Goal: Task Accomplishment & Management: Complete application form

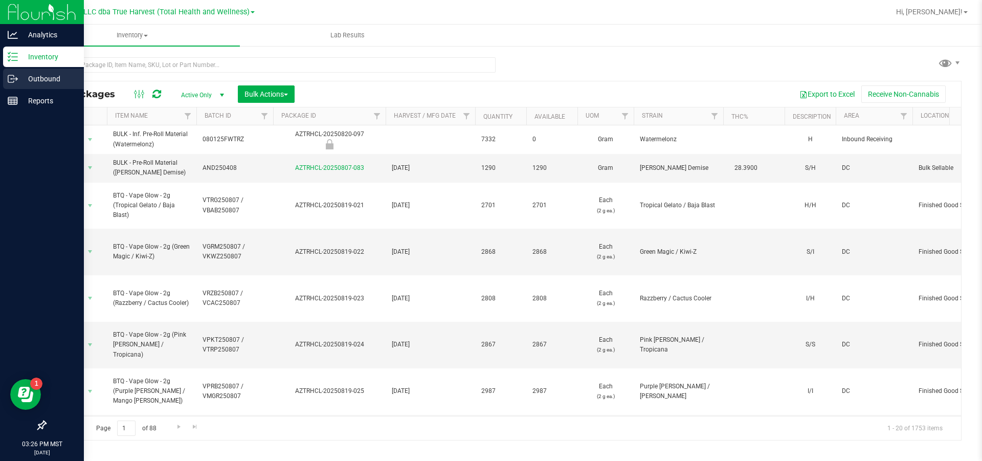
click at [13, 78] on icon at bounding box center [13, 79] width 10 height 10
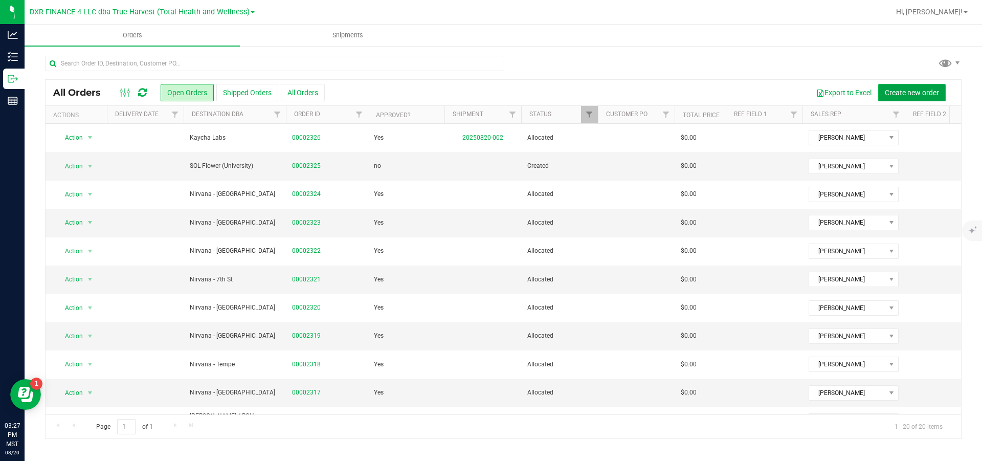
click at [888, 97] on button "Create new order" at bounding box center [911, 92] width 67 height 17
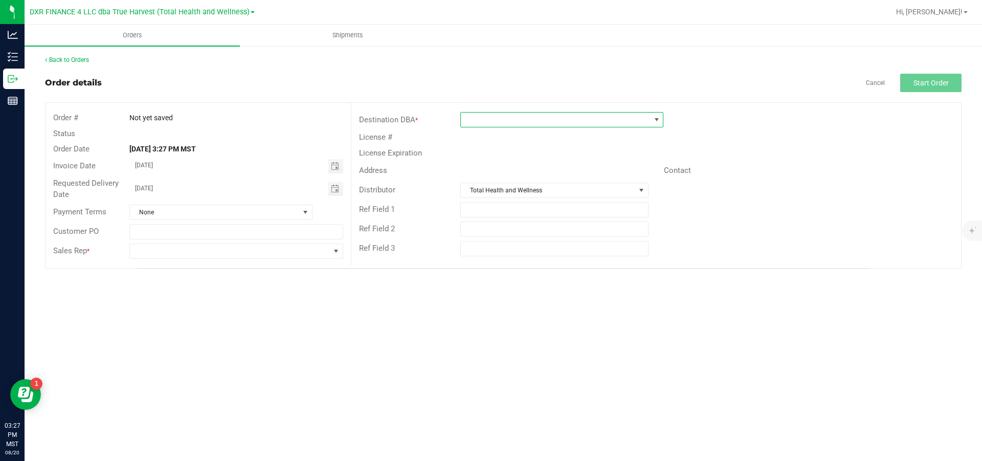
click at [482, 126] on span at bounding box center [555, 119] width 189 height 14
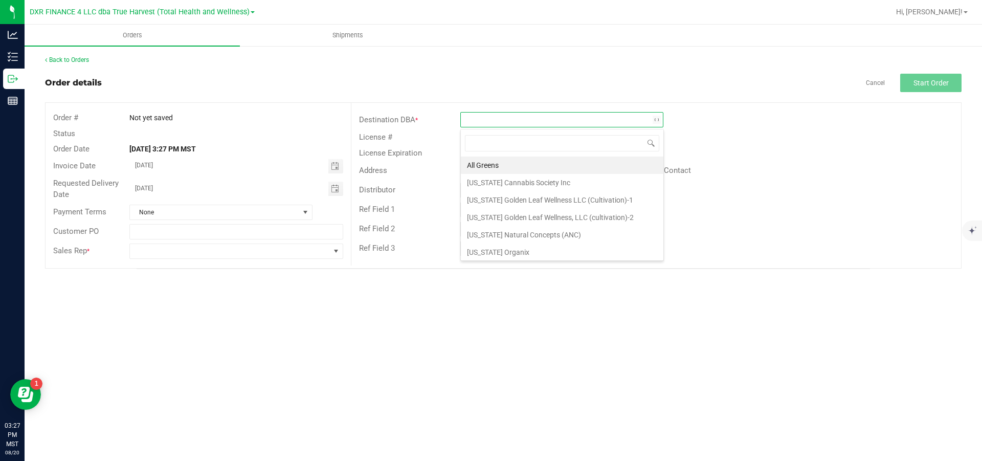
scroll to position [15, 202]
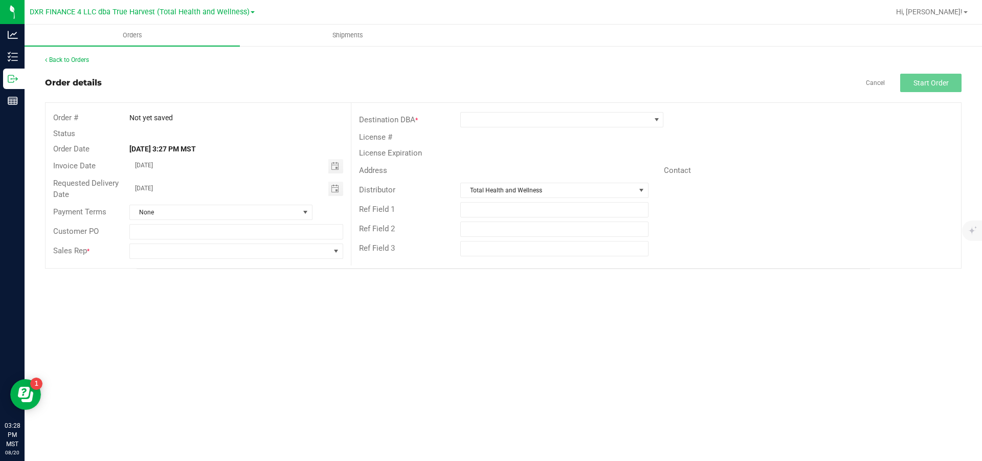
drag, startPoint x: 338, startPoint y: 193, endPoint x: 337, endPoint y: 199, distance: 5.8
click at [338, 193] on span "Toggle calendar" at bounding box center [335, 189] width 8 height 8
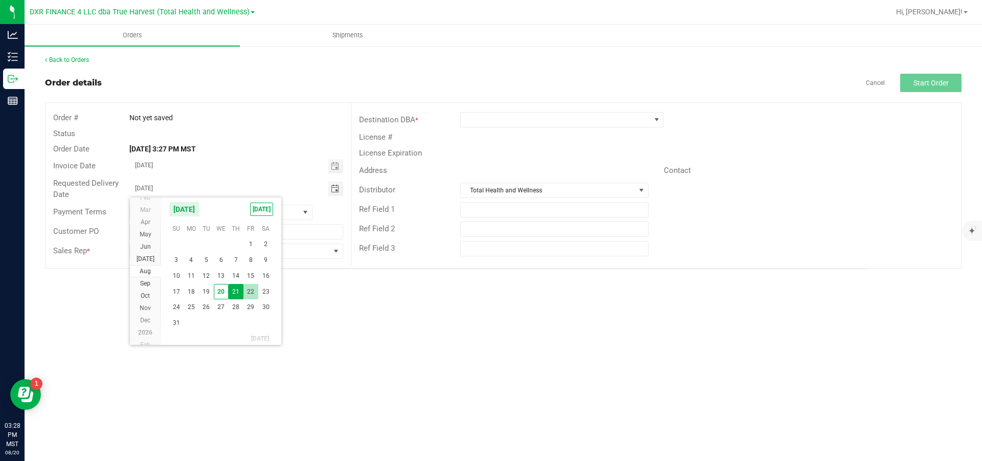
click at [253, 297] on span "22" at bounding box center [250, 292] width 15 height 16
type input "[DATE]"
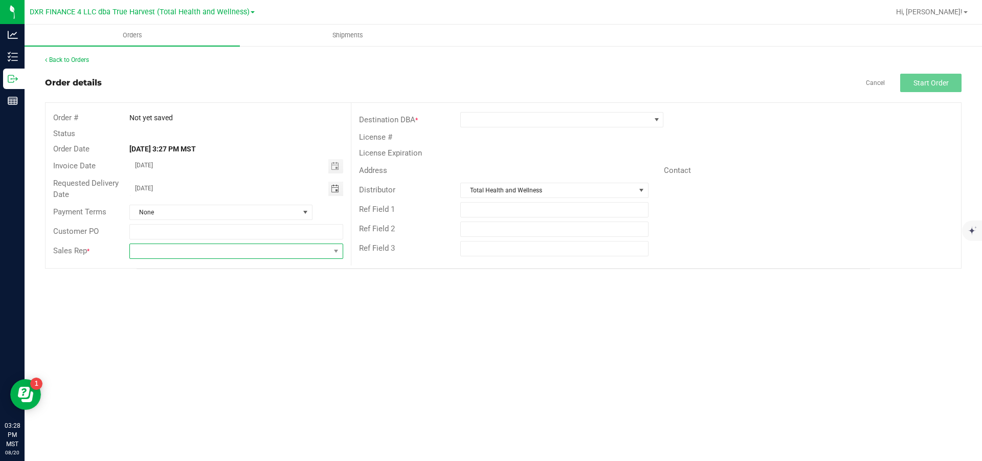
click at [291, 252] on span at bounding box center [229, 251] width 199 height 14
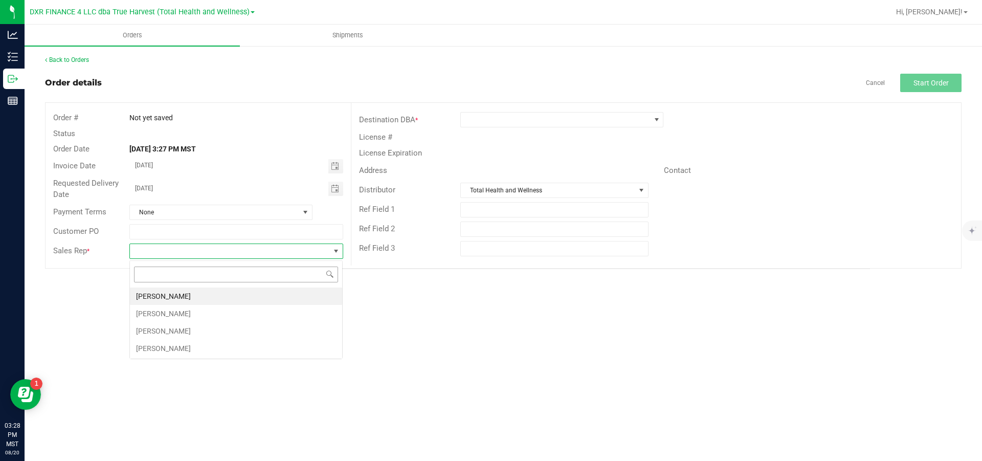
scroll to position [15, 213]
click at [202, 296] on li "[PERSON_NAME]" at bounding box center [236, 295] width 212 height 17
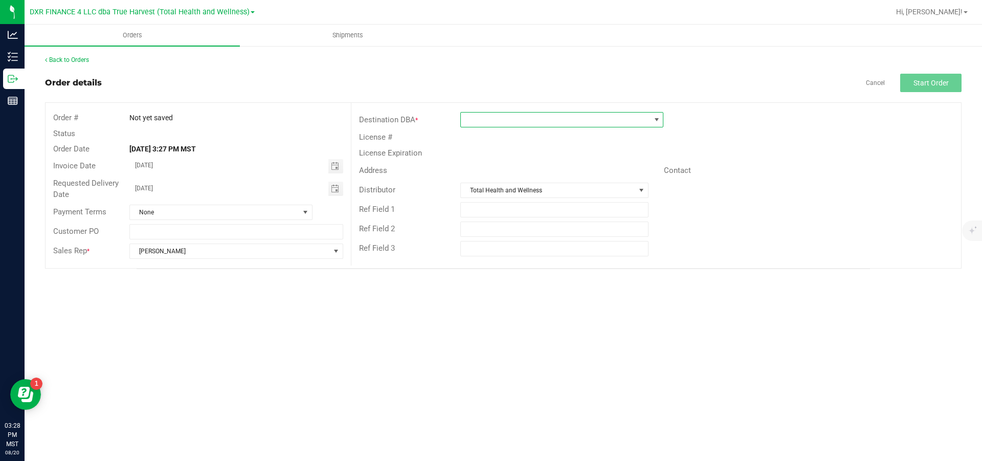
click at [520, 122] on span at bounding box center [555, 119] width 189 height 14
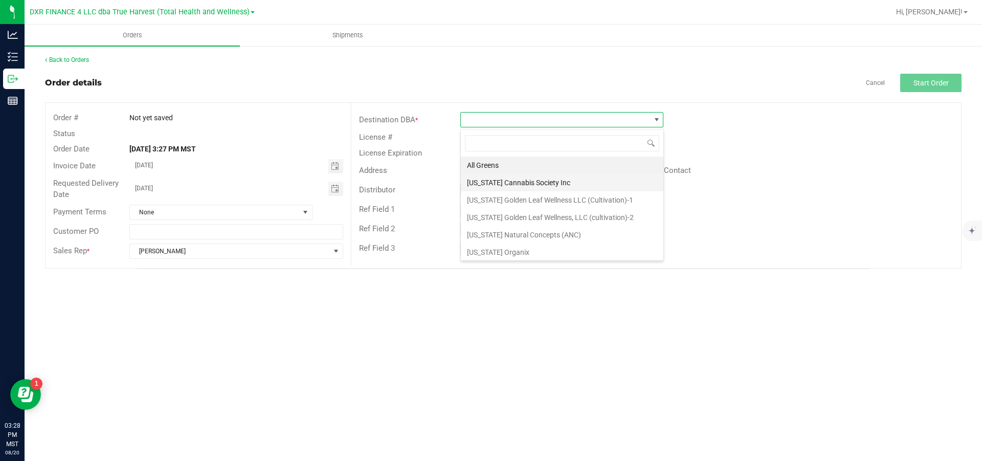
scroll to position [15, 202]
click at [517, 238] on li "[US_STATE] Natural Concepts (ANC)" at bounding box center [562, 234] width 202 height 17
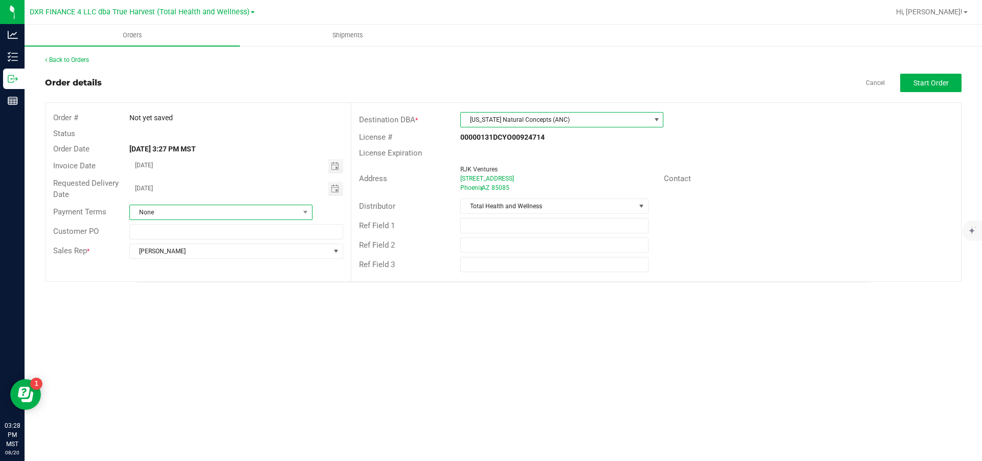
click at [252, 214] on span "None" at bounding box center [214, 212] width 169 height 14
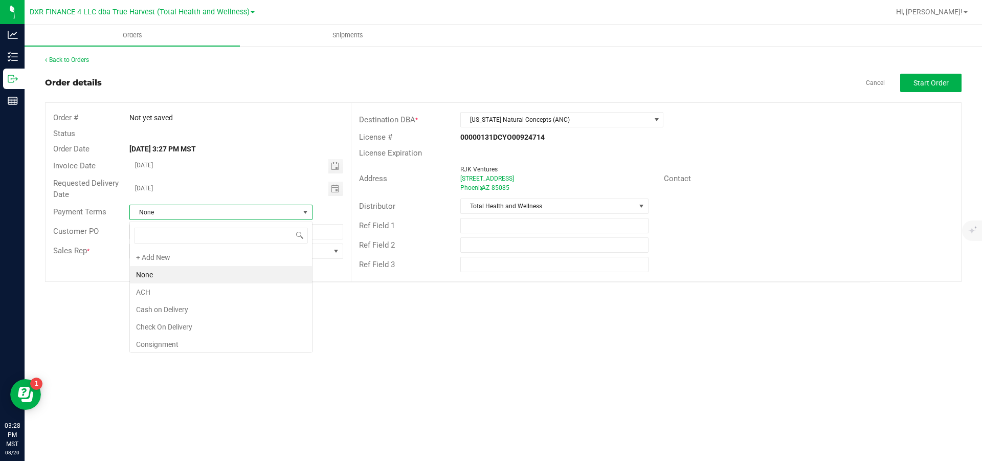
scroll to position [15, 183]
click at [200, 326] on li "Check On Delivery" at bounding box center [221, 326] width 182 height 17
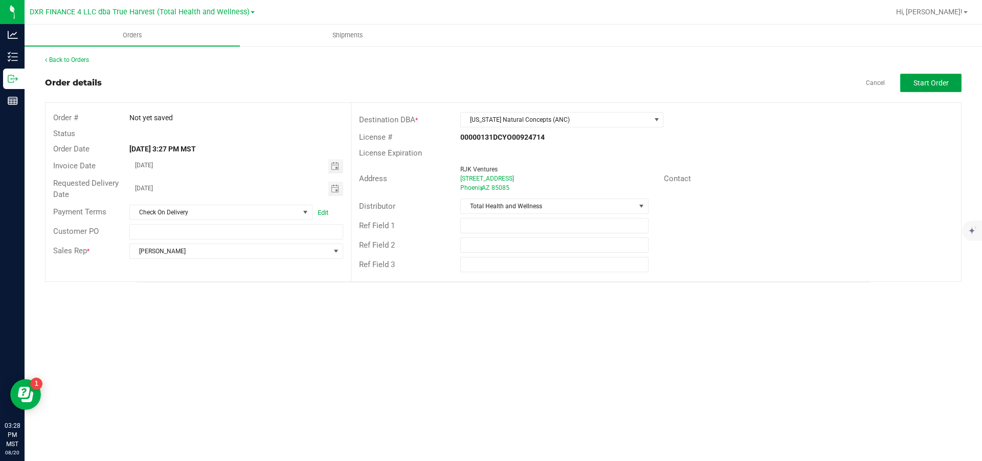
click at [920, 78] on button "Start Order" at bounding box center [930, 83] width 61 height 18
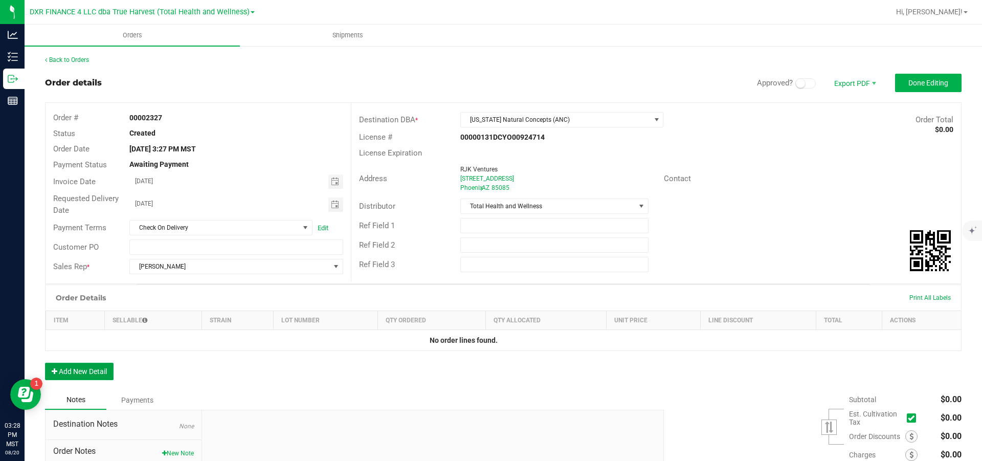
click at [84, 371] on button "Add New Detail" at bounding box center [79, 370] width 69 height 17
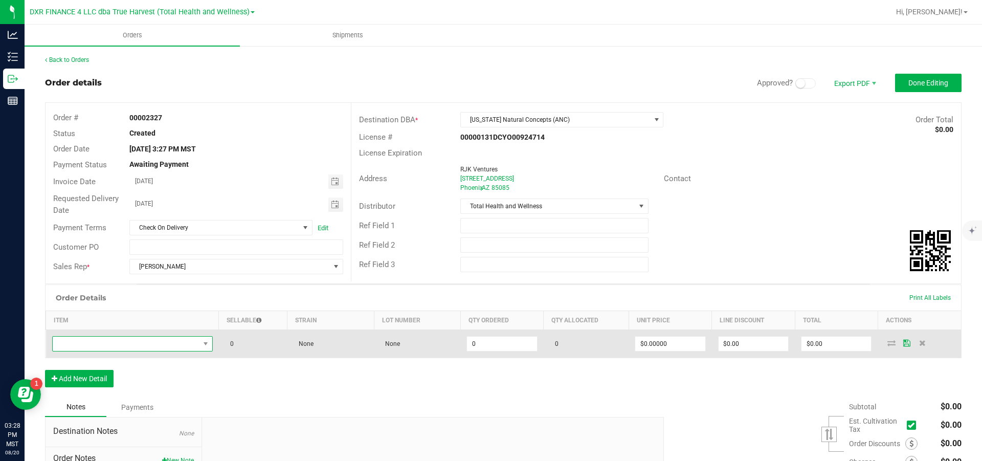
click at [73, 351] on span "NO DATA FOUND" at bounding box center [126, 343] width 147 height 14
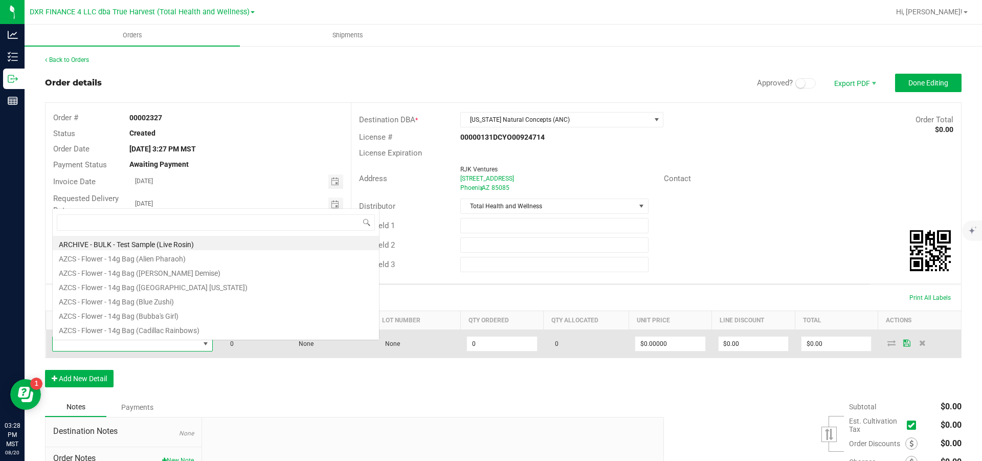
scroll to position [15, 151]
type input "BTQ"
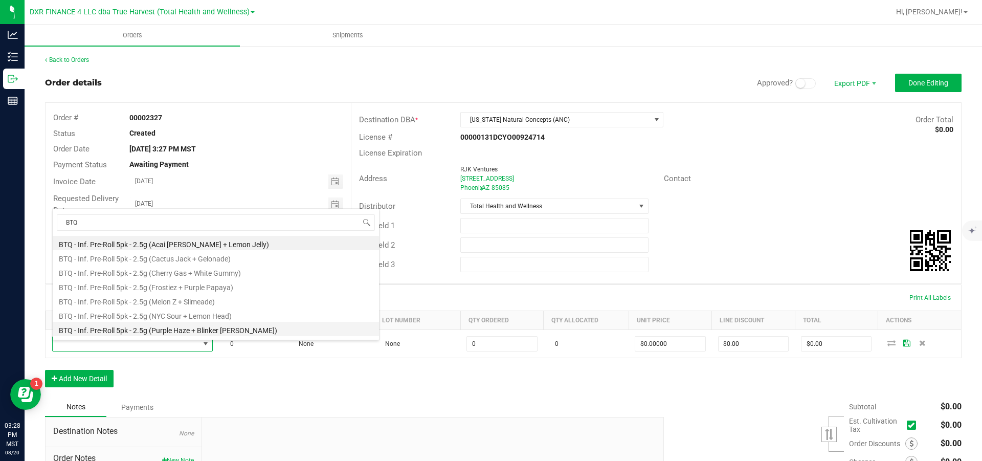
drag, startPoint x: 109, startPoint y: 330, endPoint x: 104, endPoint y: 330, distance: 5.6
click at [108, 236] on ul "BTQ - Inf. Pre-Roll 5pk - 2.5g (Acai [PERSON_NAME] + Lemon Jelly) BTQ - Inf. Pr…" at bounding box center [216, 236] width 326 height 0
click at [104, 330] on li "BTQ - Inf. Pre-Roll 5pk - 2.5g (Purple Haze + Blinker [PERSON_NAME])" at bounding box center [216, 329] width 326 height 14
type input "0 ea"
type input "$22.50000"
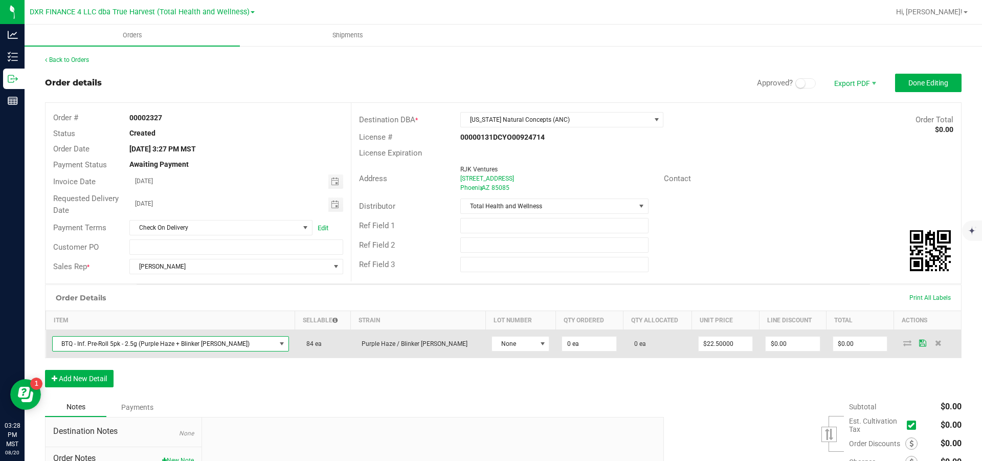
click at [266, 349] on span "BTQ - Inf. Pre-Roll 5pk - 2.5g (Purple Haze + Blinker [PERSON_NAME])" at bounding box center [164, 343] width 223 height 14
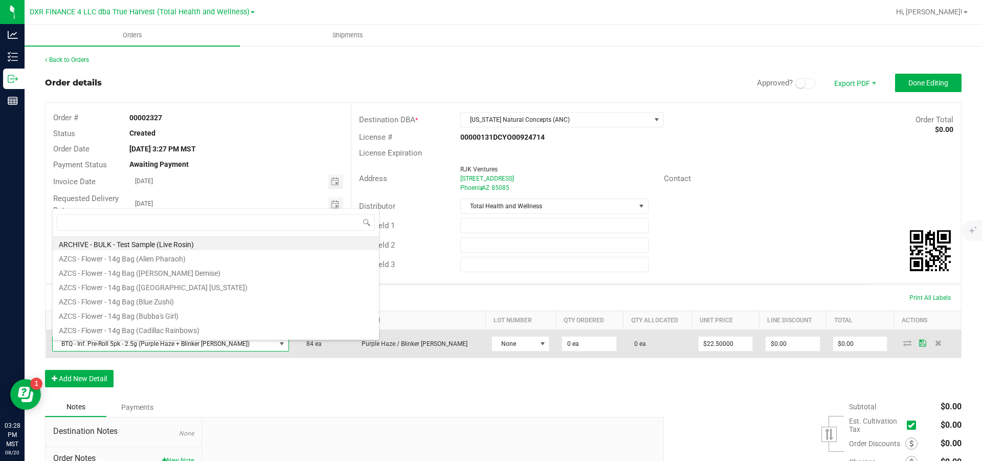
scroll to position [15, 225]
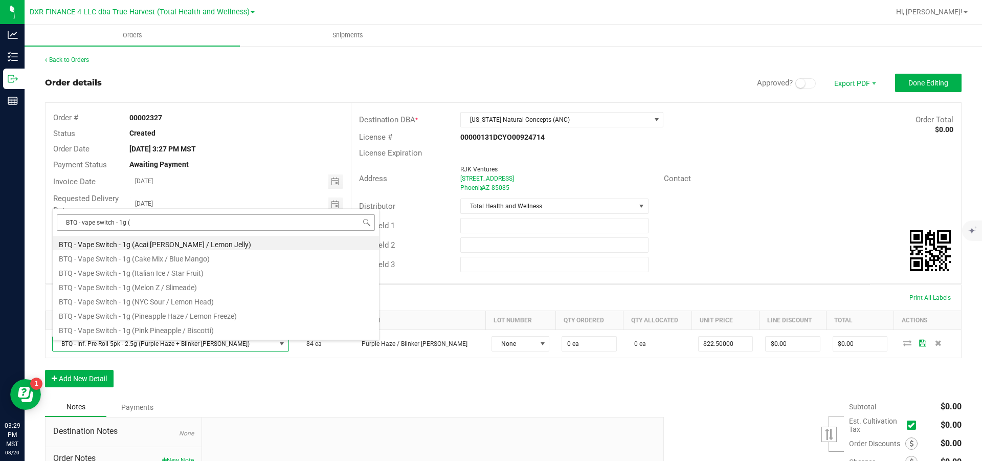
drag, startPoint x: 170, startPoint y: 221, endPoint x: 64, endPoint y: 221, distance: 105.3
click at [64, 221] on input "BTQ - vape switch - 1g (" at bounding box center [216, 222] width 318 height 16
click at [175, 221] on input "BTQ - vape switch - 1g (" at bounding box center [216, 222] width 318 height 16
type input "BTQ - vape switch - 1g (ac"
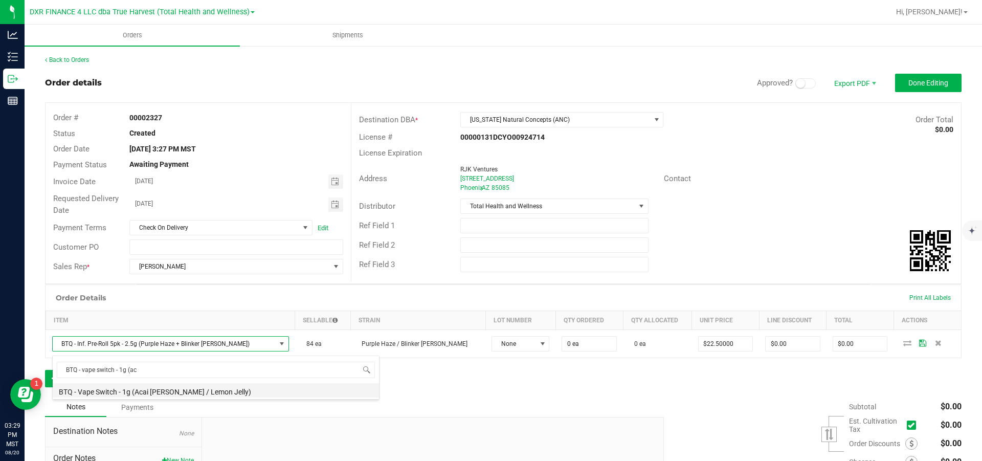
click at [199, 386] on li "BTQ - Vape Switch - 1g (Acai [PERSON_NAME] / Lemon Jelly)" at bounding box center [216, 390] width 326 height 14
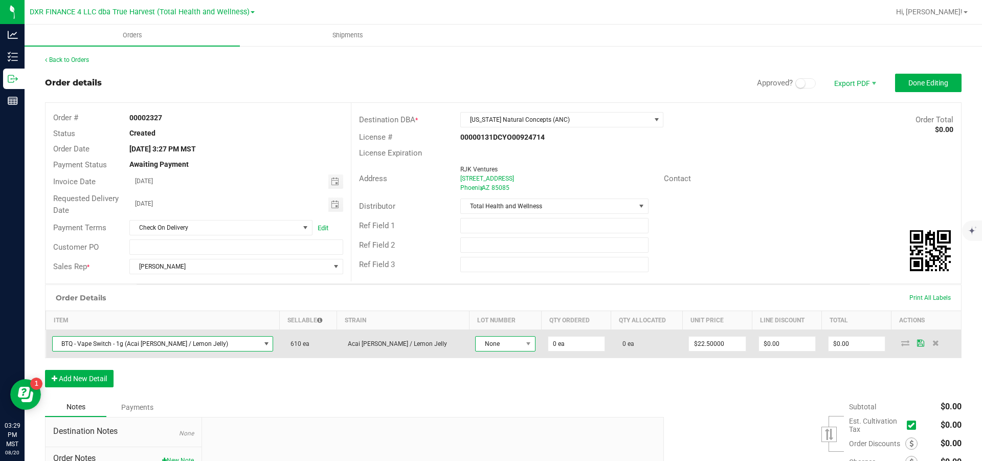
click at [475, 348] on span "None" at bounding box center [498, 343] width 47 height 14
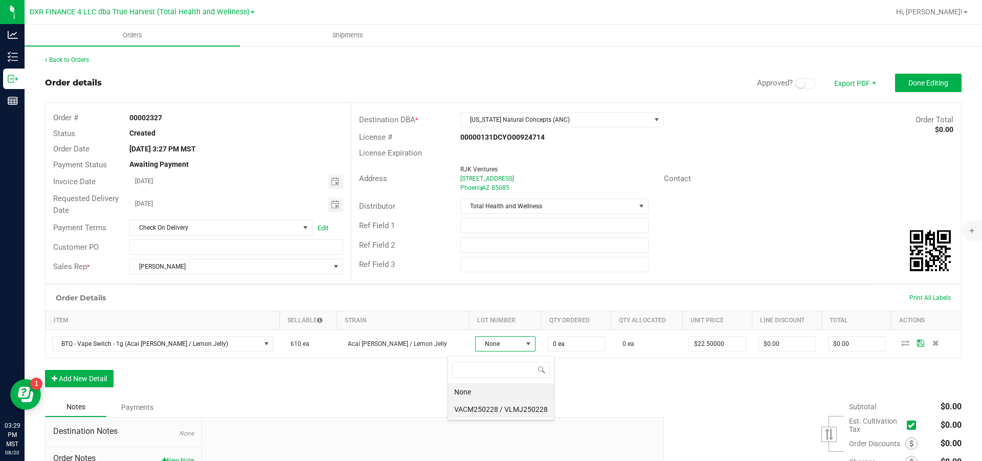
click at [493, 410] on VLMJ250228 "VACM250228 / VLMJ250228" at bounding box center [501, 408] width 106 height 17
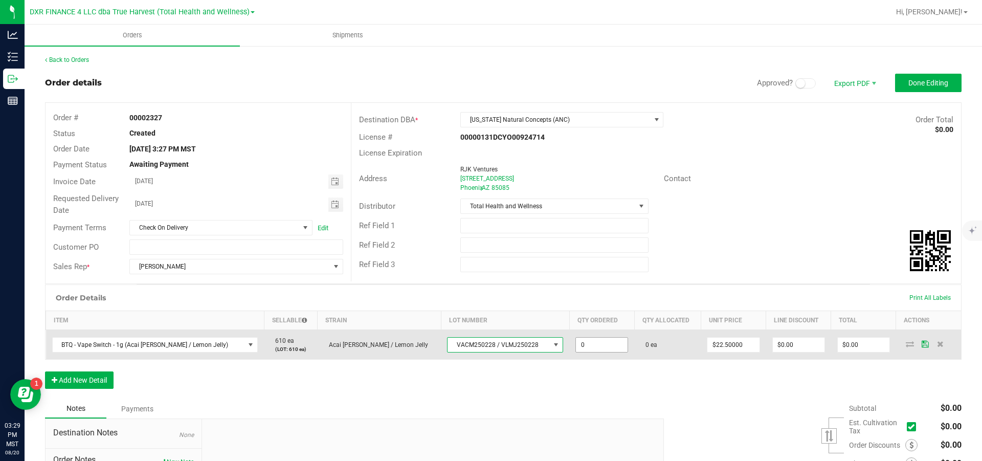
click at [576, 352] on input "0" at bounding box center [602, 344] width 52 height 14
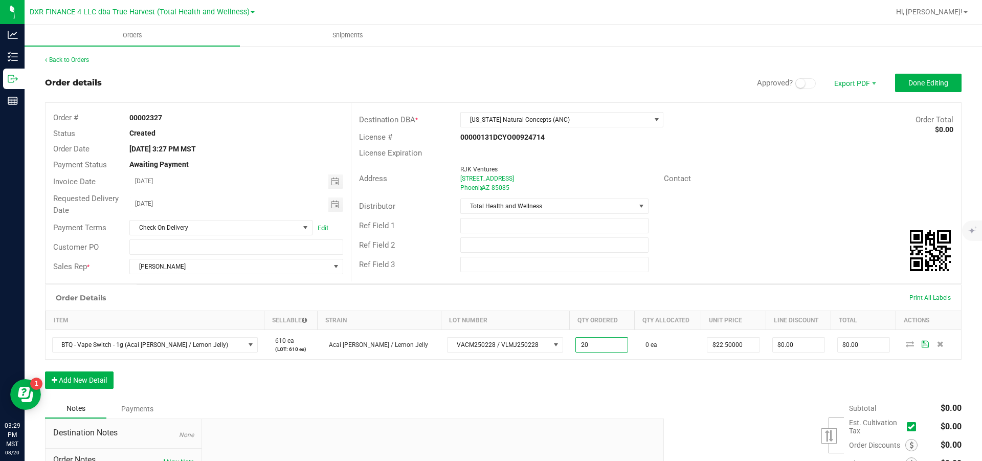
type input "20 ea"
type input "22.5"
type input "$450.00"
click at [75, 385] on button "Add New Detail" at bounding box center [79, 379] width 69 height 17
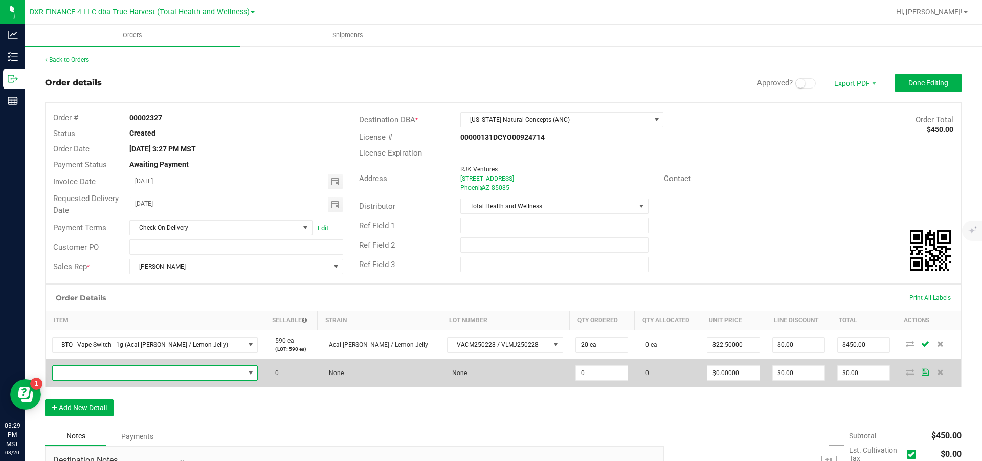
click at [79, 380] on span "NO DATA FOUND" at bounding box center [149, 373] width 192 height 14
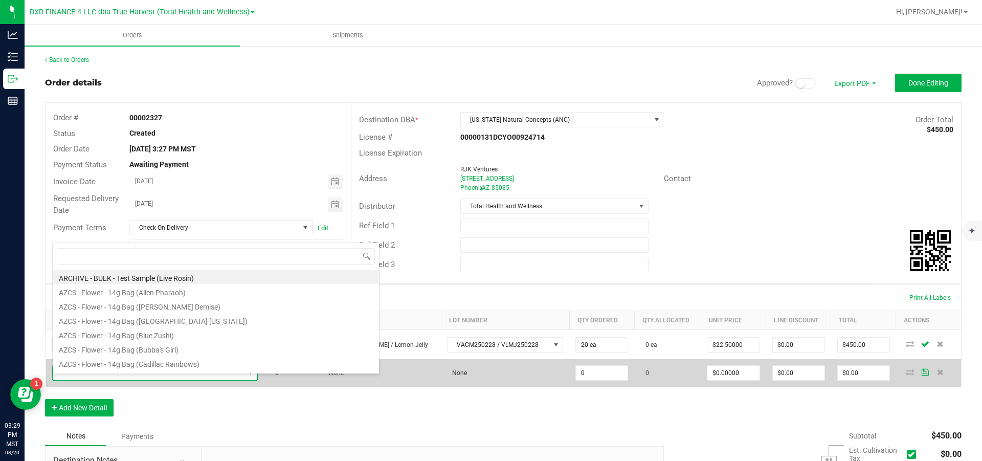
scroll to position [15, 189]
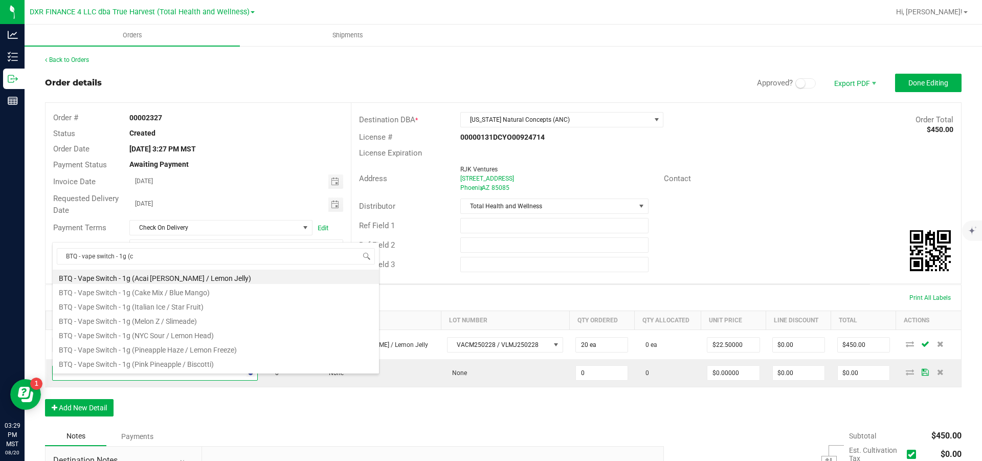
type input "BTQ - vape switch - 1g (ca"
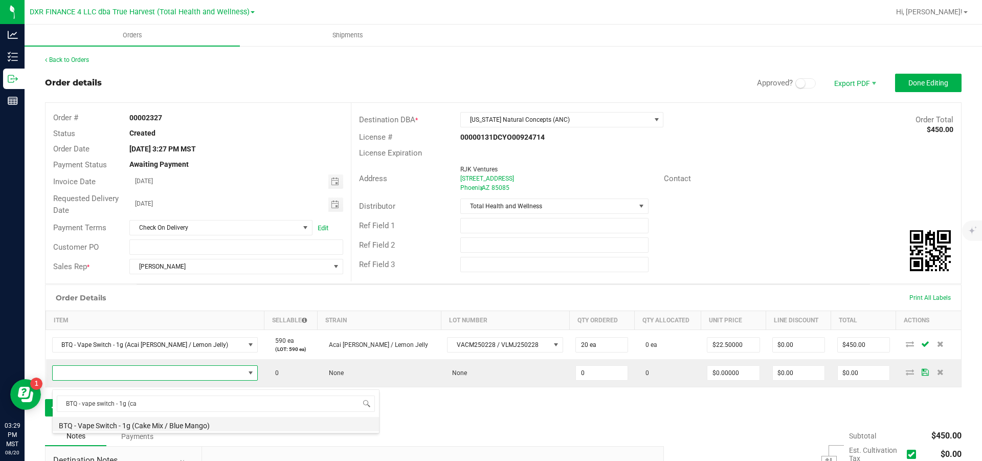
drag, startPoint x: 150, startPoint y: 427, endPoint x: 157, endPoint y: 419, distance: 10.5
click at [150, 426] on li "BTQ - Vape Switch - 1g (Cake Mix / Blue Mango)" at bounding box center [216, 424] width 326 height 14
type input "0 ea"
type input "$22.50000"
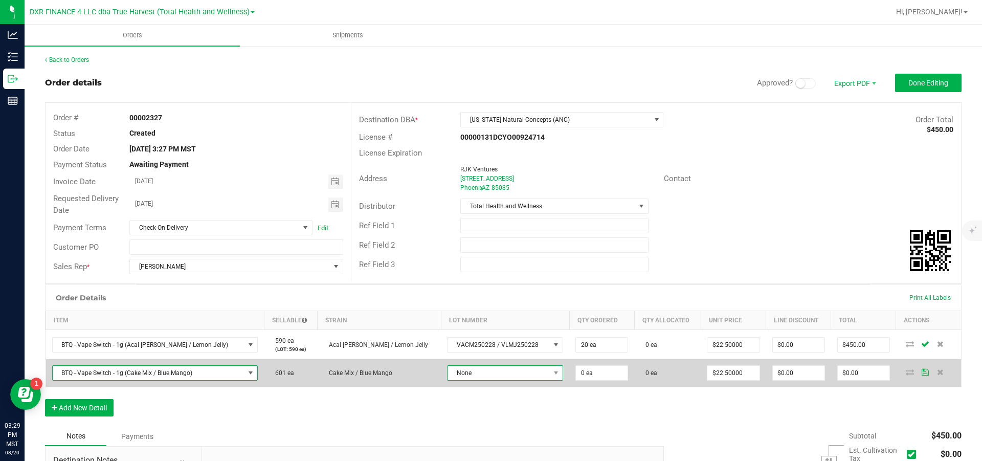
click at [465, 380] on span "None" at bounding box center [498, 373] width 102 height 14
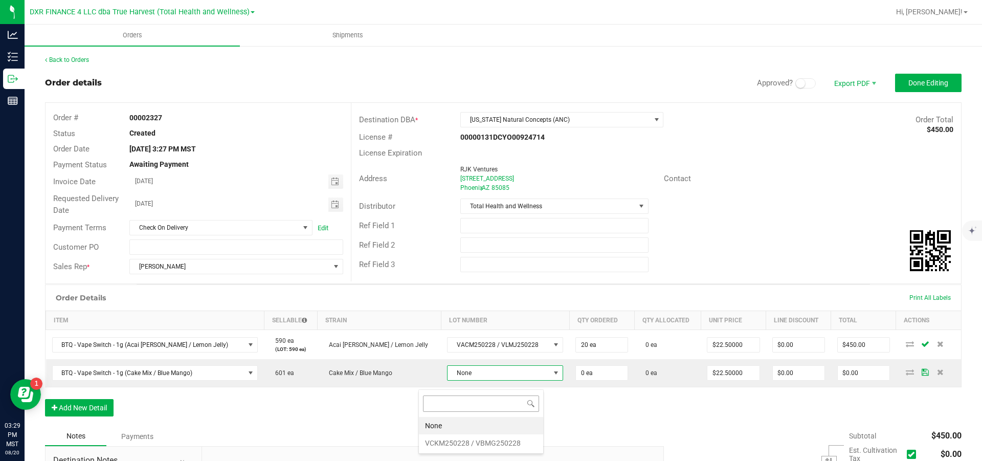
scroll to position [15, 125]
click at [461, 440] on VBMG250228 "VCKM250228 / VBMG250228" at bounding box center [481, 442] width 124 height 17
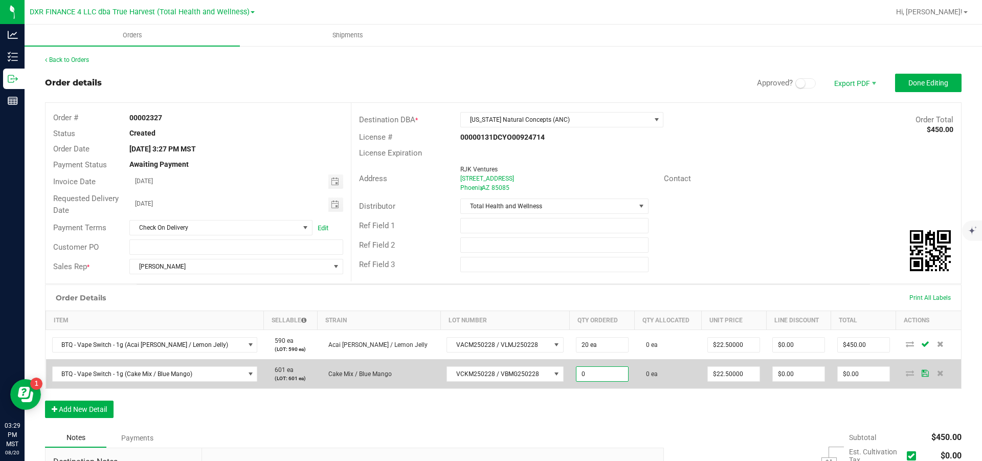
click at [583, 381] on input "0" at bounding box center [602, 374] width 52 height 14
type input "30 ea"
type input "22.5"
type input "$675.00"
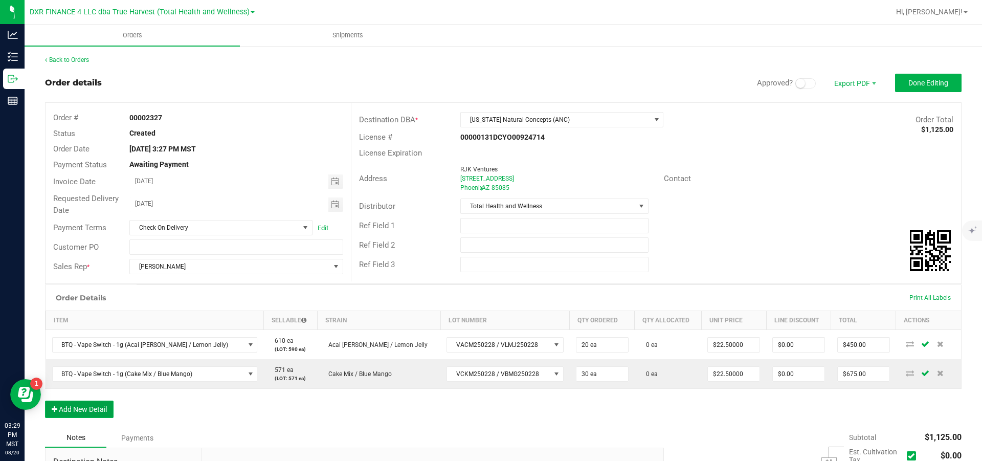
click at [85, 418] on button "Add New Detail" at bounding box center [79, 408] width 69 height 17
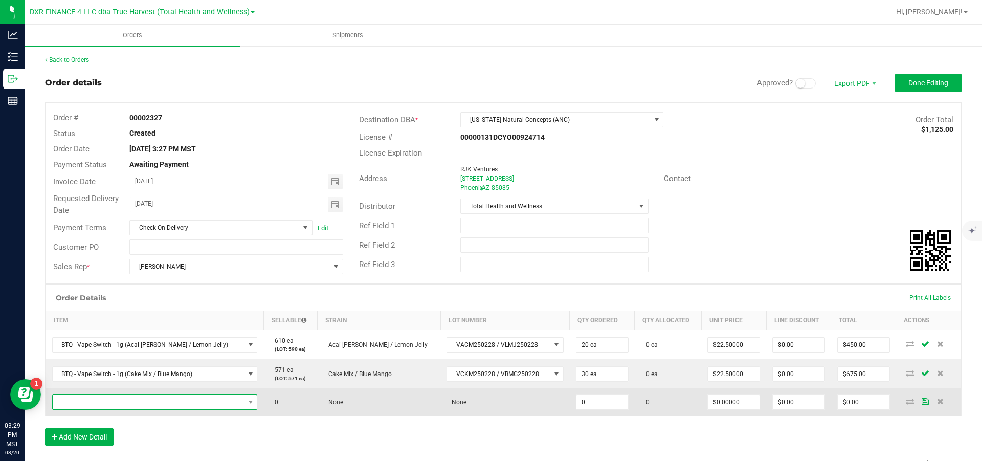
click at [87, 409] on span "NO DATA FOUND" at bounding box center [149, 402] width 192 height 14
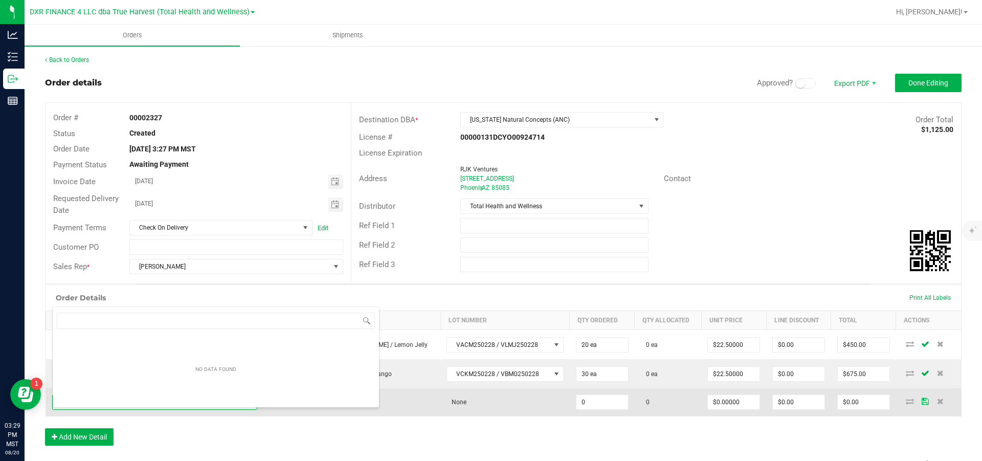
scroll to position [15, 188]
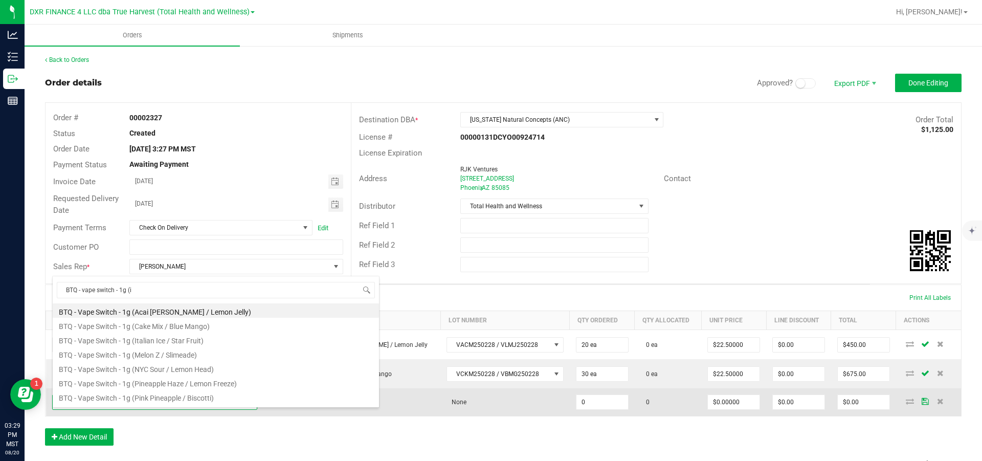
type input "BTQ - vape switch - 1g (it"
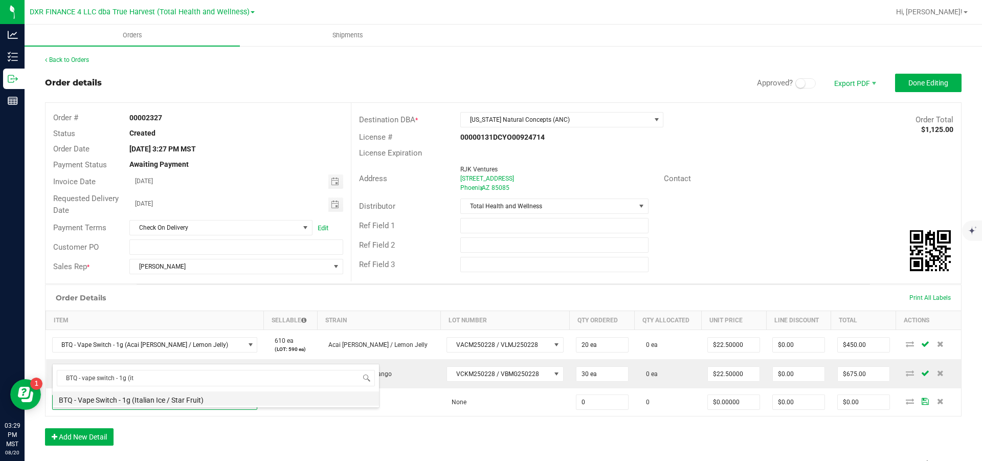
click at [129, 398] on li "BTQ - Vape Switch - 1g (Italian Ice / Star Fruit)" at bounding box center [216, 398] width 326 height 14
type input "0 ea"
type input "$22.50000"
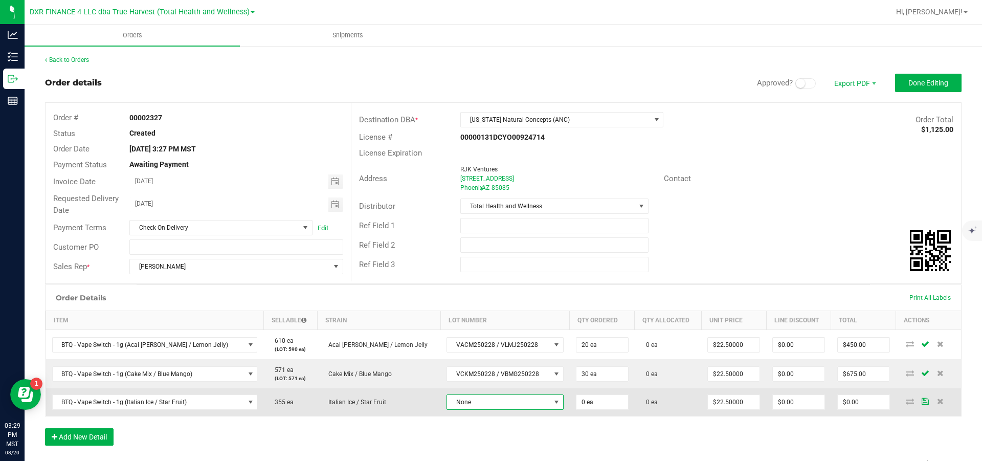
click at [479, 409] on span "None" at bounding box center [498, 402] width 103 height 14
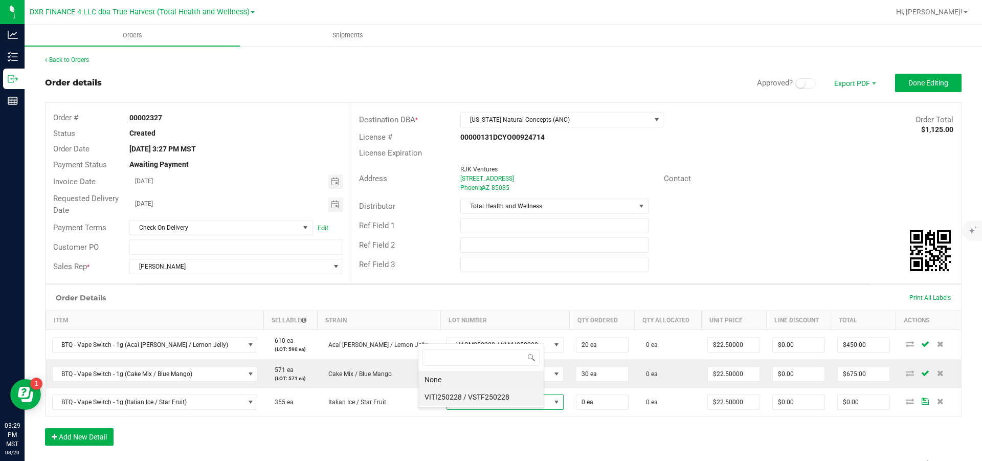
click at [487, 398] on VSTF250228 "VITI250228 / VSTF250228" at bounding box center [480, 396] width 125 height 17
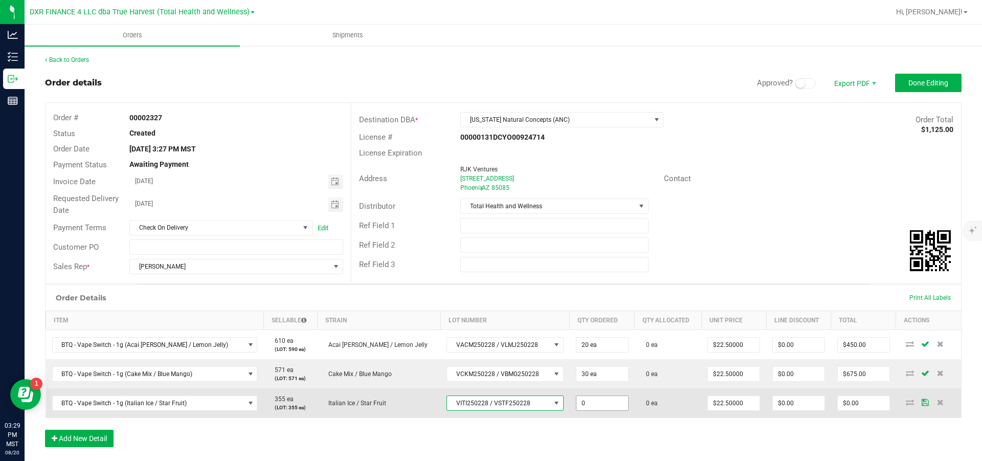
click at [590, 410] on input "0" at bounding box center [602, 403] width 52 height 14
type input "30 ea"
type input "22.5"
type input "$675.00"
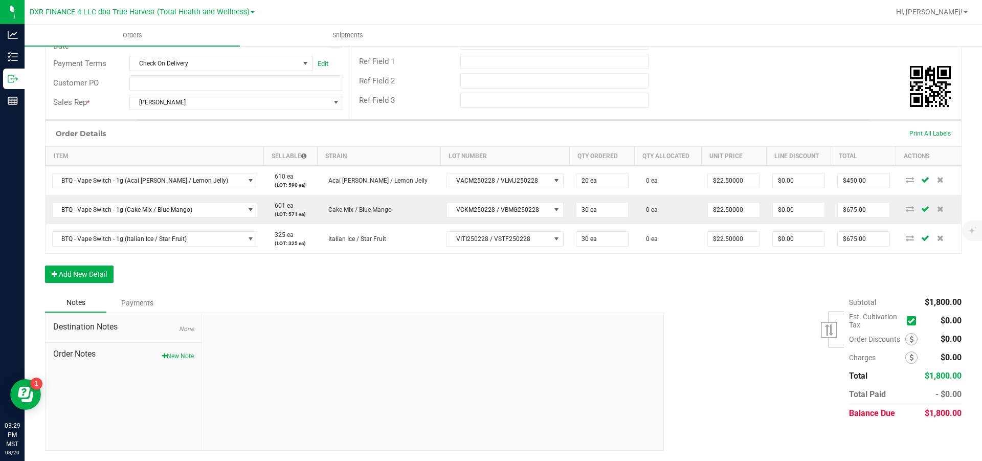
scroll to position [181, 0]
click at [75, 279] on button "Add New Detail" at bounding box center [79, 273] width 69 height 17
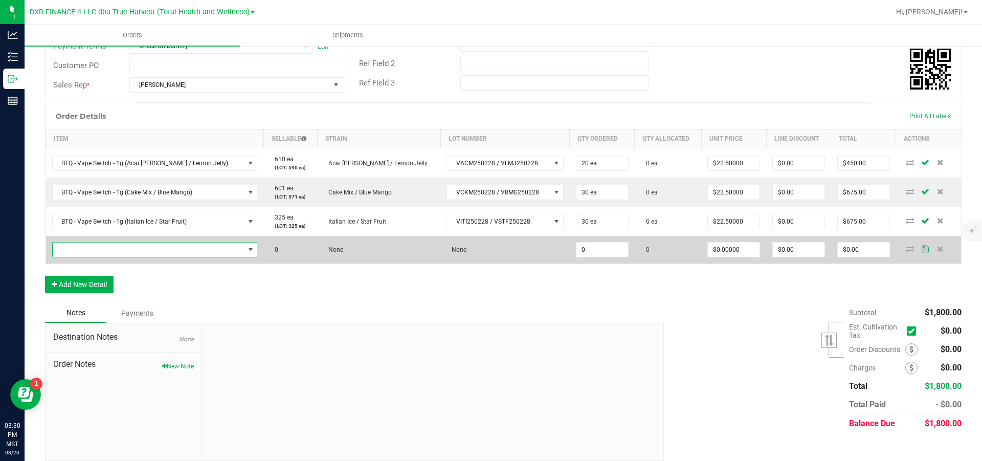
click at [86, 257] on span "NO DATA FOUND" at bounding box center [149, 249] width 192 height 14
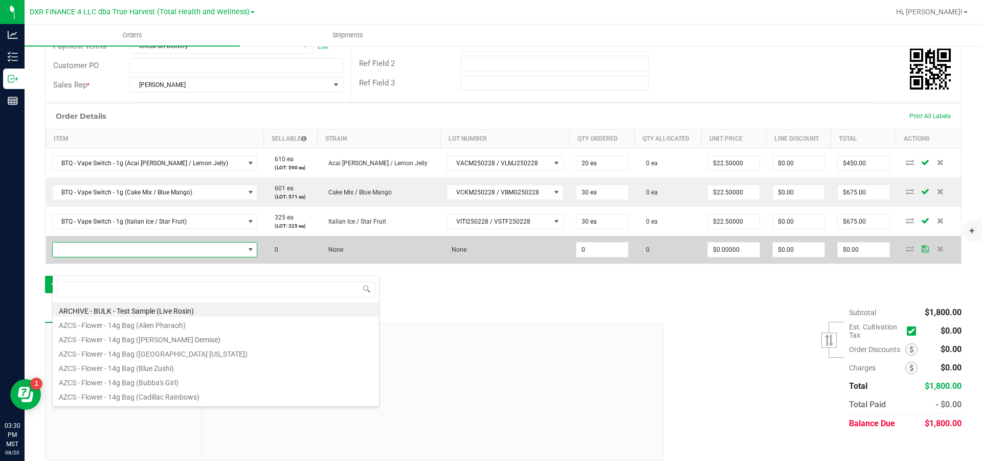
scroll to position [15, 188]
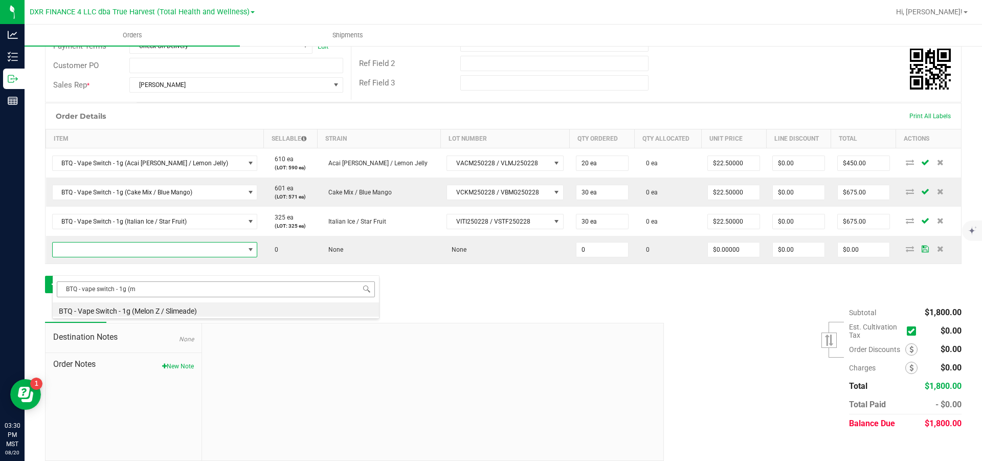
type input "BTQ - vape switch - 1g (me"
click at [128, 309] on li "BTQ - Vape Switch - 1g (Melon Z / Slimeade)" at bounding box center [216, 309] width 326 height 14
type input "0 ea"
type input "$22.50000"
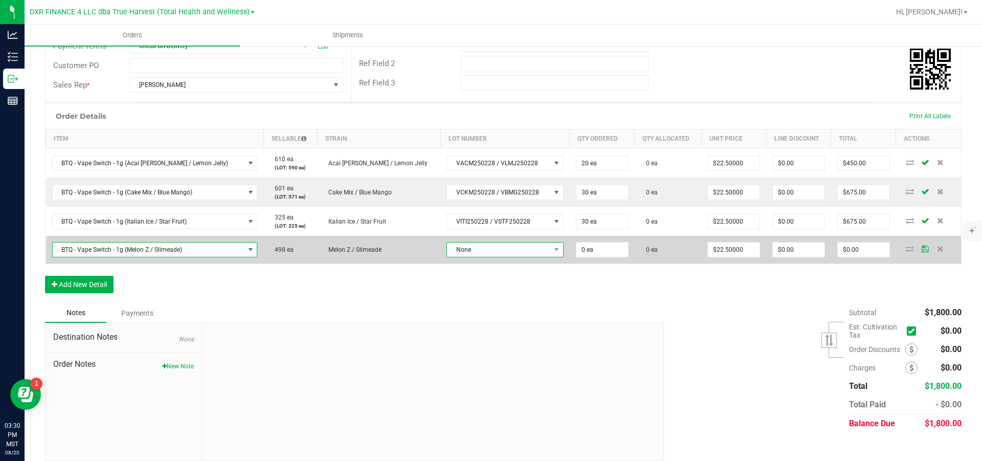
click at [447, 257] on span "None" at bounding box center [498, 249] width 103 height 14
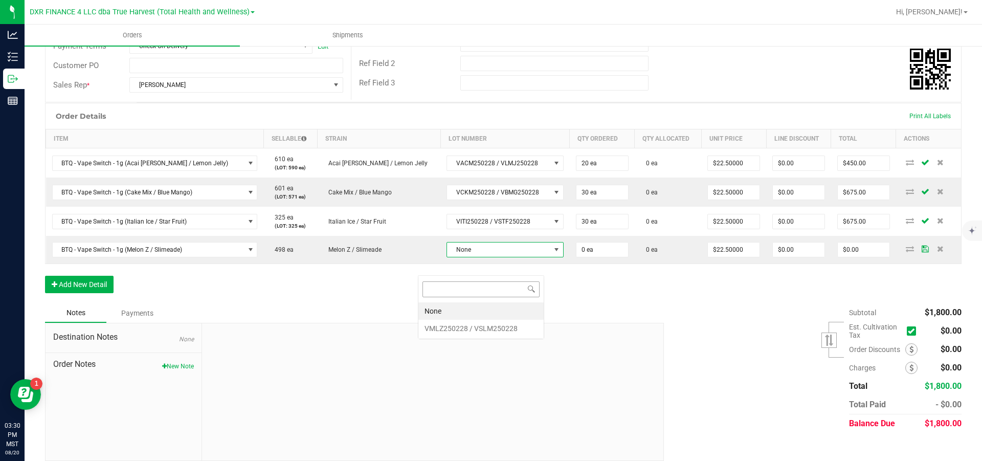
scroll to position [15, 126]
click at [447, 325] on VSLM250228 "VMLZ250228 / VSLM250228" at bounding box center [480, 328] width 125 height 17
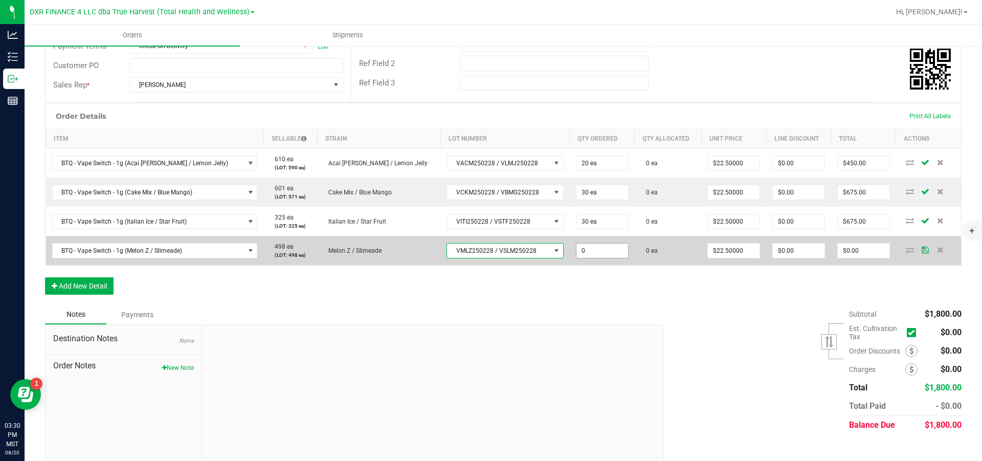
click at [582, 258] on input "0" at bounding box center [602, 250] width 52 height 14
type input "20 ea"
type input "22.5"
type input "$450.00"
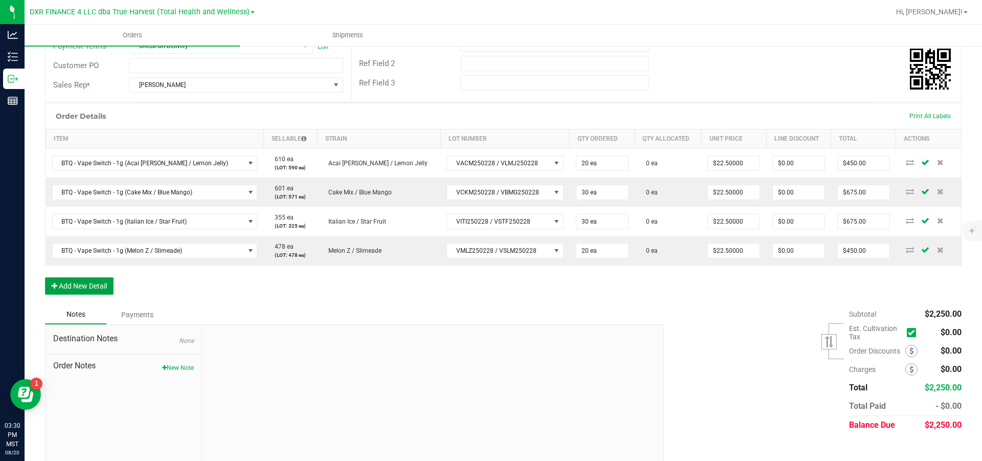
click at [90, 294] on button "Add New Detail" at bounding box center [79, 285] width 69 height 17
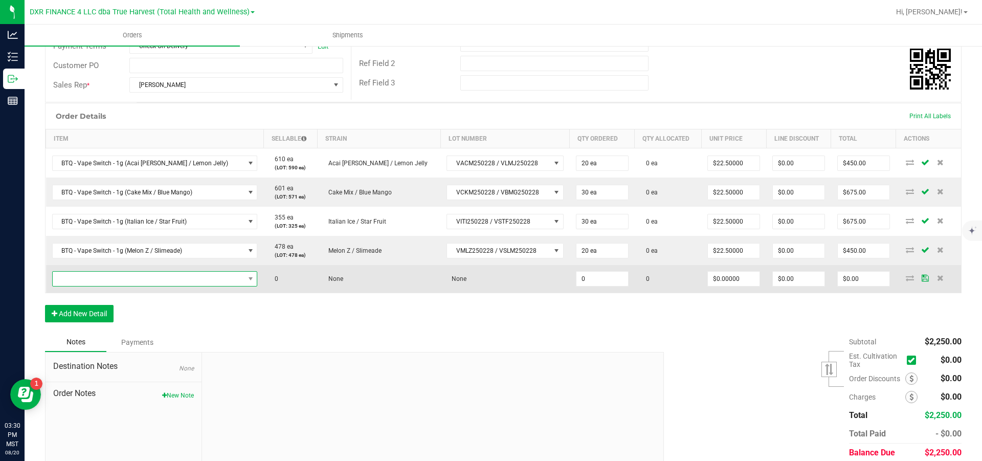
click at [108, 286] on span "NO DATA FOUND" at bounding box center [149, 278] width 192 height 14
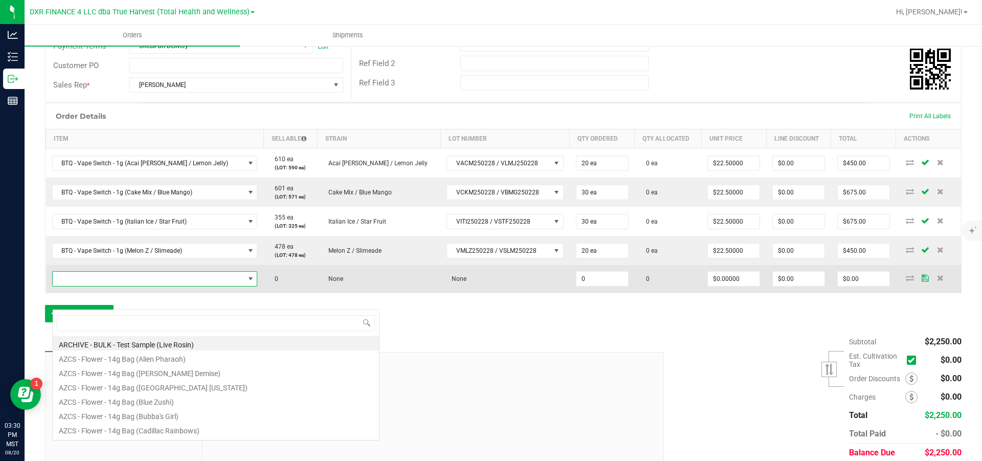
scroll to position [15, 188]
type input "BTQ - vape switch - 1g ([GEOGRAPHIC_DATA]"
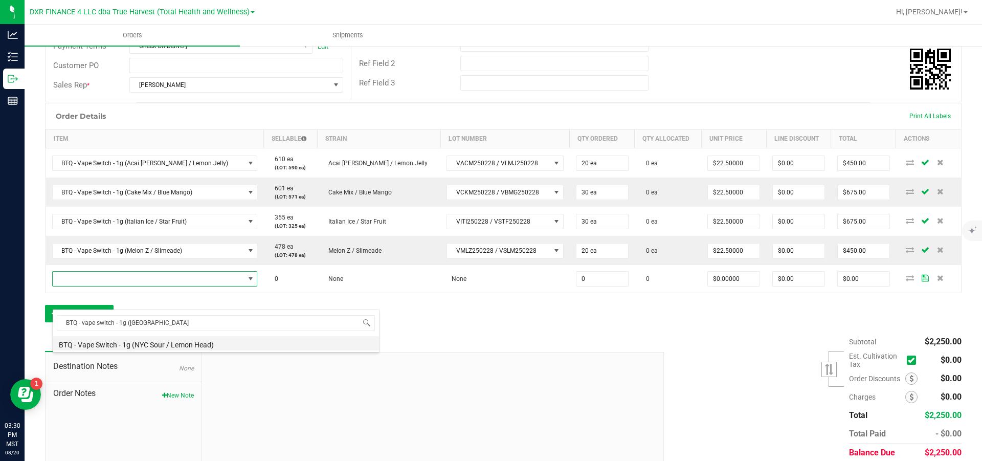
click at [132, 347] on li "BTQ - Vape Switch - 1g (NYC Sour / Lemon Head)" at bounding box center [216, 343] width 326 height 14
type input "0 ea"
type input "$22.50000"
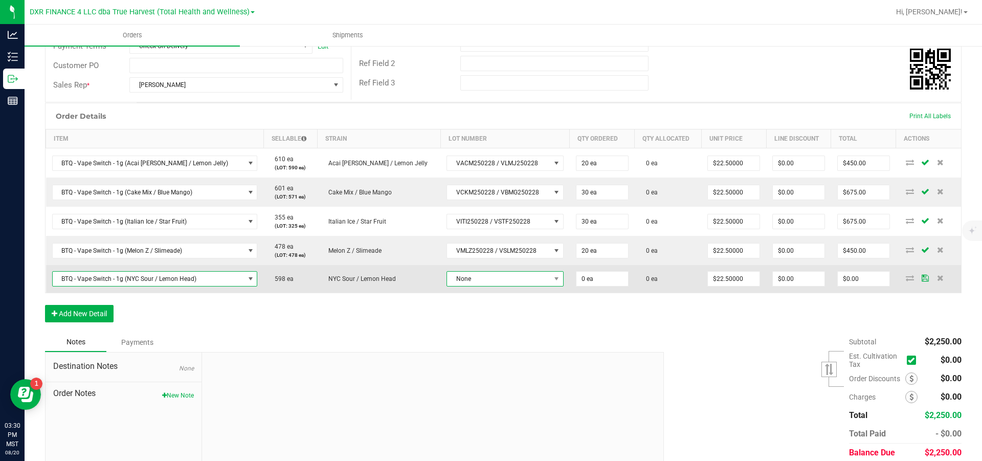
click at [456, 286] on span "None" at bounding box center [498, 278] width 103 height 14
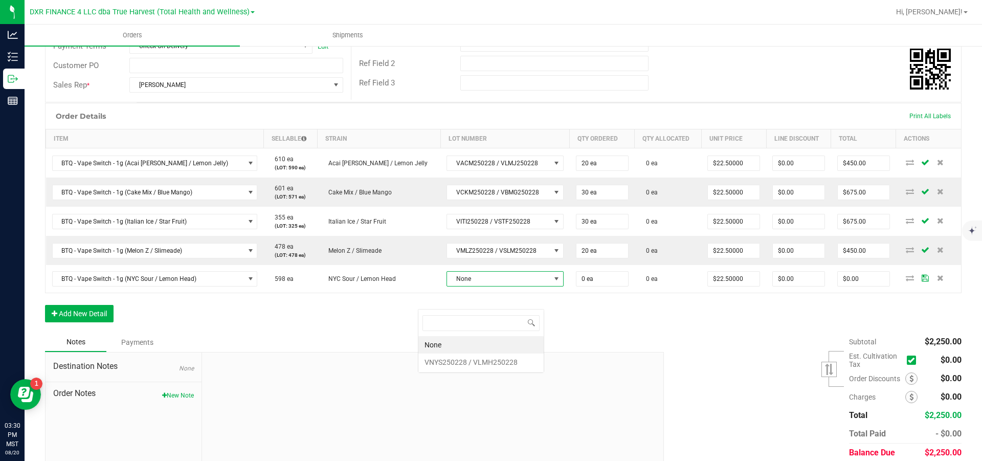
scroll to position [15, 126]
drag, startPoint x: 457, startPoint y: 359, endPoint x: 474, endPoint y: 352, distance: 18.3
click at [457, 360] on VLMH250228 "VNYS250228 / VLMH250228" at bounding box center [480, 361] width 125 height 17
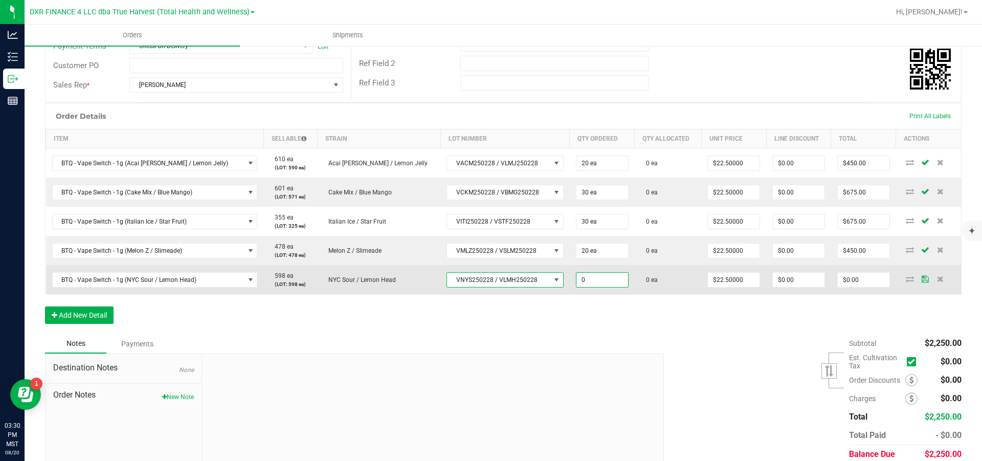
click at [589, 287] on input "0" at bounding box center [602, 279] width 52 height 14
type input "30 ea"
type input "22.5"
type input "$675.00"
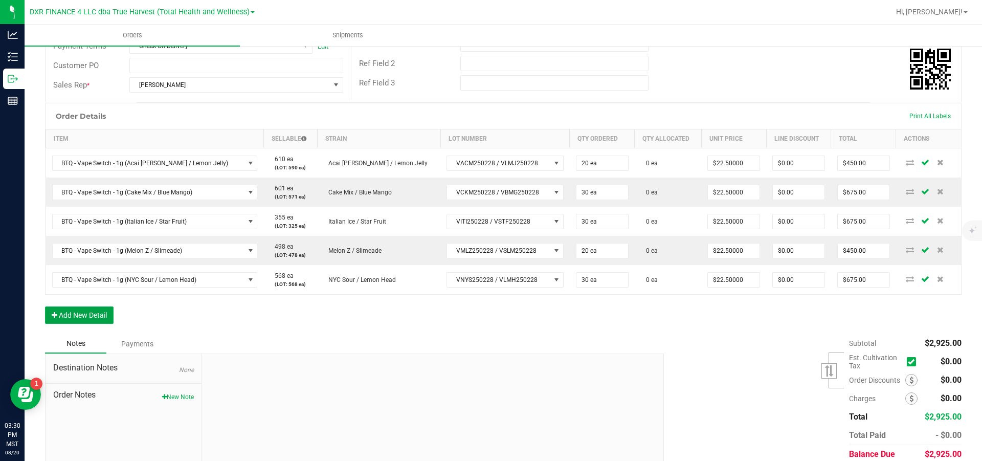
click at [90, 324] on button "Add New Detail" at bounding box center [79, 314] width 69 height 17
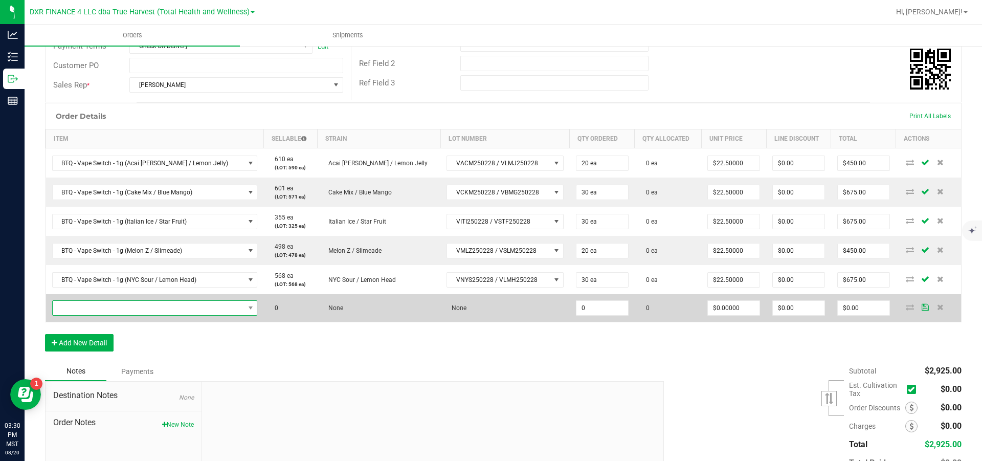
click at [105, 315] on span "NO DATA FOUND" at bounding box center [149, 308] width 192 height 14
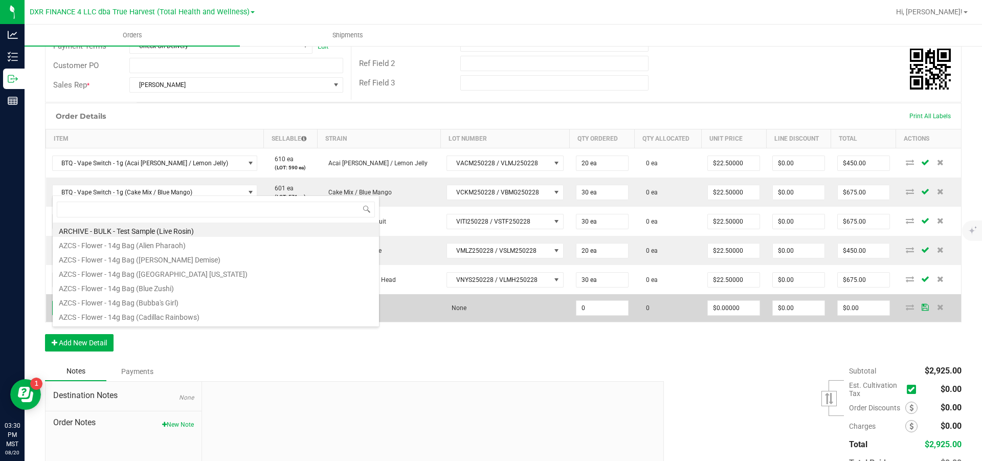
scroll to position [15, 188]
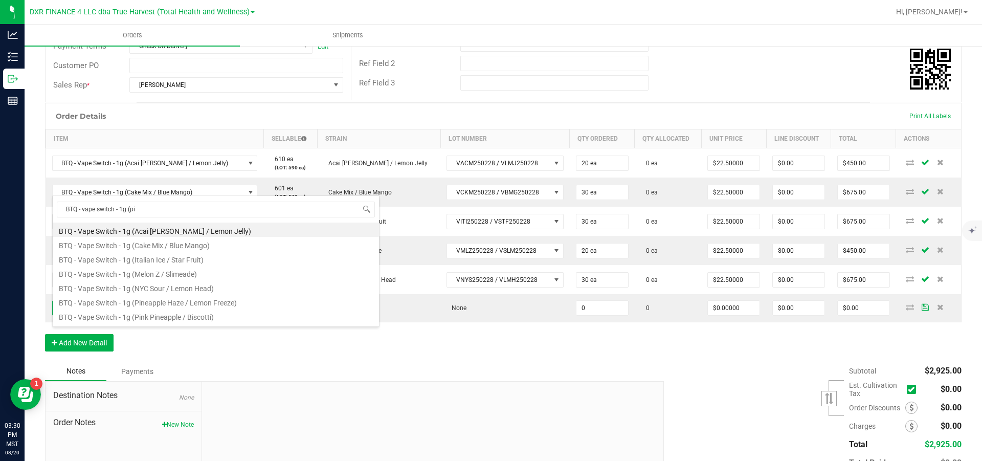
type input "BTQ - vape switch - 1g (pin"
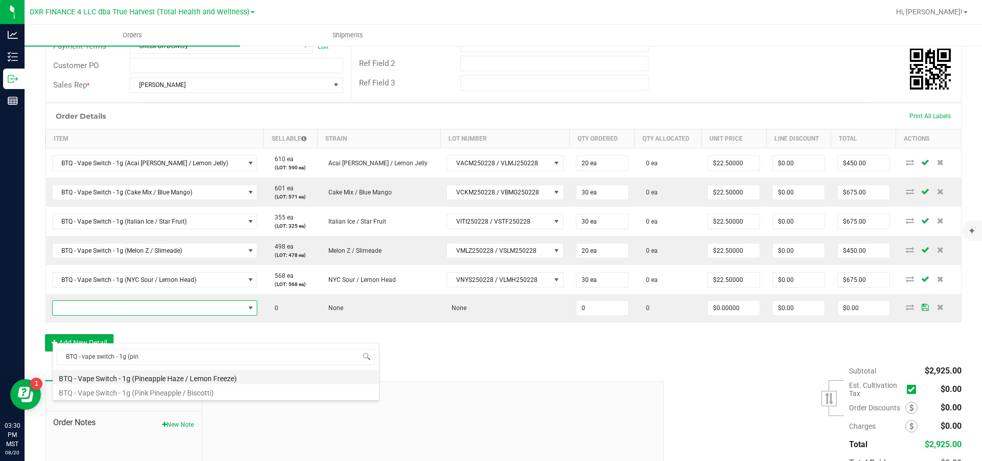
click at [155, 379] on li "BTQ - Vape Switch - 1g (Pineapple Haze / Lemon Freeze)" at bounding box center [216, 377] width 326 height 14
type input "0 ea"
type input "$22.50000"
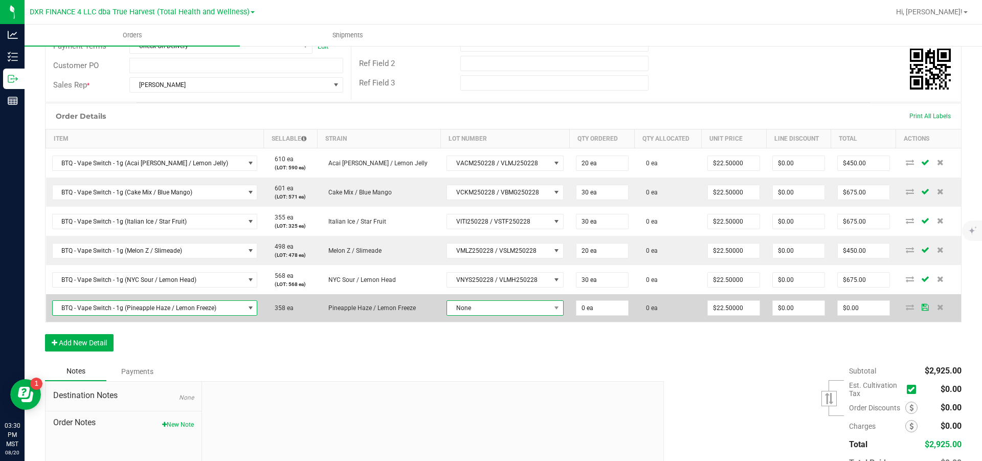
click at [519, 315] on span "None" at bounding box center [498, 308] width 103 height 14
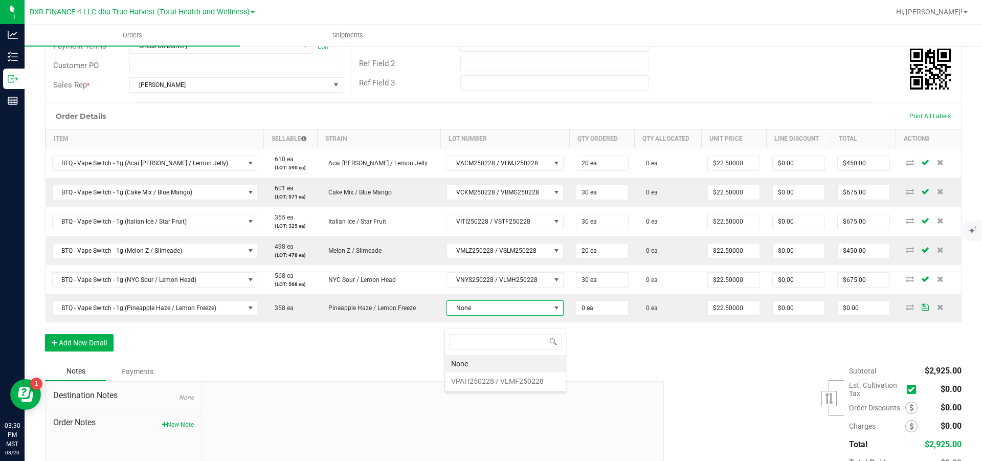
scroll to position [15, 122]
click at [503, 378] on VLMF250228 "VPAH250228 / VLMF250228" at bounding box center [505, 380] width 121 height 17
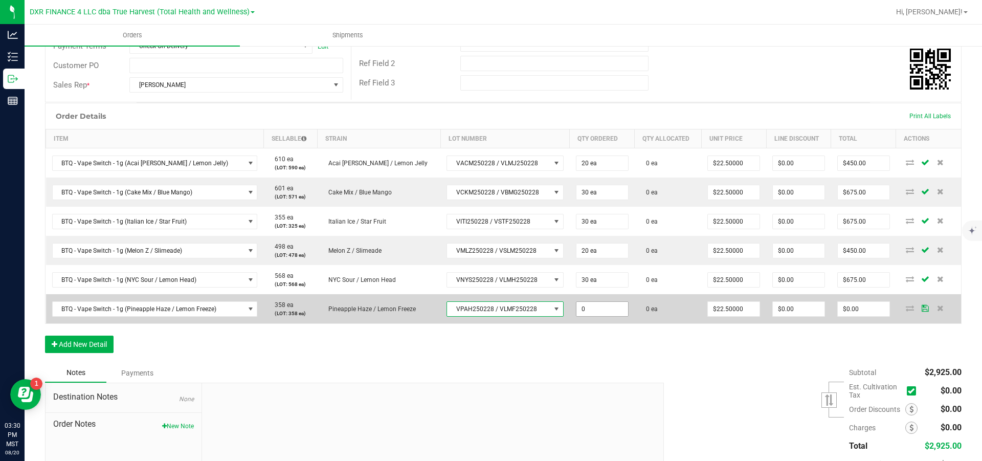
click at [607, 316] on input "0" at bounding box center [602, 309] width 52 height 14
type input "30 ea"
type input "22.5"
type input "$675.00"
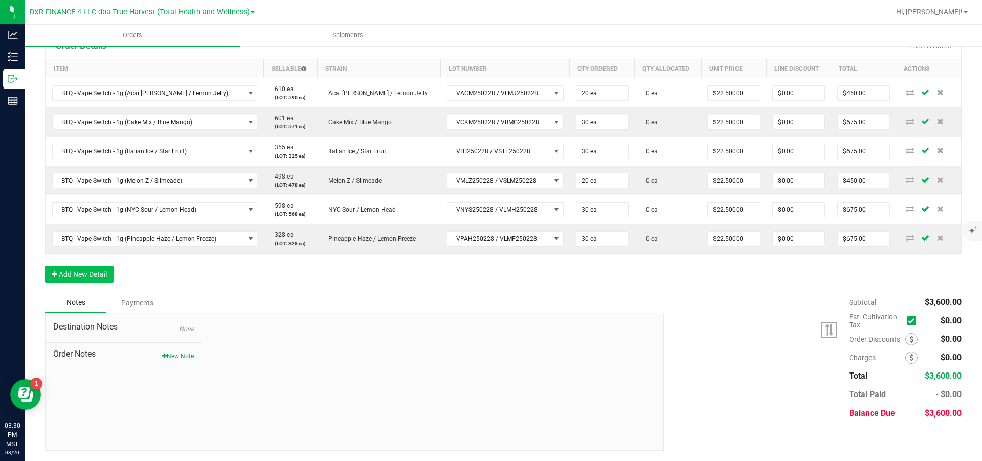
scroll to position [335, 0]
click at [62, 283] on button "Add New Detail" at bounding box center [79, 273] width 69 height 17
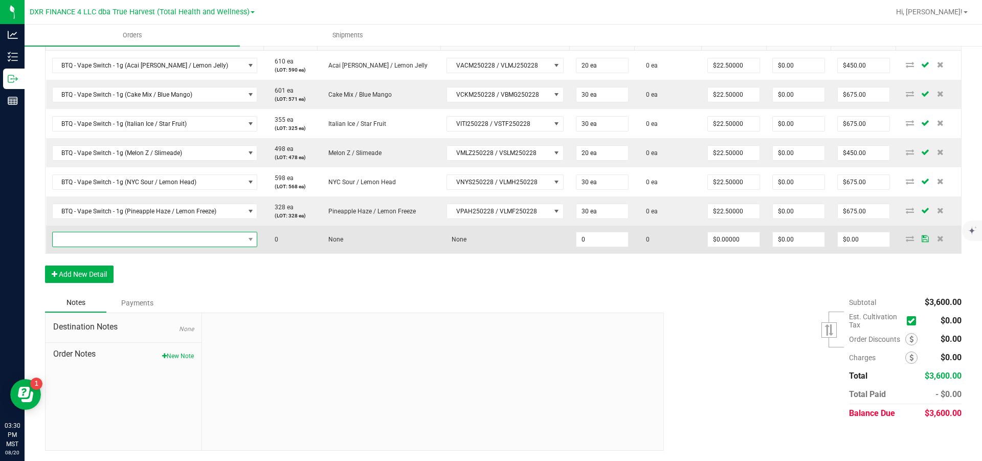
click at [74, 246] on span "NO DATA FOUND" at bounding box center [149, 239] width 192 height 14
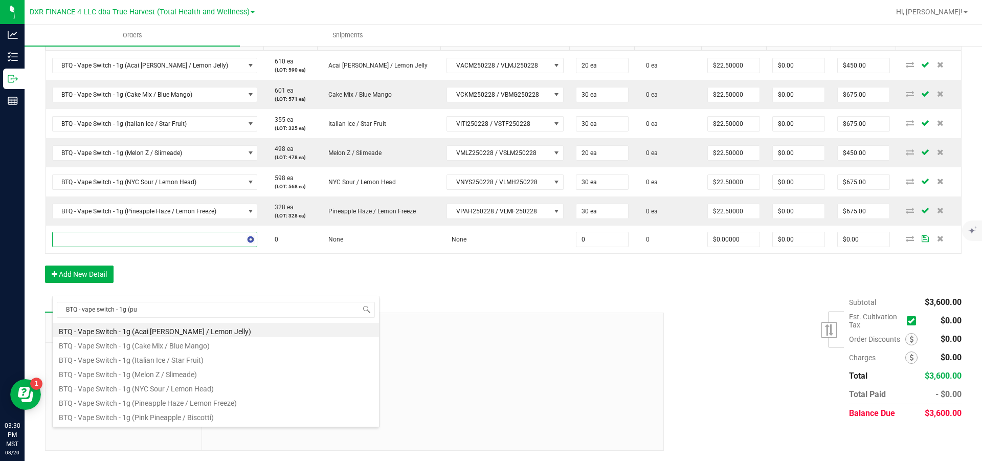
type input "BTQ - vape switch - 1g (pur"
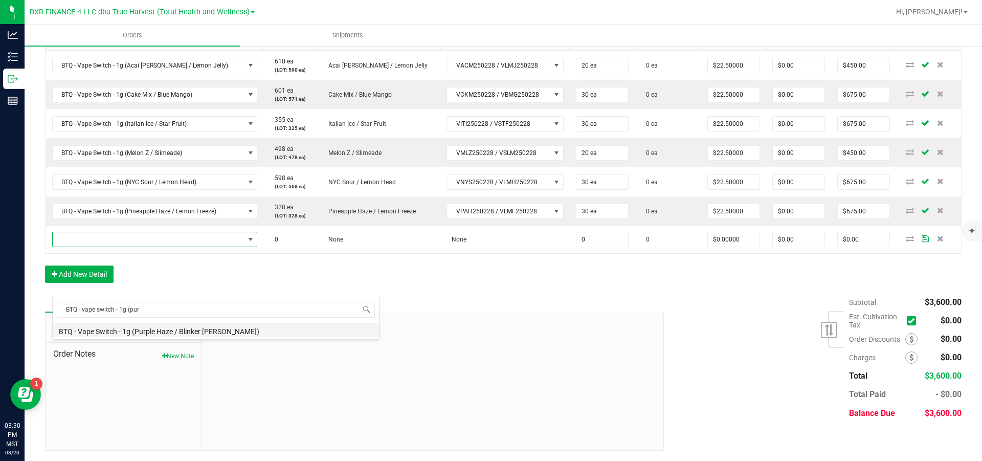
click at [94, 334] on li "BTQ - Vape Switch - 1g (Purple Haze / Blinker [PERSON_NAME])" at bounding box center [216, 330] width 326 height 14
type input "0 ea"
type input "$22.50000"
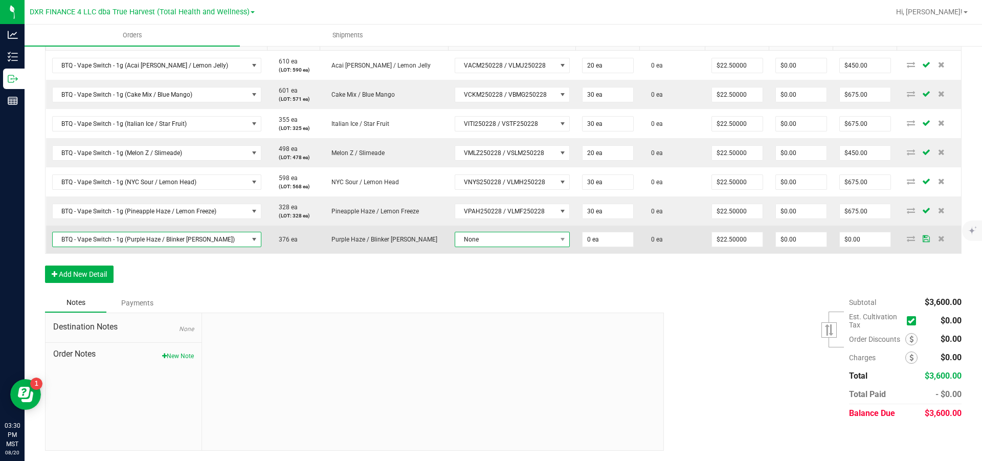
click at [475, 246] on span "None" at bounding box center [505, 239] width 101 height 14
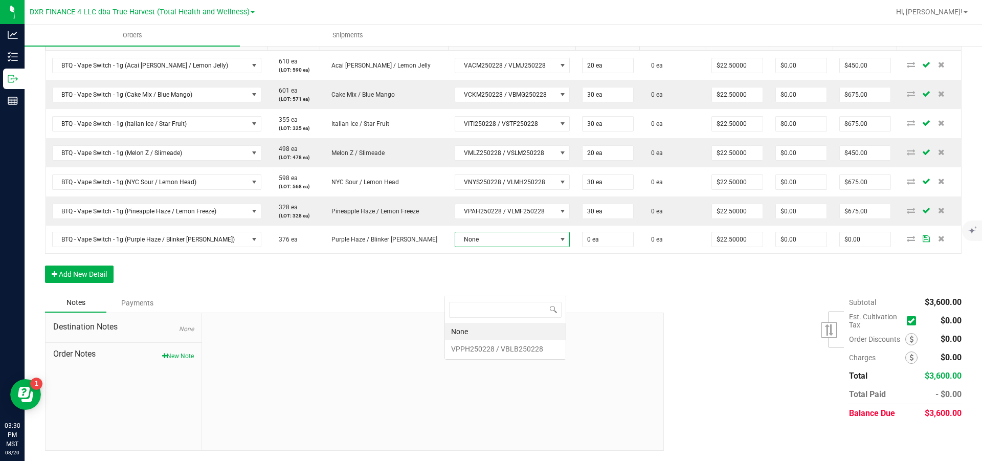
scroll to position [15, 122]
click at [478, 347] on VBLB250228 "VPPH250228 / VBLB250228" at bounding box center [505, 348] width 121 height 17
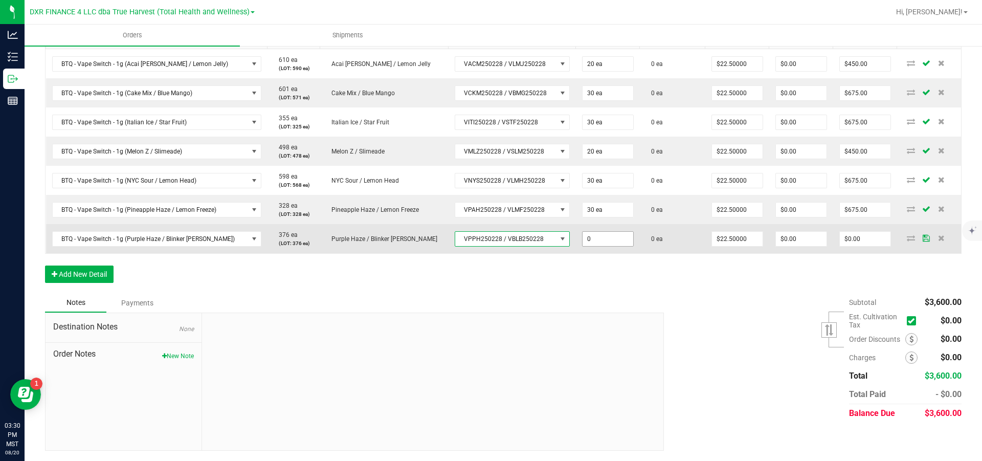
click at [602, 246] on input "0" at bounding box center [607, 239] width 51 height 14
type input "30 ea"
type input "22.5"
type input "$675.00"
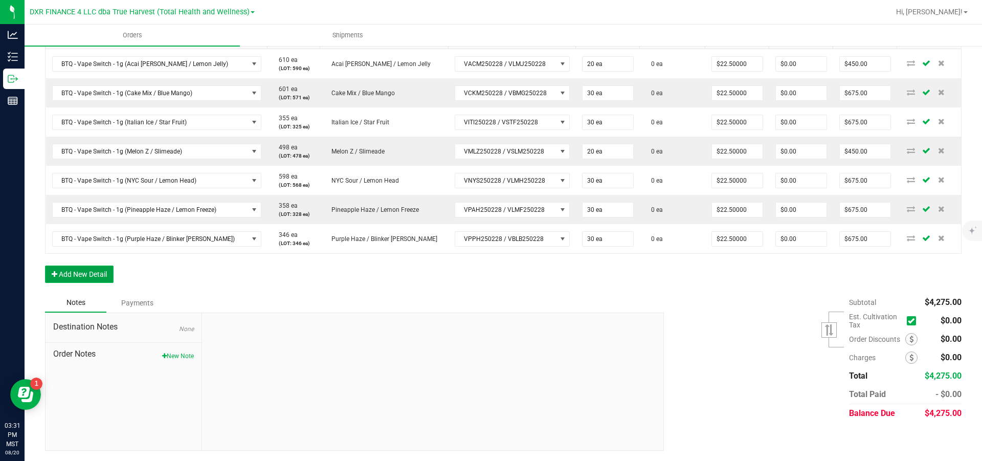
click at [85, 283] on button "Add New Detail" at bounding box center [79, 273] width 69 height 17
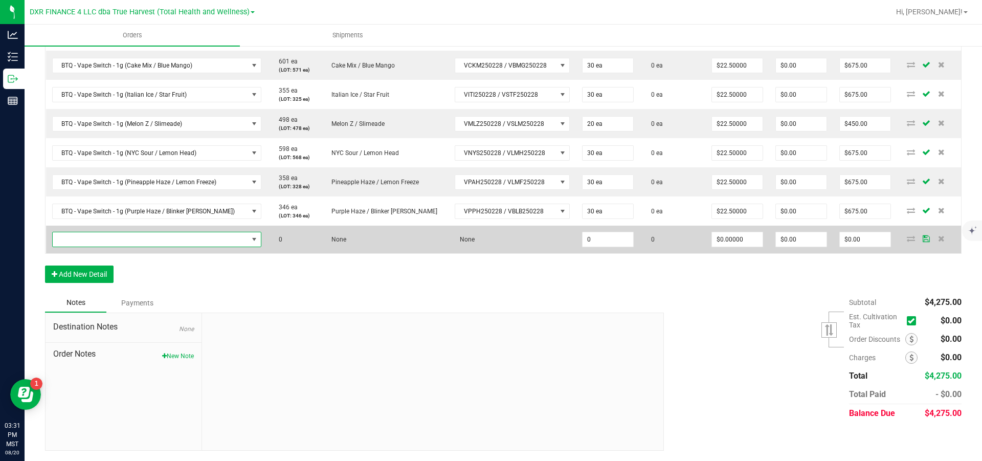
click at [93, 246] on span "NO DATA FOUND" at bounding box center [150, 239] width 195 height 14
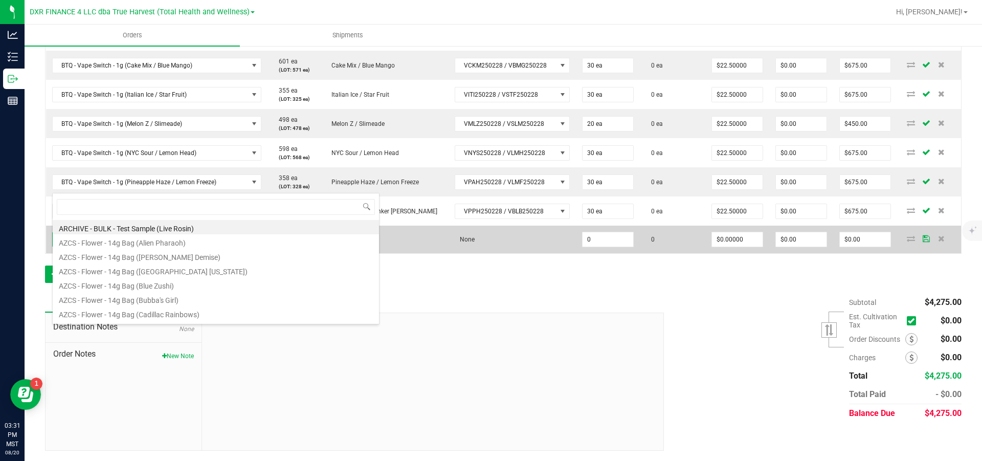
scroll to position [15, 206]
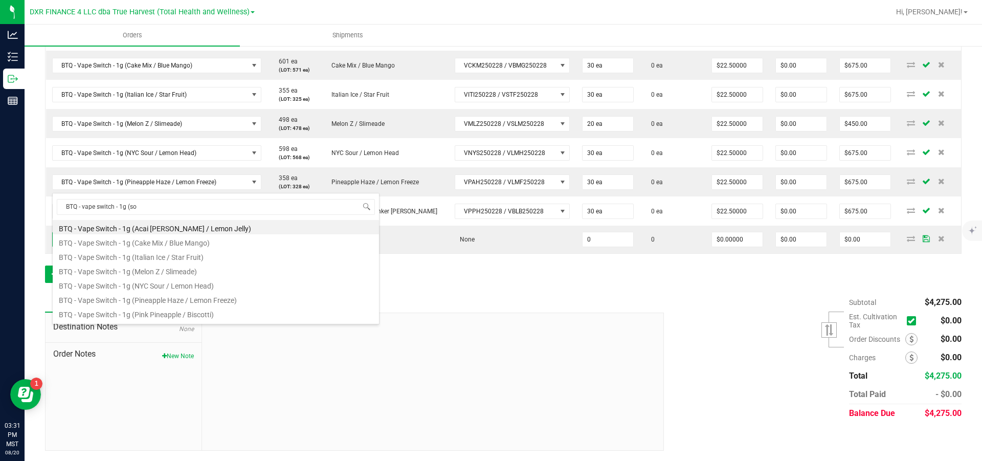
type input "BTQ - vape switch - 1g (sou"
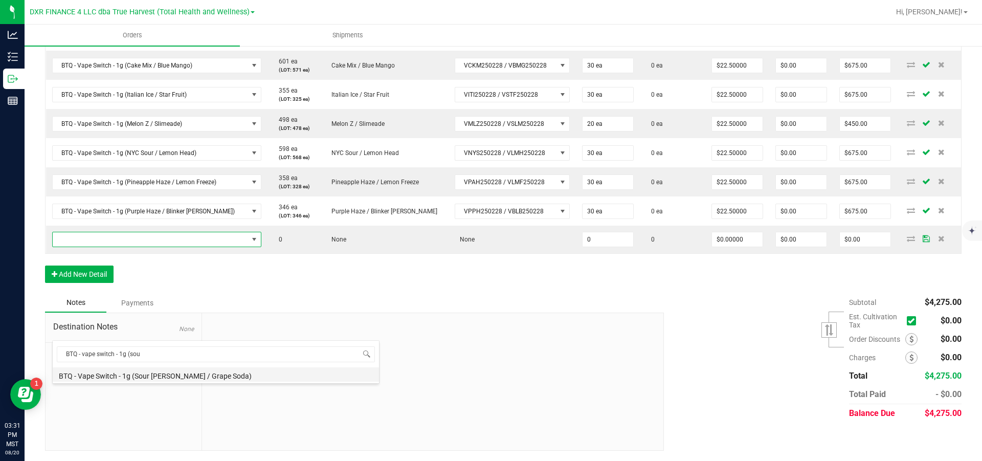
click at [156, 375] on li "BTQ - Vape Switch - 1g (Sour [PERSON_NAME] / Grape Soda)" at bounding box center [216, 374] width 326 height 14
type input "0 ea"
type input "$22.50000"
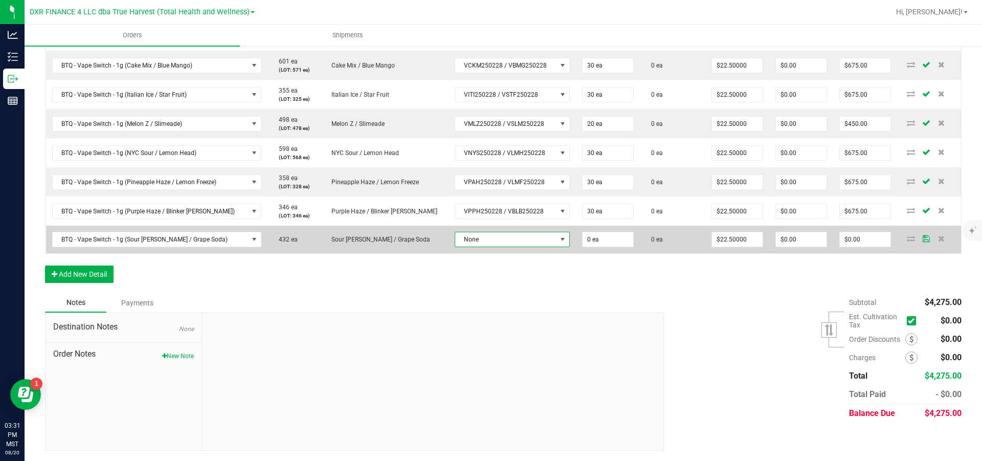
click at [512, 246] on span "None" at bounding box center [505, 239] width 101 height 14
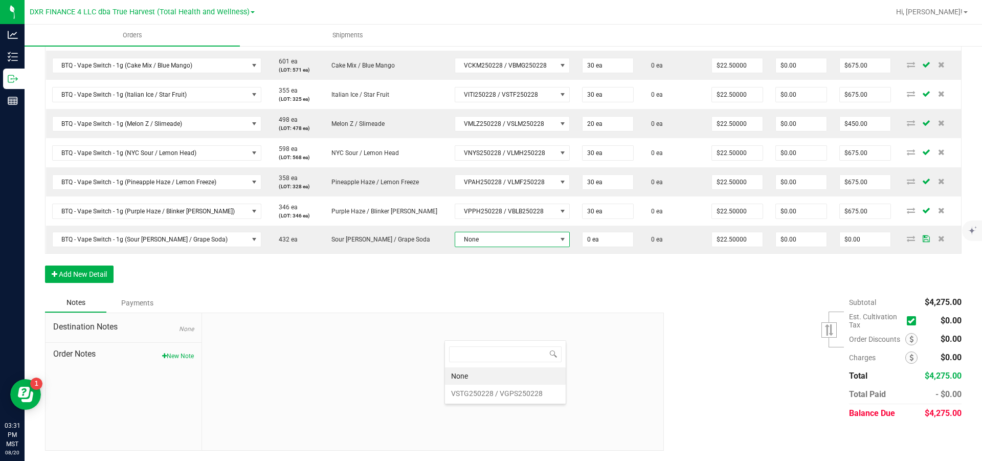
scroll to position [15, 122]
click at [502, 393] on VGPS250228 "VSTG250228 / VGPS250228" at bounding box center [505, 392] width 121 height 17
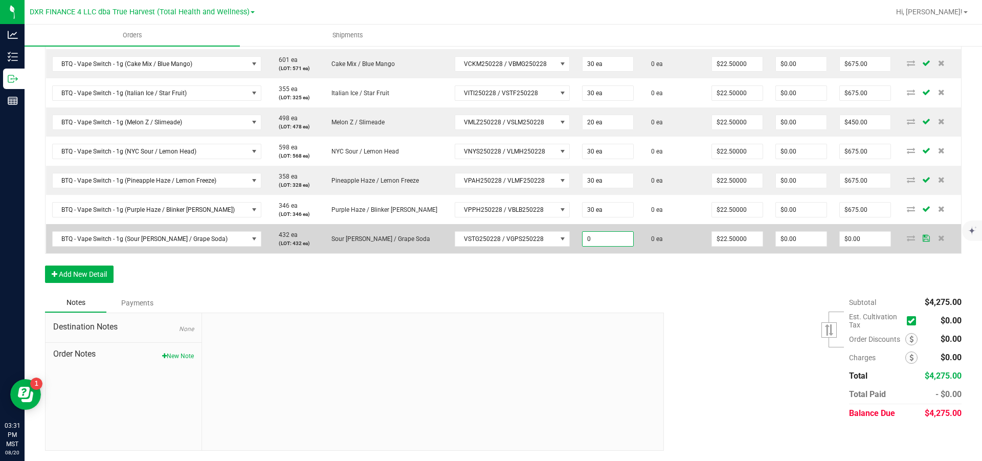
click at [602, 246] on input "0" at bounding box center [607, 239] width 51 height 14
type input "20 ea"
type input "22.5"
type input "$450.00"
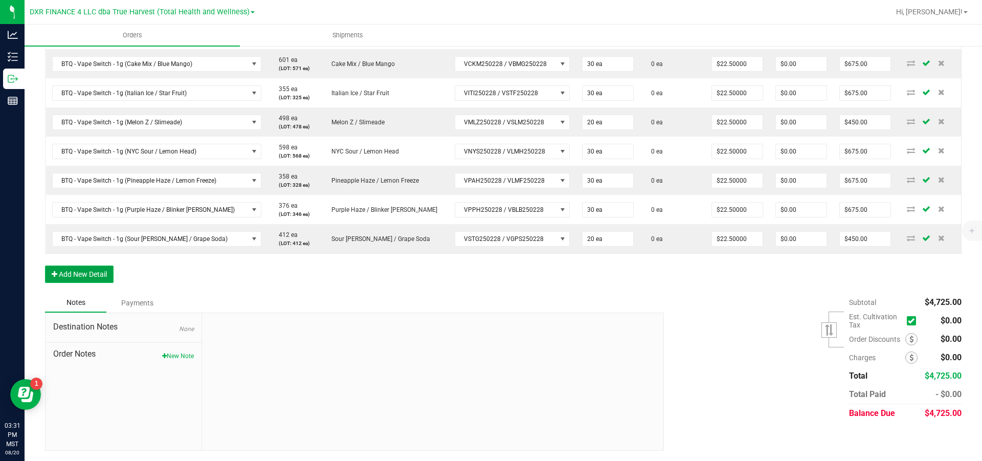
click at [85, 283] on button "Add New Detail" at bounding box center [79, 273] width 69 height 17
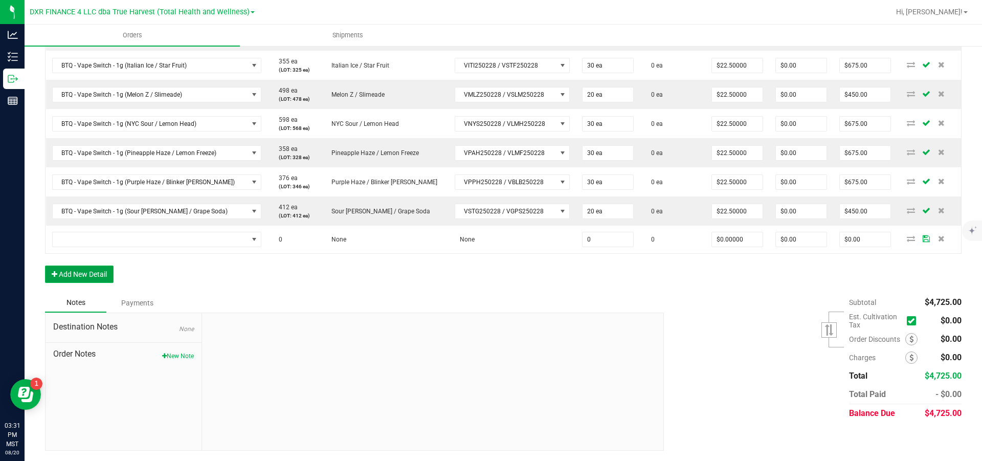
scroll to position [444, 0]
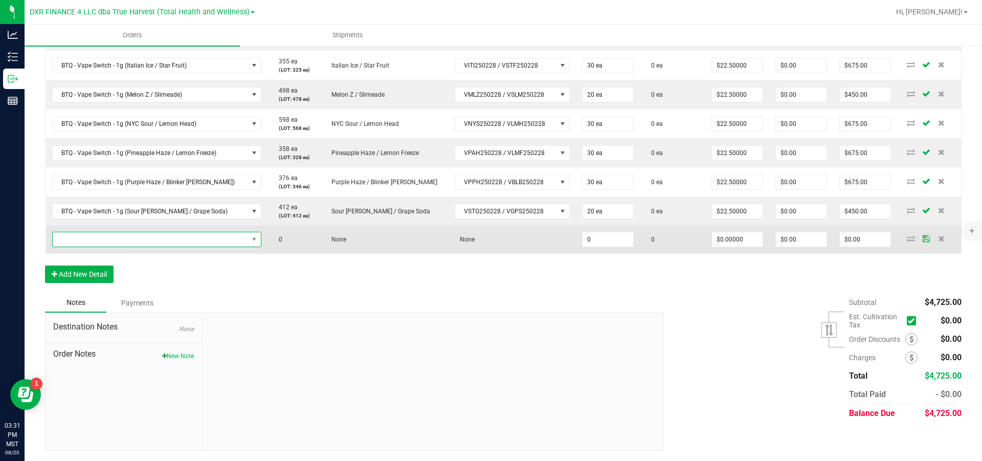
click at [98, 246] on span "NO DATA FOUND" at bounding box center [150, 239] width 195 height 14
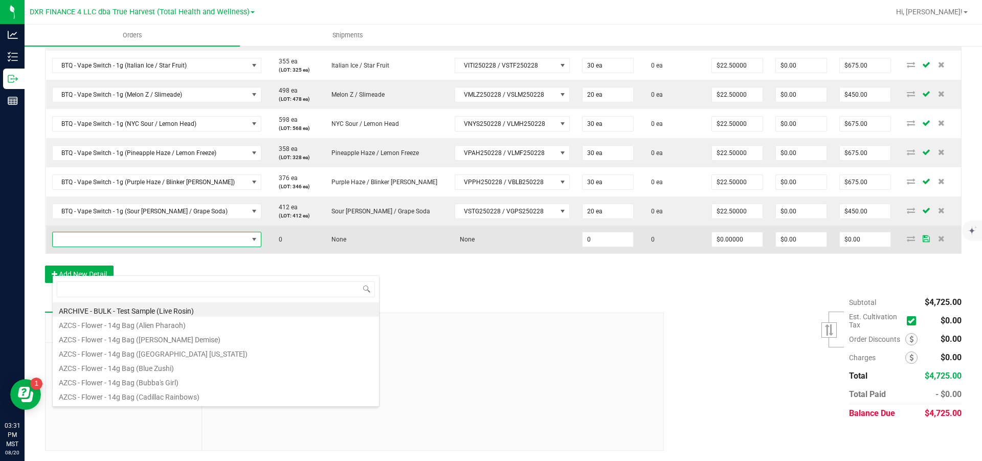
scroll to position [15, 206]
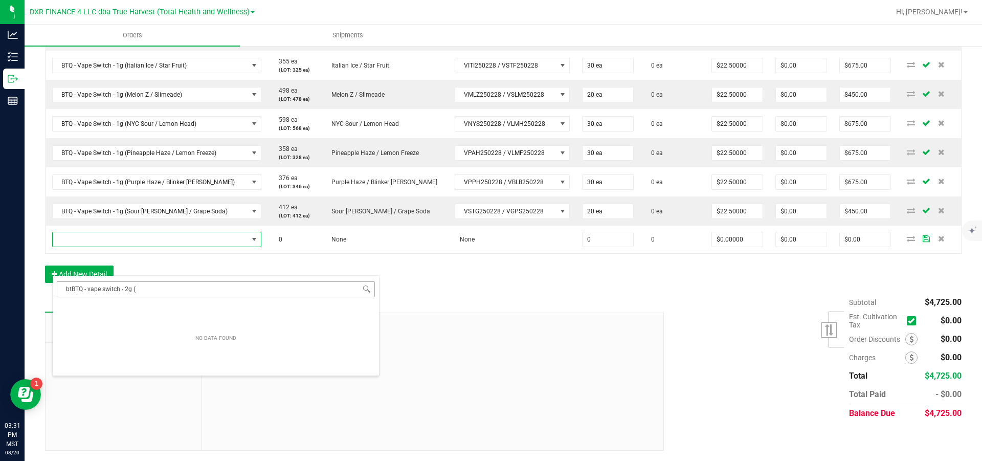
click at [158, 288] on input "btBTQ - vape switch - 2g (" at bounding box center [216, 289] width 318 height 16
click at [73, 291] on input "btBTQ - vape switch - 2g (" at bounding box center [216, 289] width 318 height 16
type input "BTQ - vape switch - 2g ("
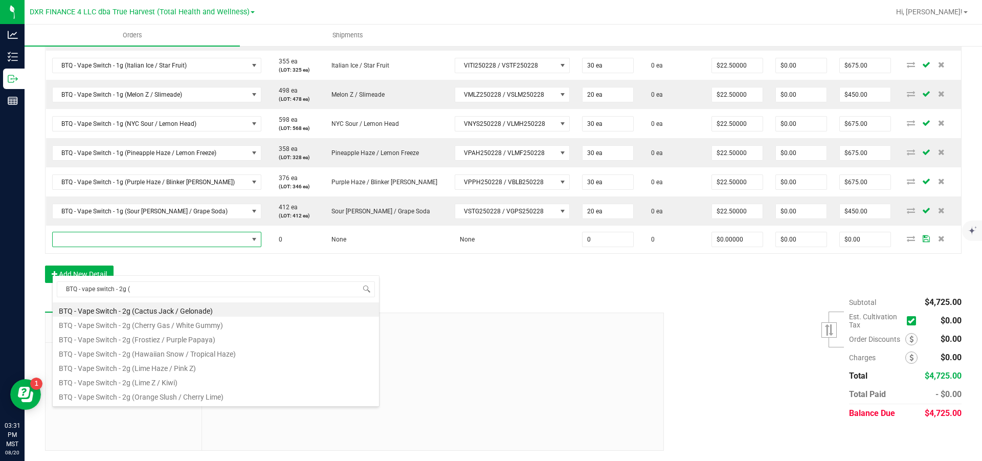
drag, startPoint x: 150, startPoint y: 289, endPoint x: -6, endPoint y: 278, distance: 156.3
click at [0, 278] on html "Analytics Inventory Outbound Reports 03:31 PM MST [DATE] 08/20 DXR FINANCE 4 LL…" at bounding box center [491, 230] width 982 height 461
click at [178, 295] on input "BTQ - vape switch - 2g (" at bounding box center [216, 289] width 318 height 16
click at [181, 293] on input "BTQ - vape switch - 2g (" at bounding box center [216, 289] width 318 height 16
click at [198, 323] on li "BTQ - Vape Switch - 2g (Cherry Gas / White Gummy)" at bounding box center [216, 323] width 326 height 14
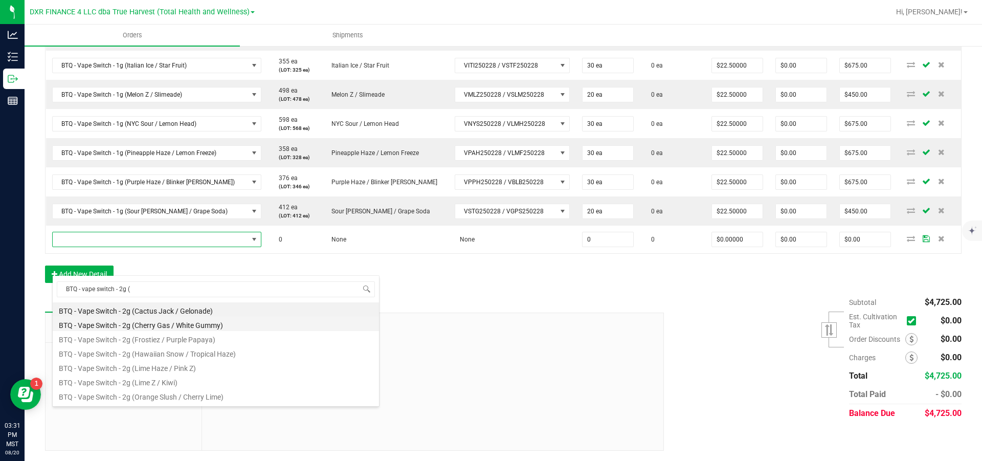
type input "0 ea"
type input "$30.00000"
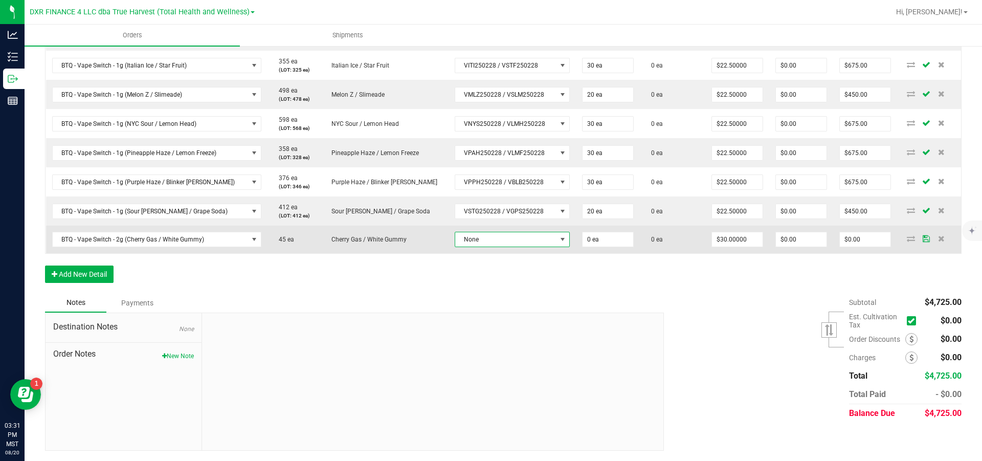
click at [516, 246] on span "None" at bounding box center [505, 239] width 101 height 14
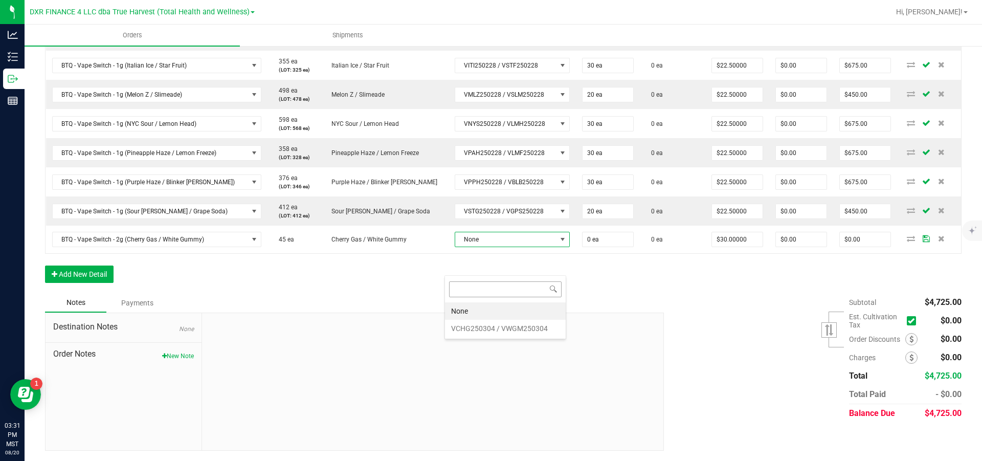
scroll to position [15, 122]
click at [513, 331] on VWGM250304 "VCHG250304 / VWGM250304" at bounding box center [505, 328] width 121 height 17
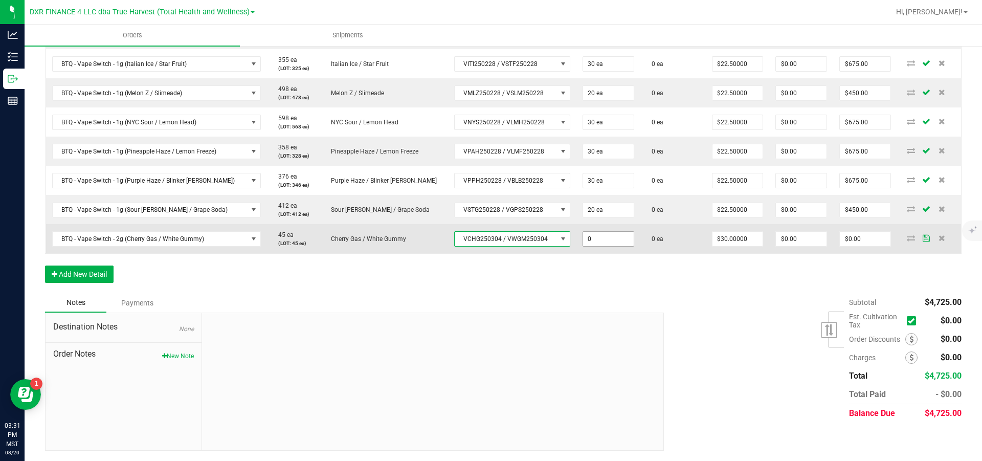
click at [612, 246] on input "0" at bounding box center [608, 239] width 51 height 14
type input "45 ea"
type input "30"
type input "$1,350.00"
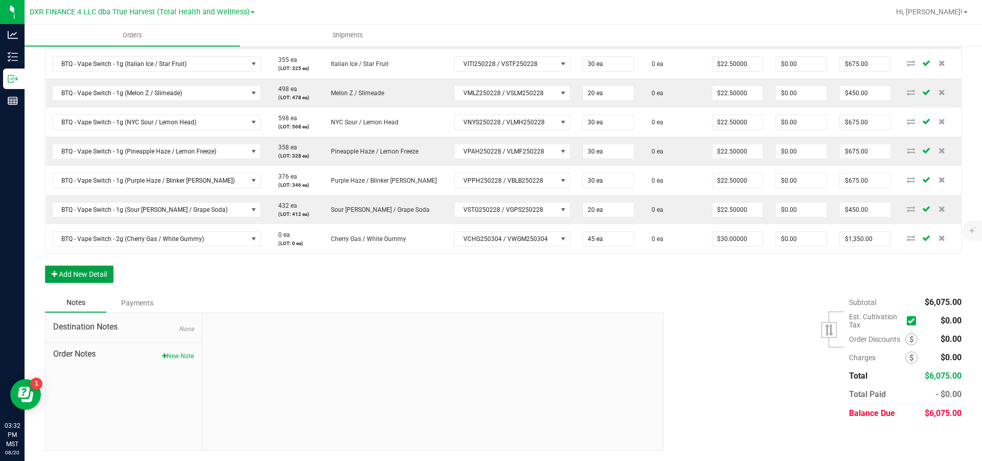
click at [73, 283] on button "Add New Detail" at bounding box center [79, 273] width 69 height 17
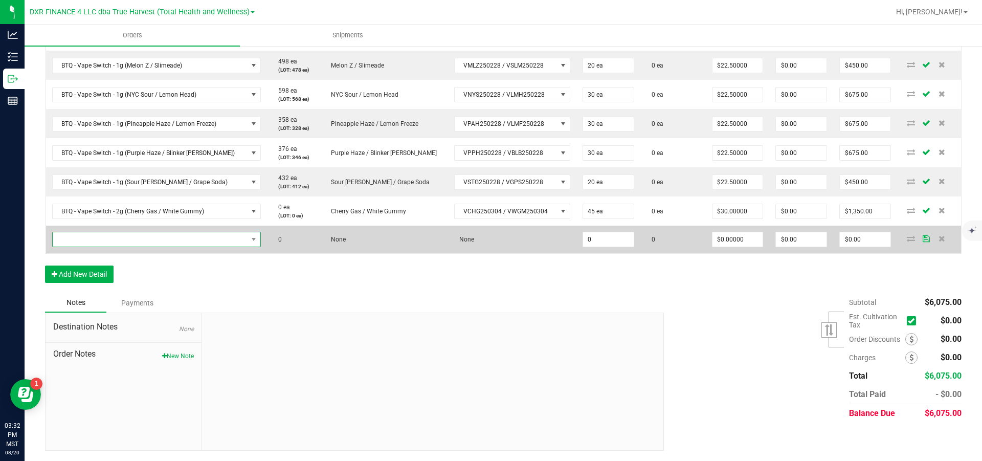
click at [76, 246] on span "NO DATA FOUND" at bounding box center [150, 239] width 195 height 14
click at [69, 246] on span "NO DATA FOUND" at bounding box center [150, 239] width 195 height 14
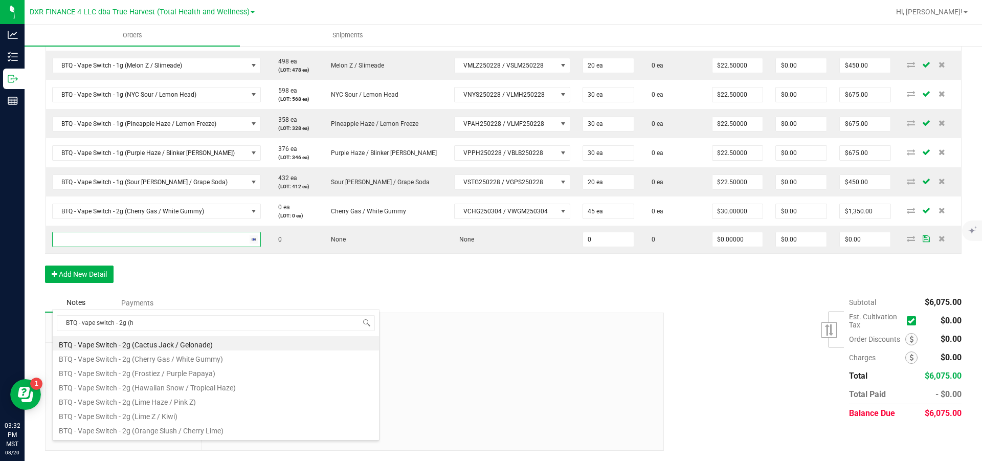
type input "BTQ - vape switch - 2g (ha"
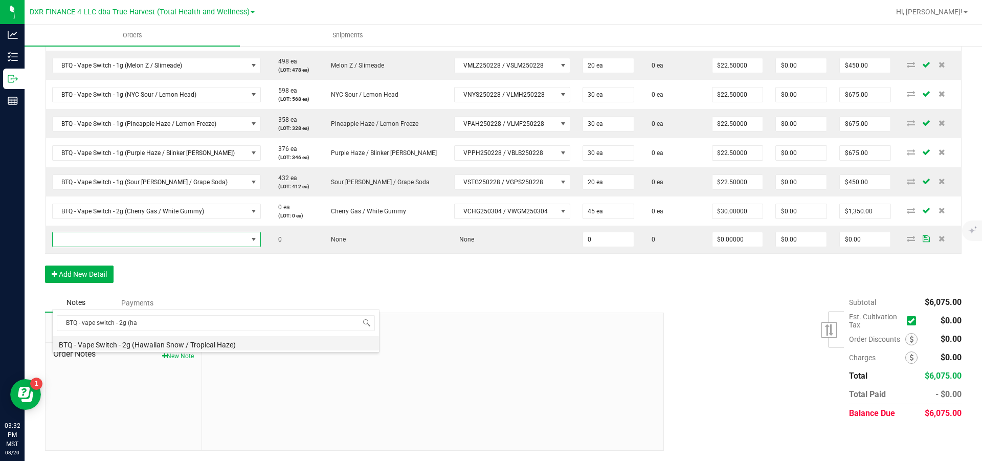
click at [184, 345] on li "BTQ - Vape Switch - 2g (Hawaiian Snow / Tropical Haze)" at bounding box center [216, 343] width 326 height 14
type input "0 ea"
type input "$30.00000"
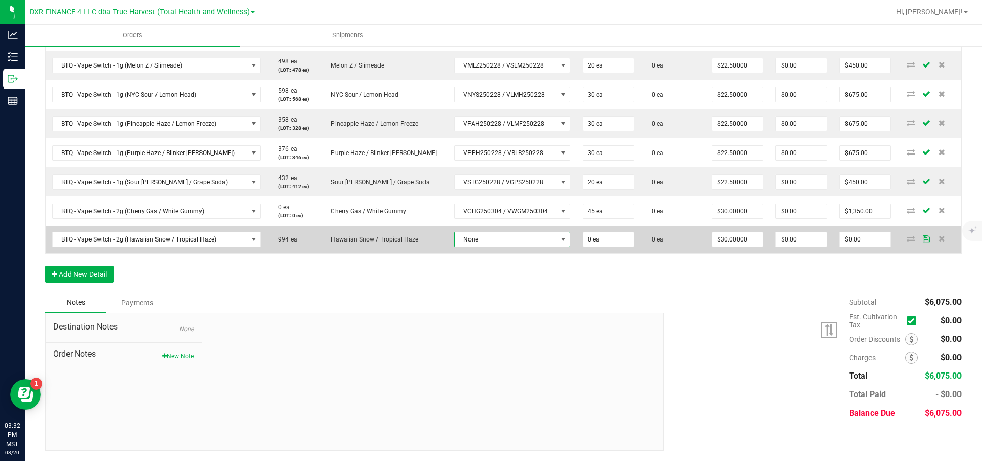
click at [489, 246] on span "None" at bounding box center [505, 239] width 102 height 14
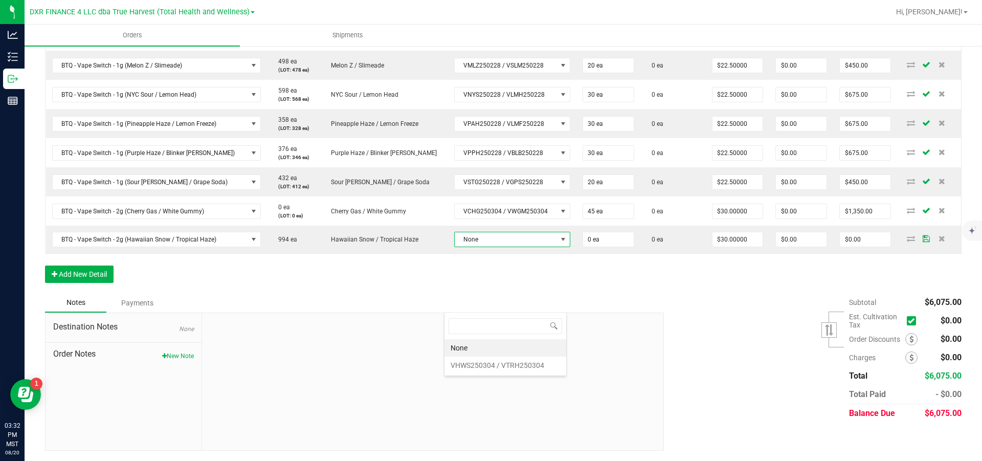
scroll to position [15, 123]
click at [504, 366] on VTRH250304 "VHWS250304 / VTRH250304" at bounding box center [505, 364] width 122 height 17
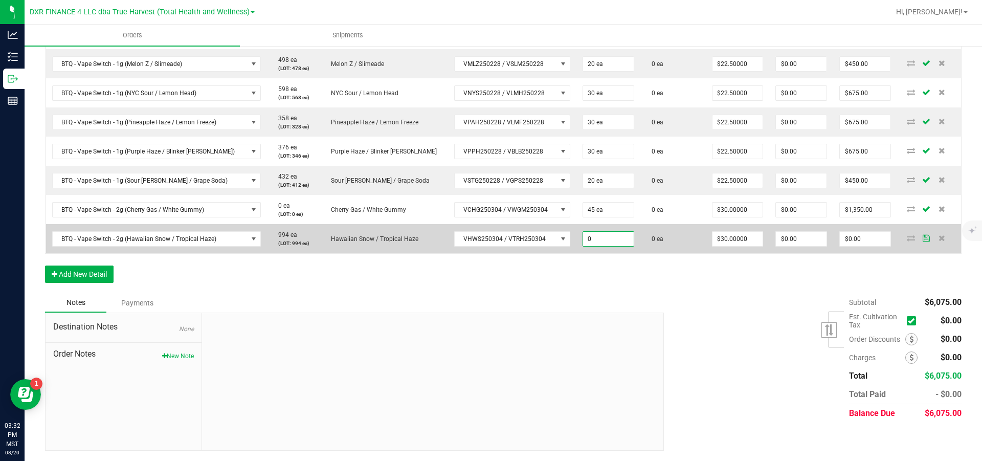
click at [609, 246] on input "0" at bounding box center [608, 239] width 51 height 14
type input "20 ea"
type input "30"
type input "$600.00"
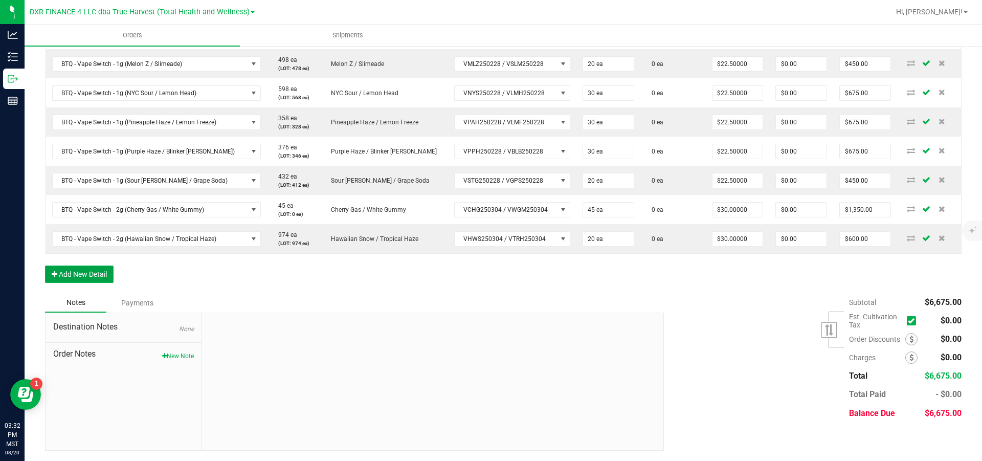
click at [78, 283] on button "Add New Detail" at bounding box center [79, 273] width 69 height 17
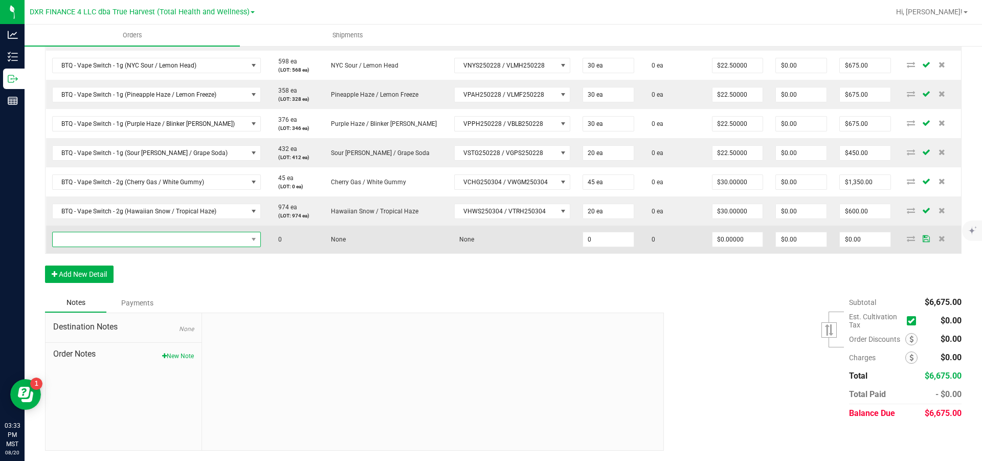
click at [109, 246] on span "NO DATA FOUND" at bounding box center [150, 239] width 195 height 14
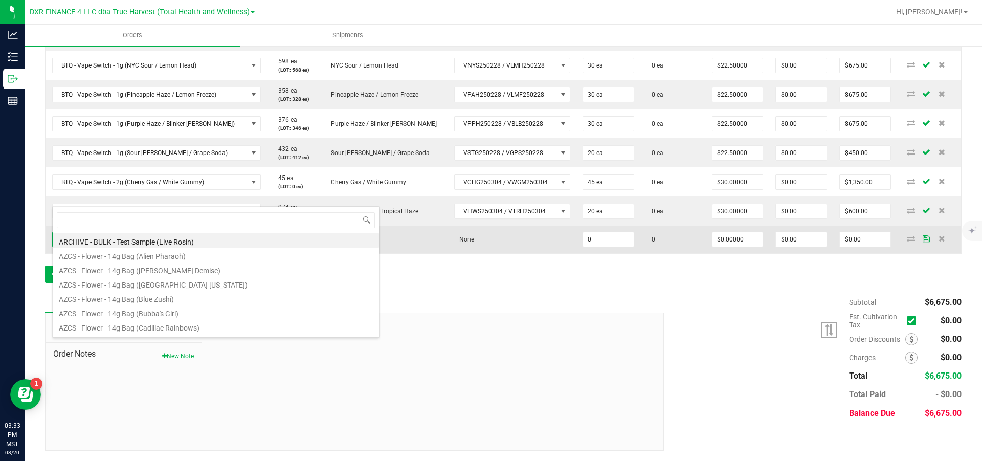
scroll to position [15, 206]
type input "BTQ - vape switch - 2g (lim"
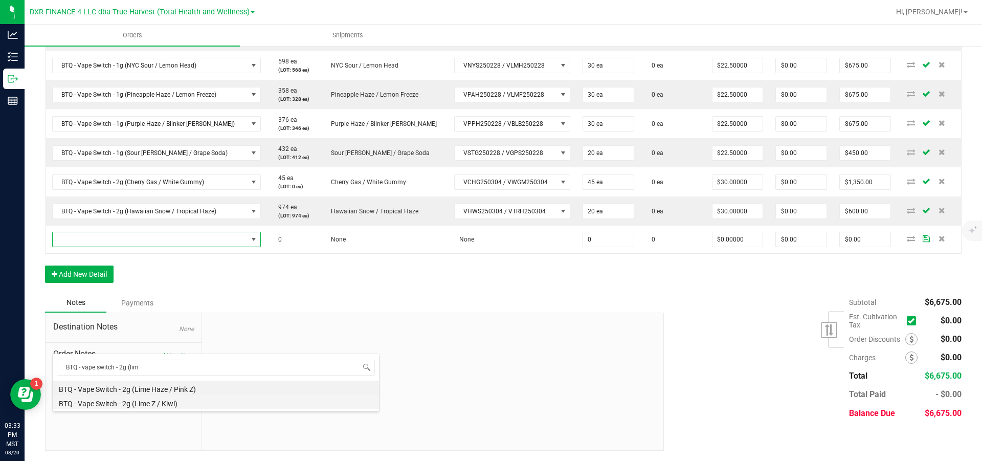
click at [145, 401] on li "BTQ - Vape Switch - 2g (Lime Z / Kiwi)" at bounding box center [216, 402] width 326 height 14
type input "0 ea"
type input "$30.00000"
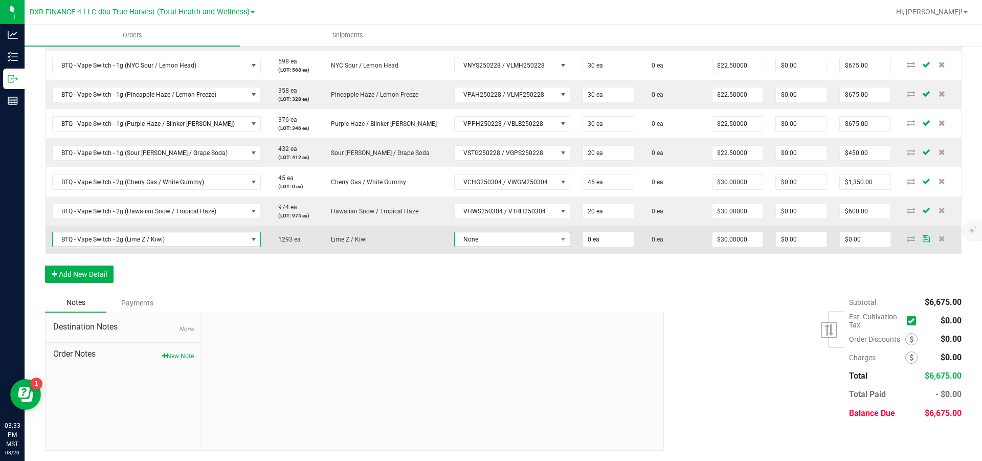
click at [513, 246] on span "None" at bounding box center [505, 239] width 102 height 14
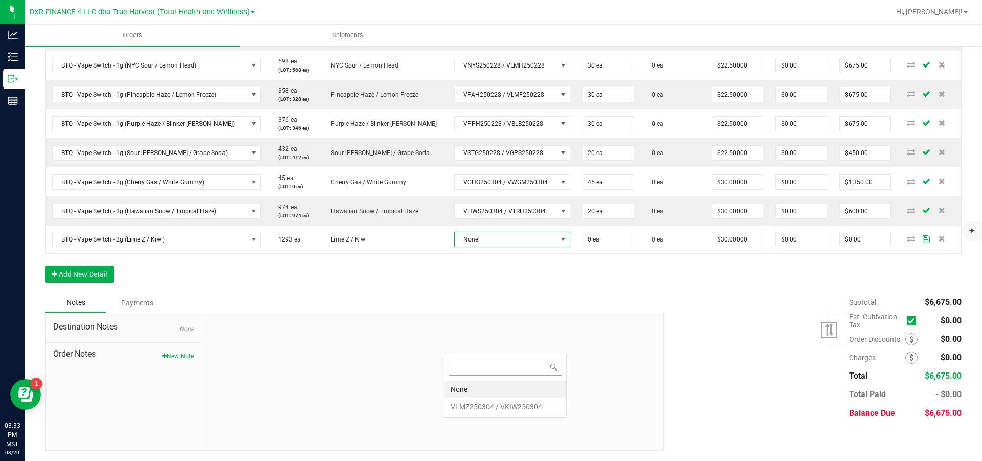
scroll to position [15, 123]
click at [512, 404] on VKIW250304 "VLMZ250304 / VKIW250304" at bounding box center [505, 406] width 122 height 17
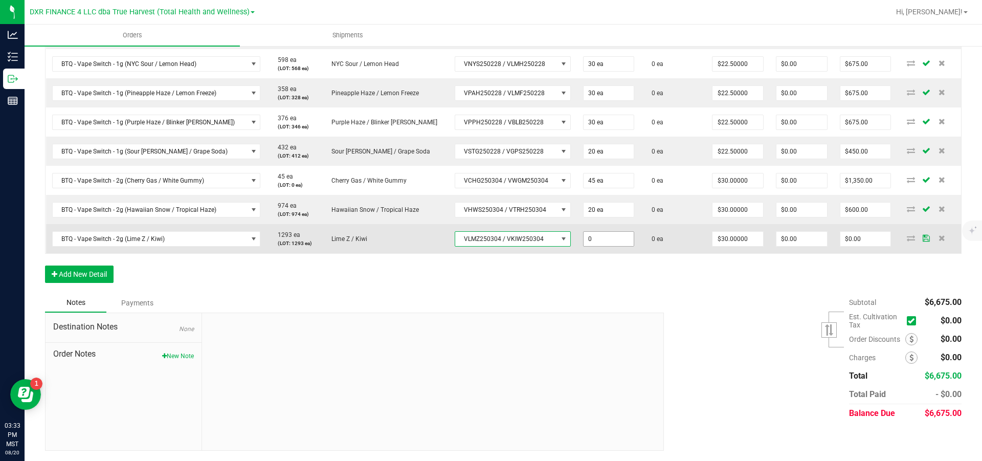
click at [606, 246] on input "0" at bounding box center [608, 239] width 51 height 14
type input "10 ea"
type input "30"
type input "$300.00"
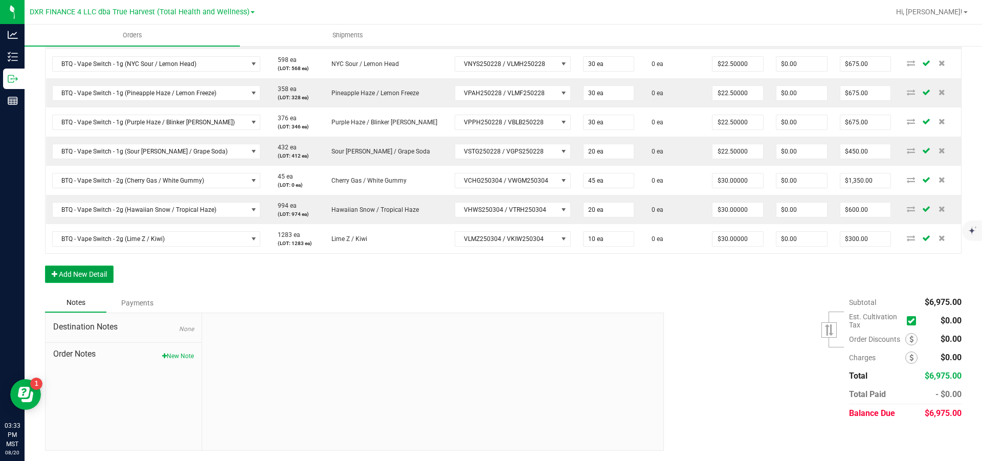
click at [70, 283] on button "Add New Detail" at bounding box center [79, 273] width 69 height 17
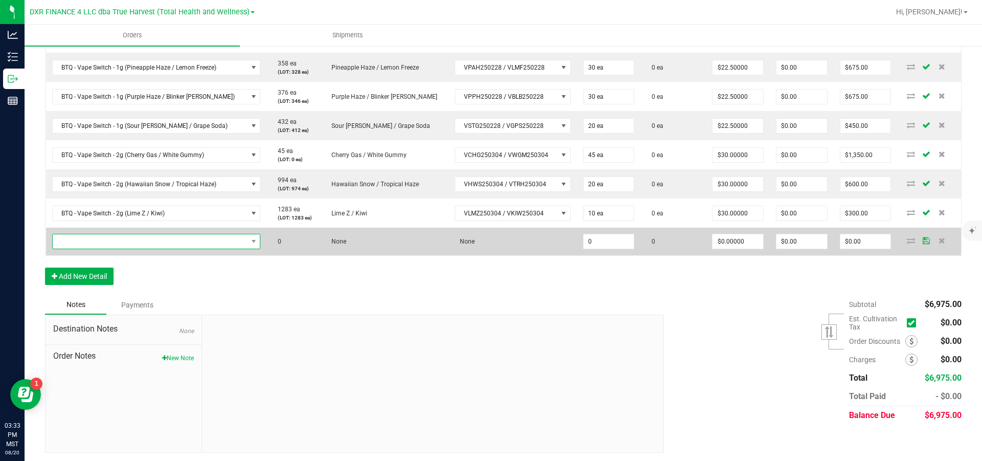
click at [97, 248] on span "NO DATA FOUND" at bounding box center [150, 241] width 195 height 14
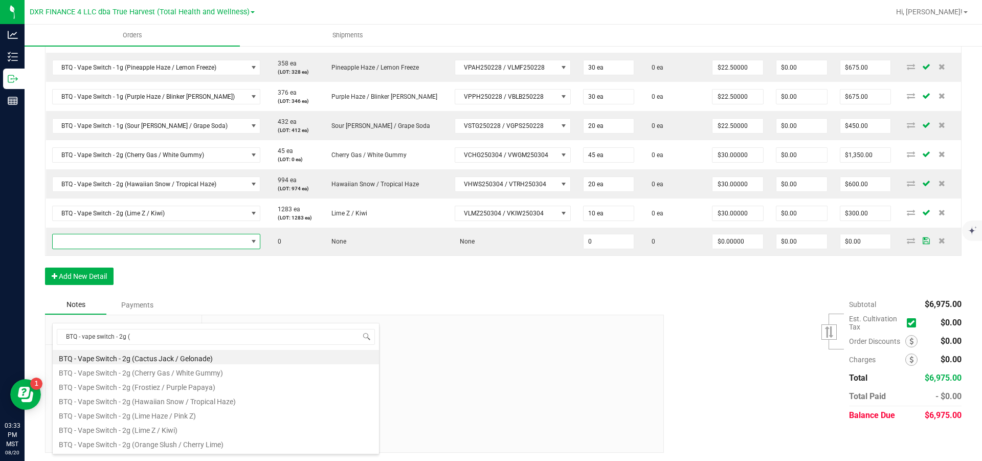
type input "BTQ - vape switch - 2g (r"
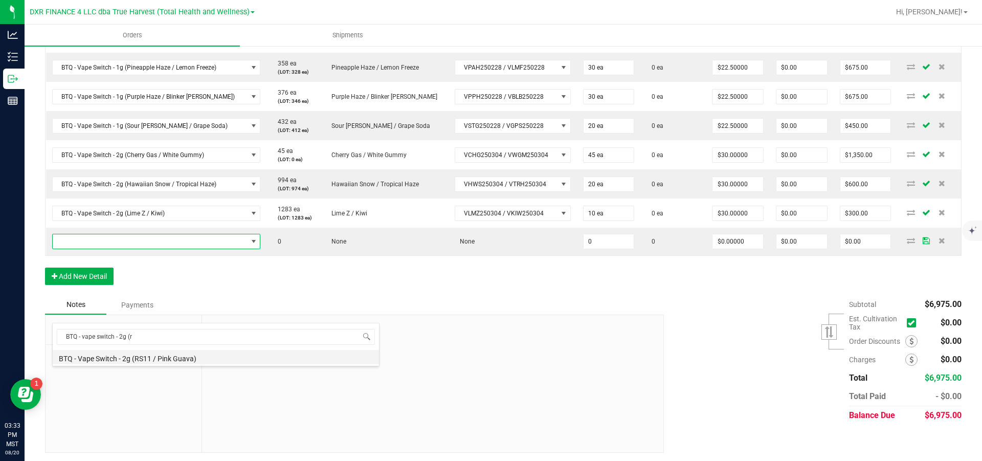
click at [125, 353] on li "BTQ - Vape Switch - 2g (RS11 / Pink Guava)" at bounding box center [216, 357] width 326 height 14
type input "0 ea"
type input "$30.00000"
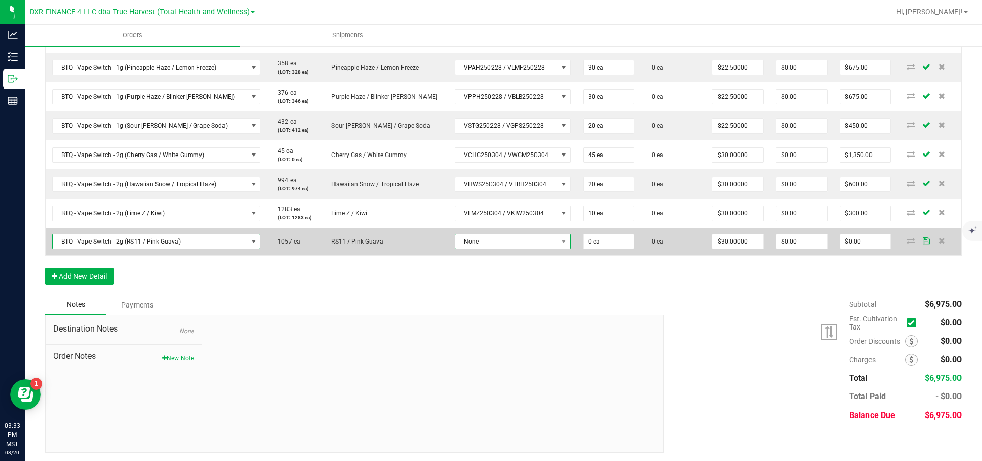
click at [531, 248] on span "None" at bounding box center [506, 241] width 102 height 14
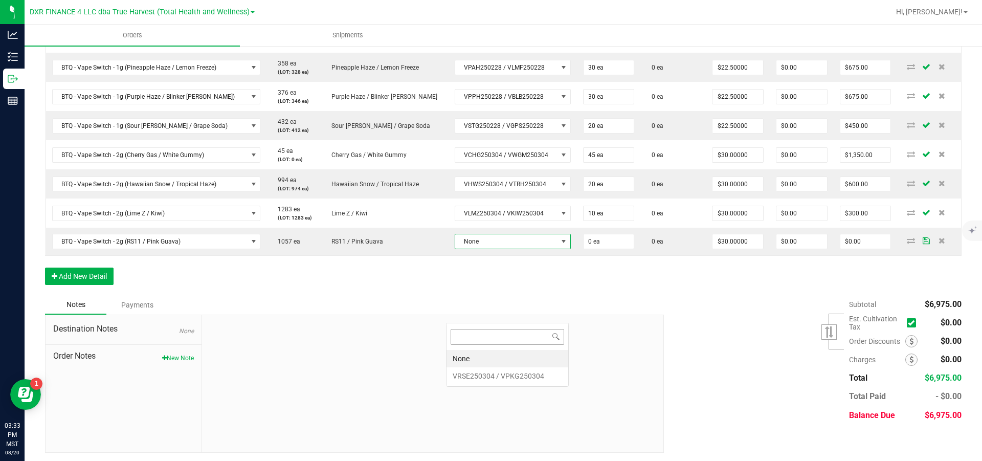
scroll to position [15, 123]
click at [505, 377] on VPKG250304 "VRSE250304 / VPKG250304" at bounding box center [507, 375] width 122 height 17
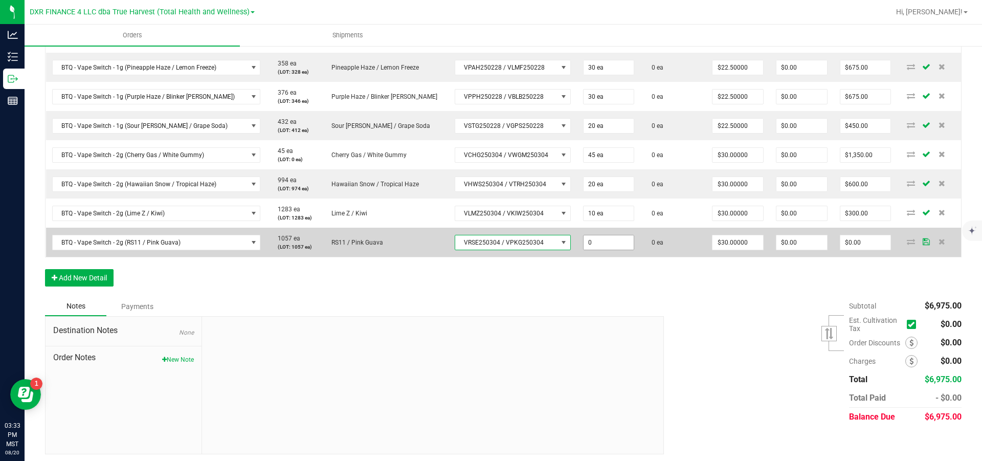
click at [610, 249] on input "0" at bounding box center [608, 242] width 51 height 14
type input "40 ea"
type input "30"
type input "$1,200.00"
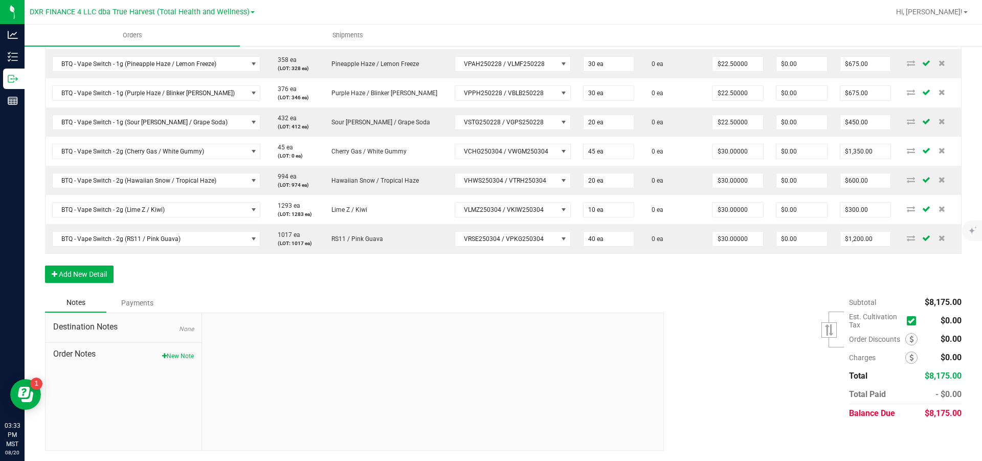
scroll to position [499, 0]
click at [86, 283] on button "Add New Detail" at bounding box center [79, 273] width 69 height 17
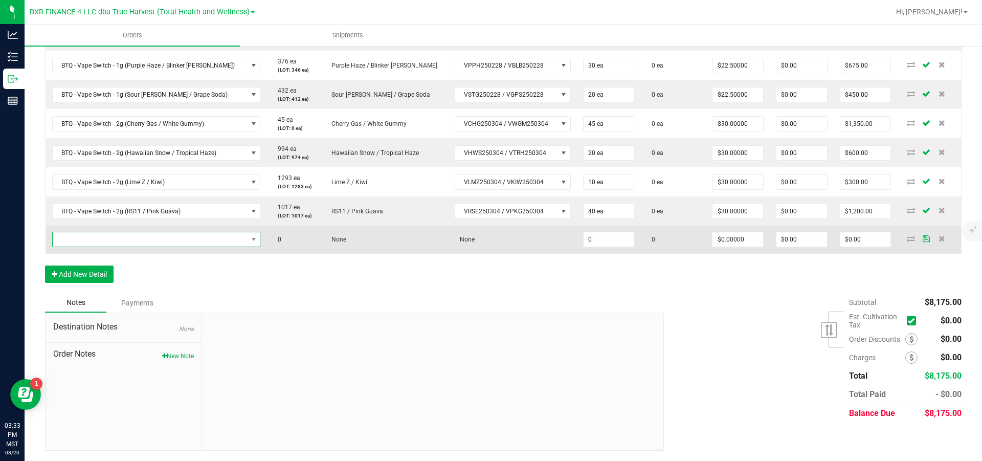
click at [96, 246] on span "NO DATA FOUND" at bounding box center [150, 239] width 195 height 14
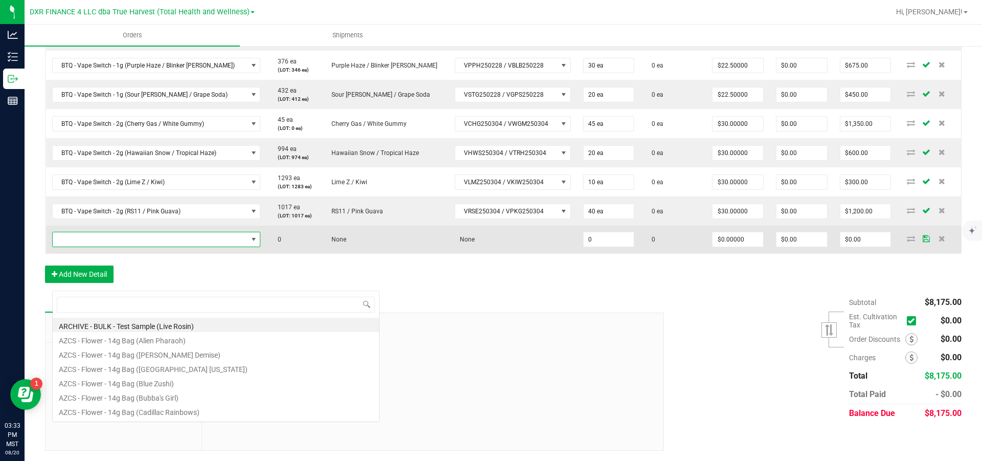
scroll to position [15, 206]
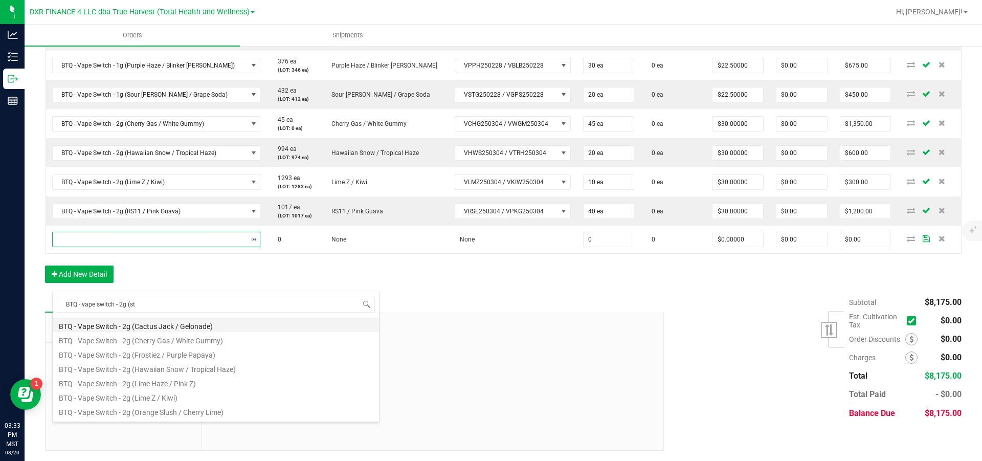
type input "BTQ - vape switch - 2g (str"
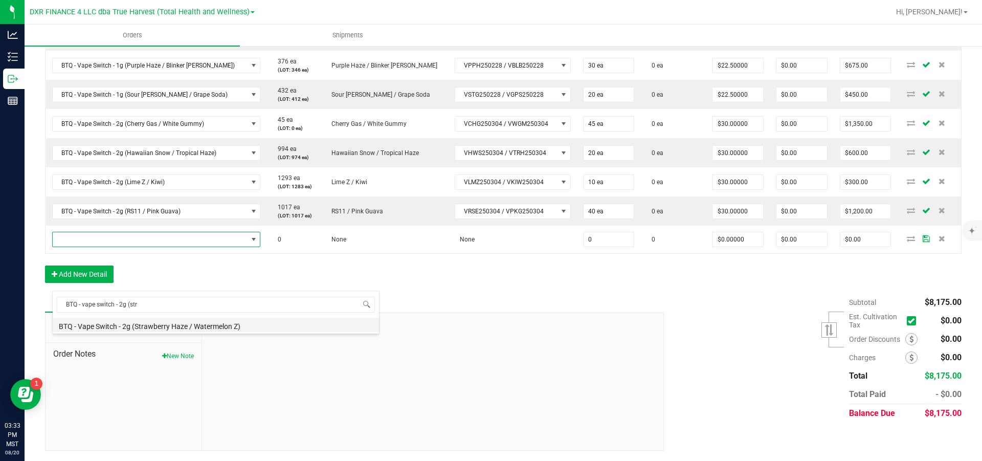
click at [191, 325] on li "BTQ - Vape Switch - 2g (Strawberry Haze / Watermelon Z)" at bounding box center [216, 324] width 326 height 14
type input "0 ea"
type input "$30.00000"
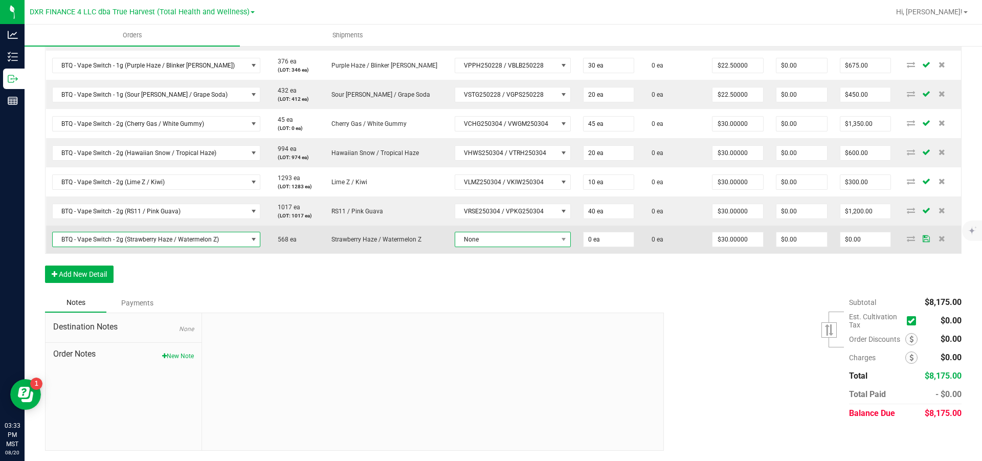
click at [476, 246] on span "None" at bounding box center [506, 239] width 102 height 14
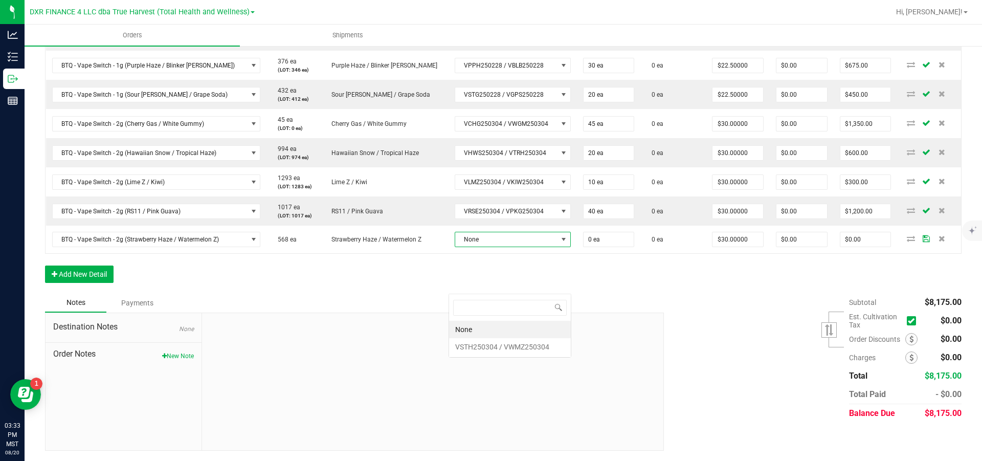
scroll to position [15, 123]
click at [499, 349] on VWMZ250304 "VSTH250304 / VWMZ250304" at bounding box center [510, 346] width 122 height 17
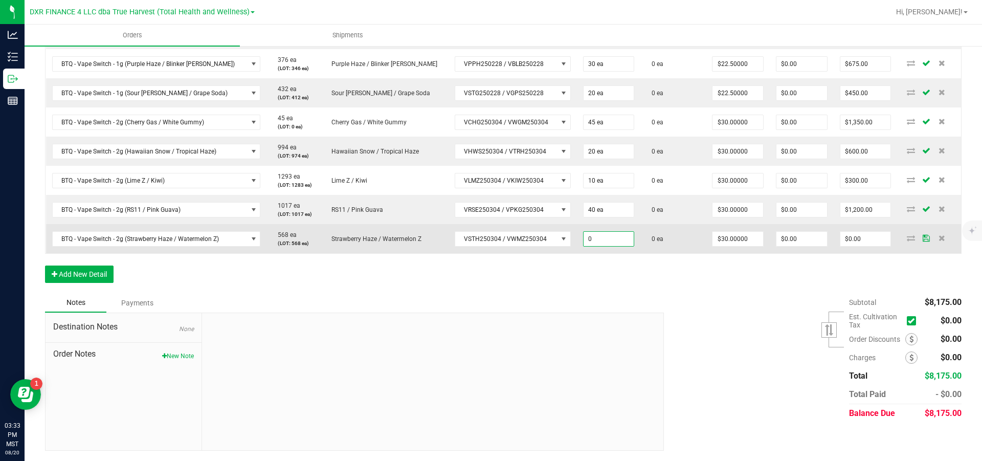
click at [608, 246] on input "0" at bounding box center [608, 239] width 51 height 14
type input "30 ea"
type input "30"
type input "$900.00"
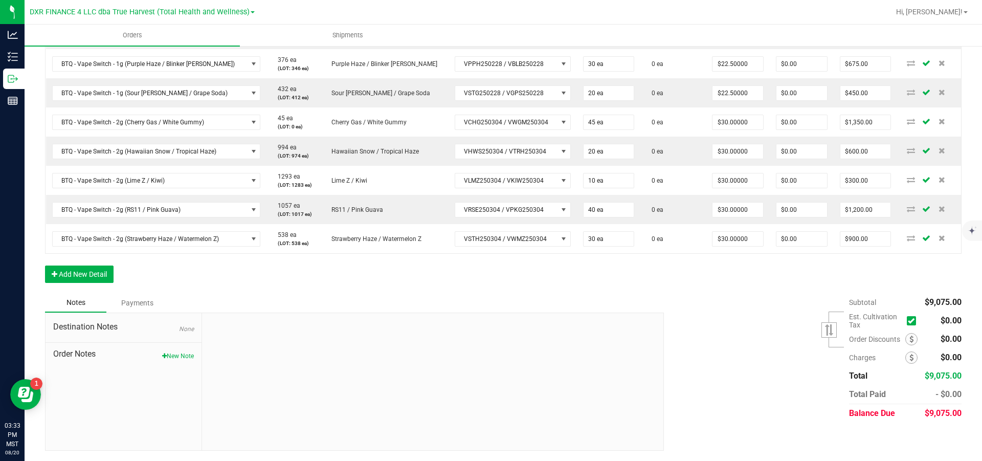
scroll to position [549, 0]
click at [78, 276] on button "Add New Detail" at bounding box center [79, 273] width 69 height 17
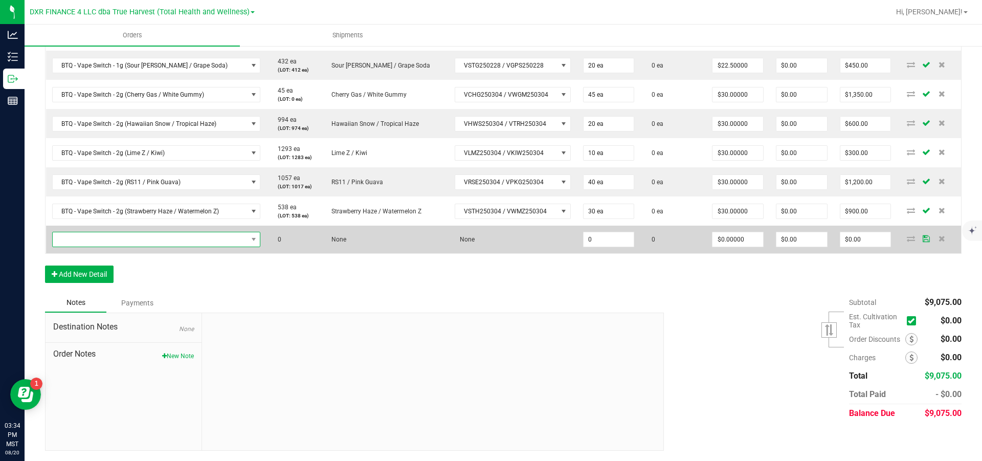
click at [156, 246] on span "NO DATA FOUND" at bounding box center [150, 239] width 195 height 14
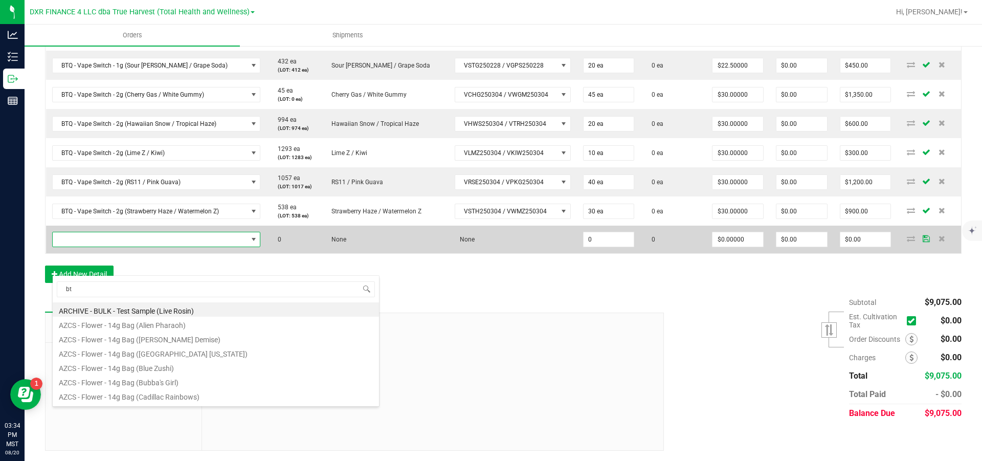
type input "btq"
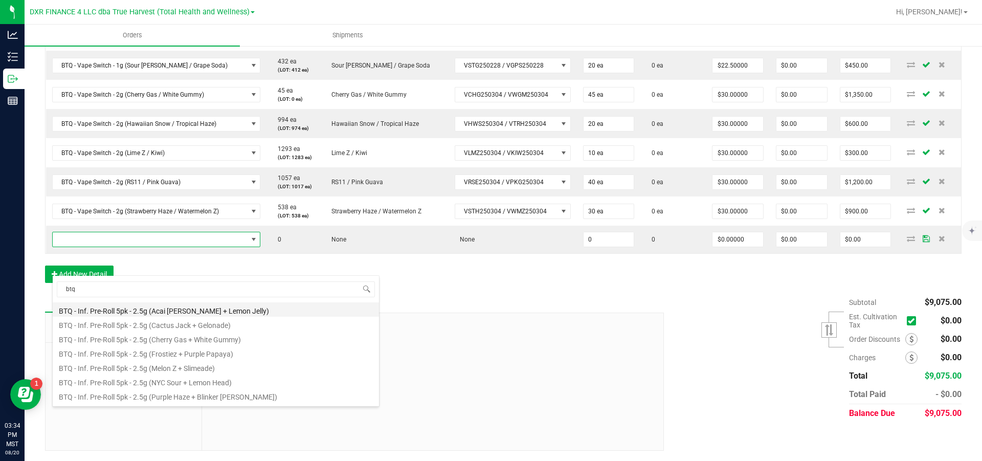
click at [124, 308] on li "BTQ - Inf. Pre-Roll 5pk - 2.5g (Acai [PERSON_NAME] + Lemon Jelly)" at bounding box center [216, 309] width 326 height 14
type input "0 ea"
type input "$22.50000"
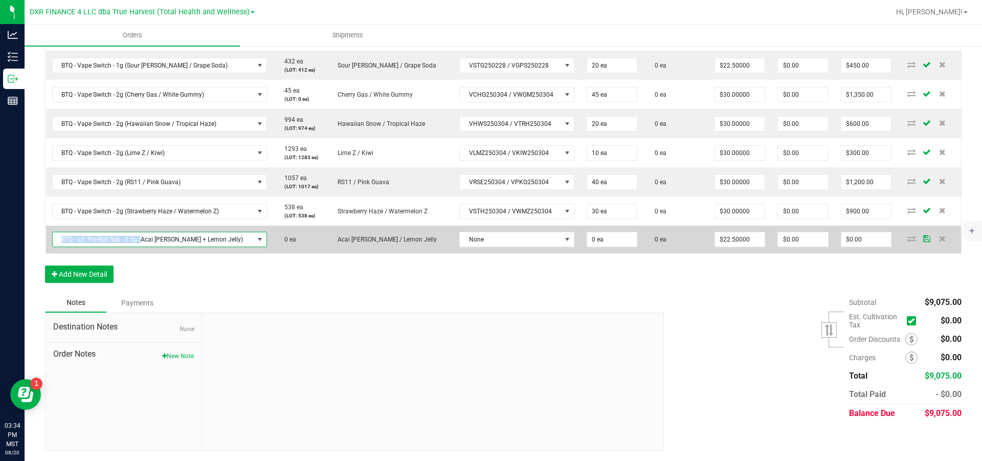
drag, startPoint x: 156, startPoint y: 268, endPoint x: 61, endPoint y: 272, distance: 95.2
click at [61, 246] on span "BTQ - Inf. Pre-Roll 5pk - 2.5g (Acai [PERSON_NAME] + Lemon Jelly)" at bounding box center [153, 239] width 201 height 14
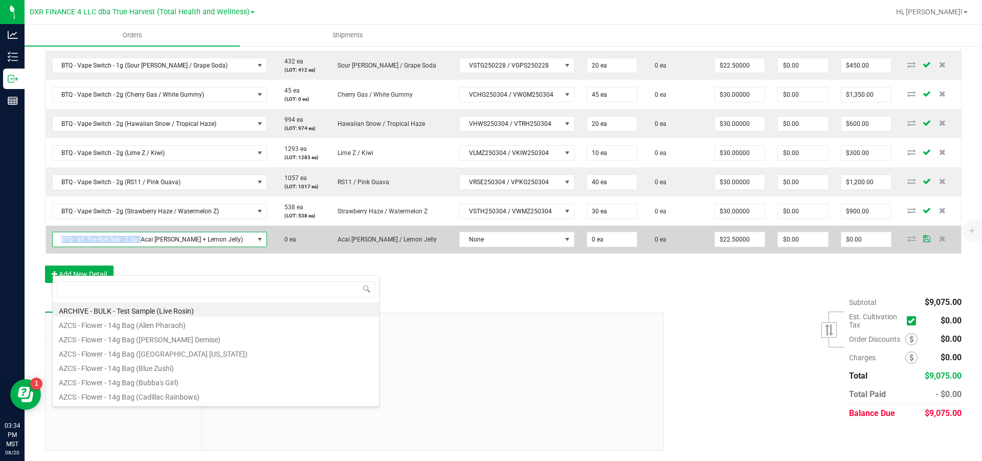
drag, startPoint x: 60, startPoint y: 265, endPoint x: 153, endPoint y: 270, distance: 93.2
click at [153, 246] on span "BTQ - Inf. Pre-Roll 5pk - 2.5g (Acai [PERSON_NAME] + Lemon Jelly)" at bounding box center [153, 239] width 201 height 14
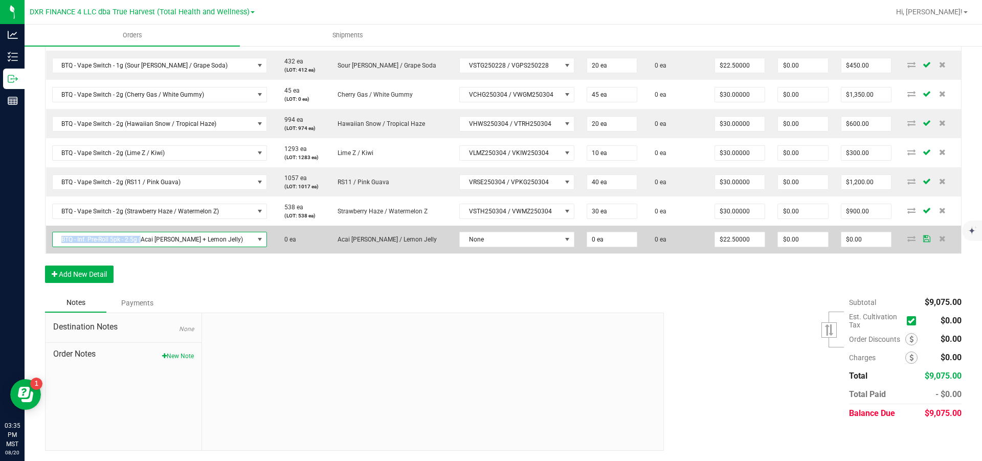
copy span "BTQ - Inf. Pre-Roll 5pk - 2.5g ("
click at [220, 246] on span "BTQ - Inf. Pre-Roll 5pk - 2.5g (Acai [PERSON_NAME] + Lemon Jelly)" at bounding box center [153, 239] width 201 height 14
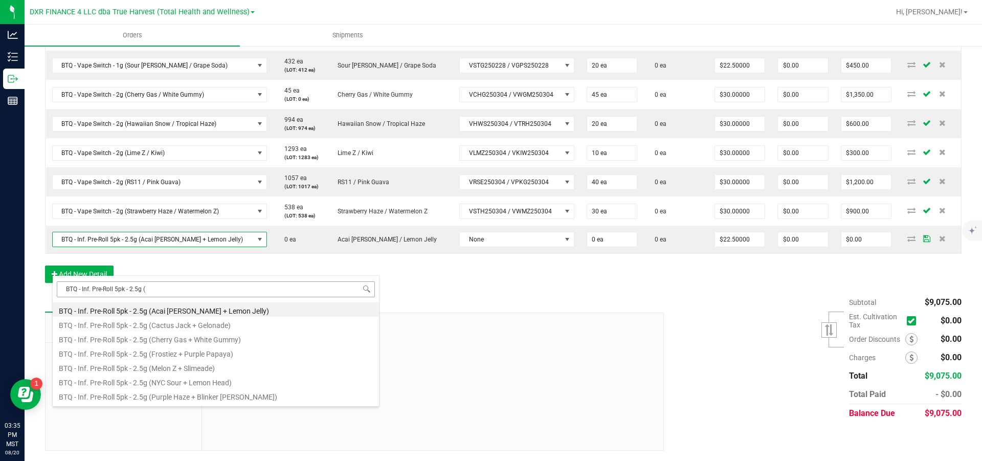
type input "BTQ - Inf. Pre-Roll 5pk - 2.5g (c"
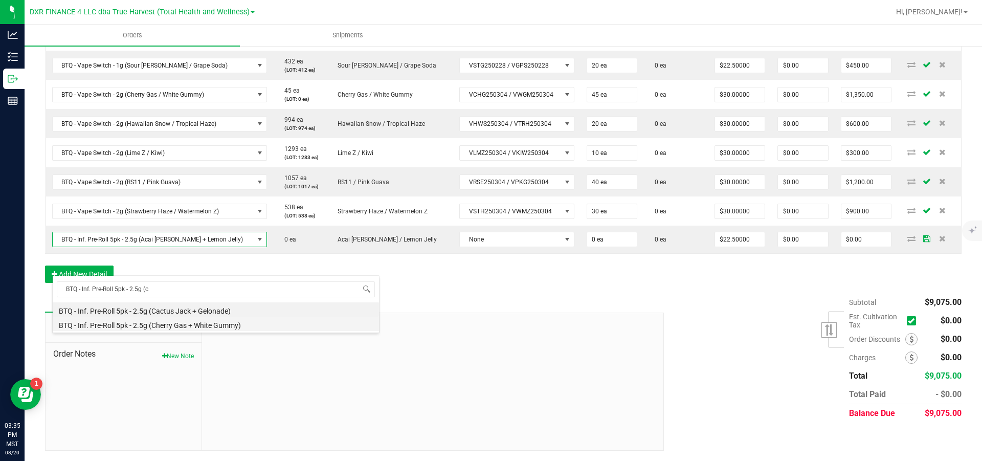
click at [172, 323] on li "BTQ - Inf. Pre-Roll 5pk - 2.5g (Cherry Gas + White Gummy)" at bounding box center [216, 323] width 326 height 14
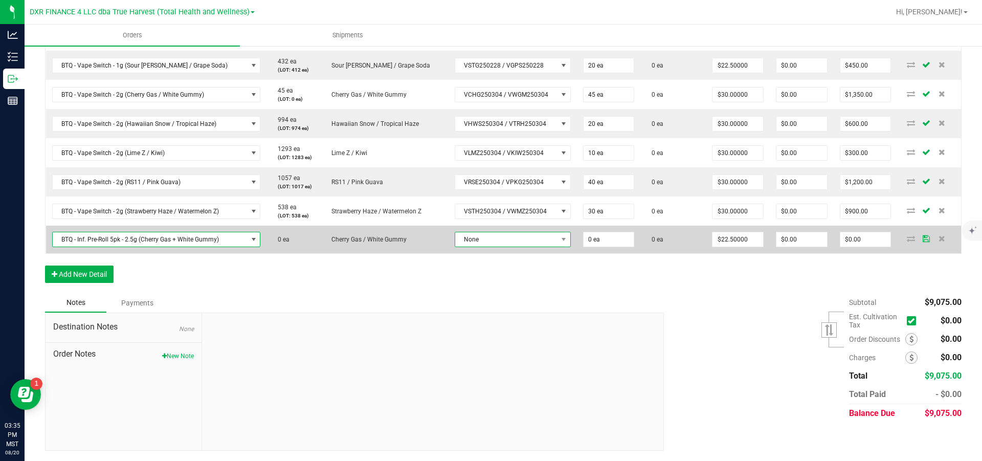
click at [545, 246] on span "None" at bounding box center [506, 239] width 102 height 14
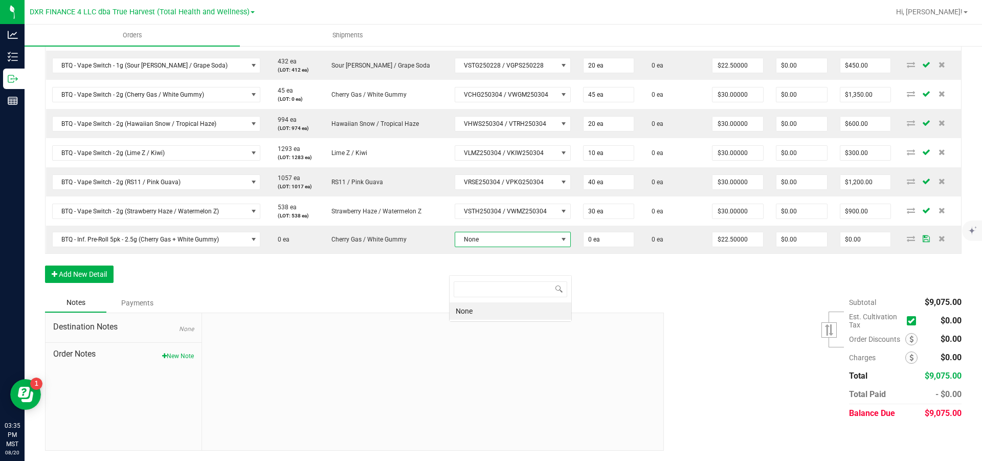
scroll to position [15, 123]
click at [375, 312] on div "Notes Payments" at bounding box center [350, 302] width 611 height 19
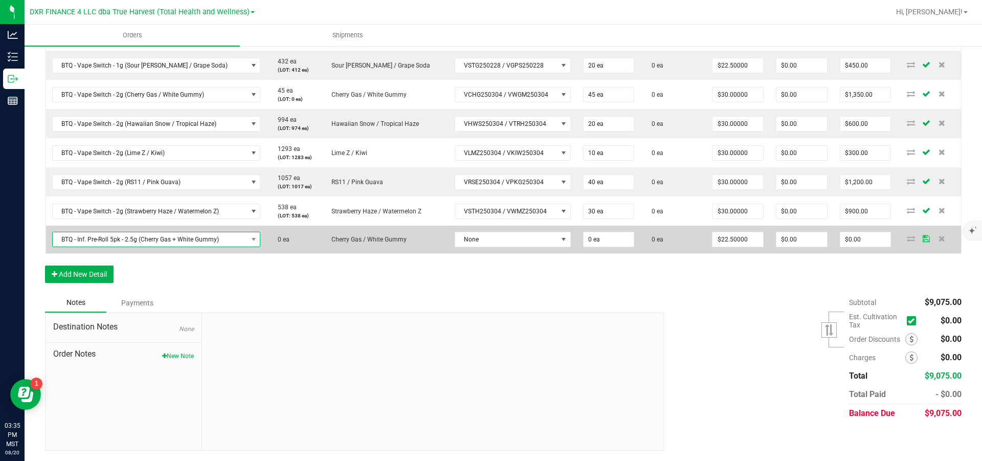
click at [184, 246] on span "BTQ - Inf. Pre-Roll 5pk - 2.5g (Cherry Gas + White Gummy)" at bounding box center [150, 239] width 195 height 14
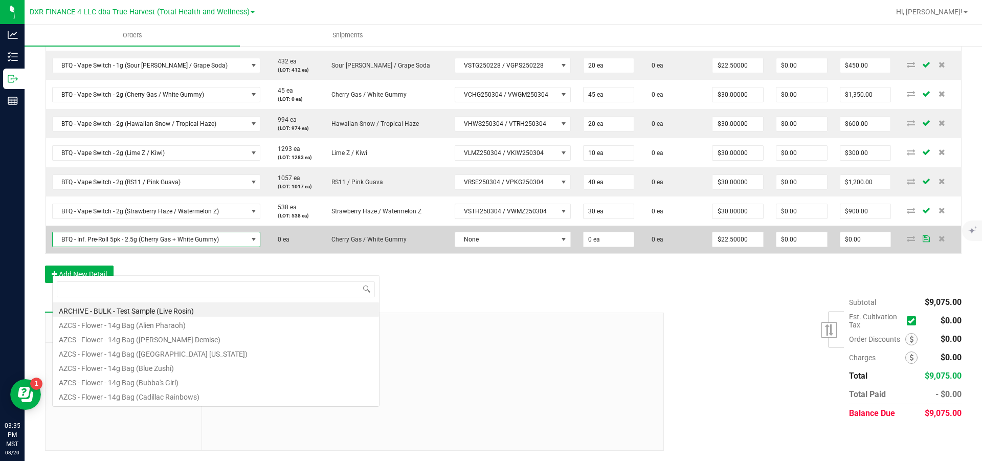
scroll to position [15, 210]
click at [148, 246] on span "BTQ - Inf. Pre-Roll 5pk - 2.5g (Cherry Gas + White Gummy)" at bounding box center [150, 239] width 195 height 14
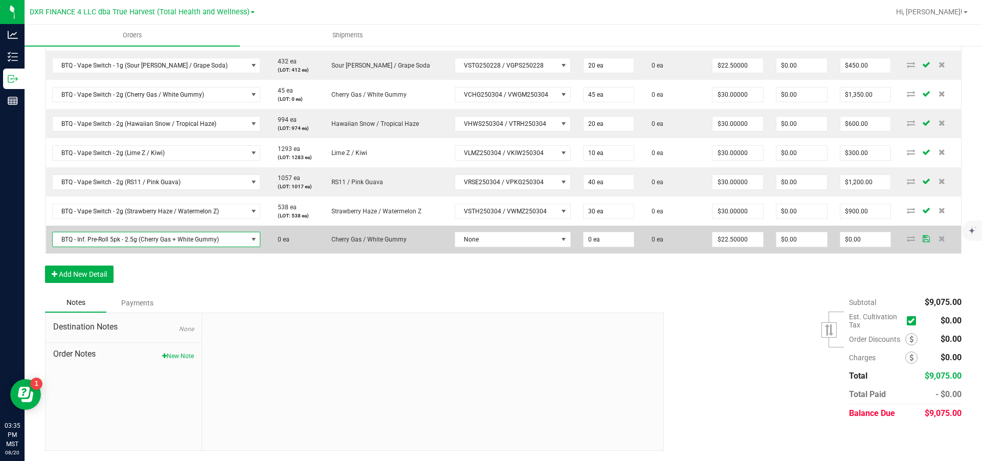
click at [150, 246] on span "BTQ - Inf. Pre-Roll 5pk - 2.5g (Cherry Gas + White Gummy)" at bounding box center [150, 239] width 195 height 14
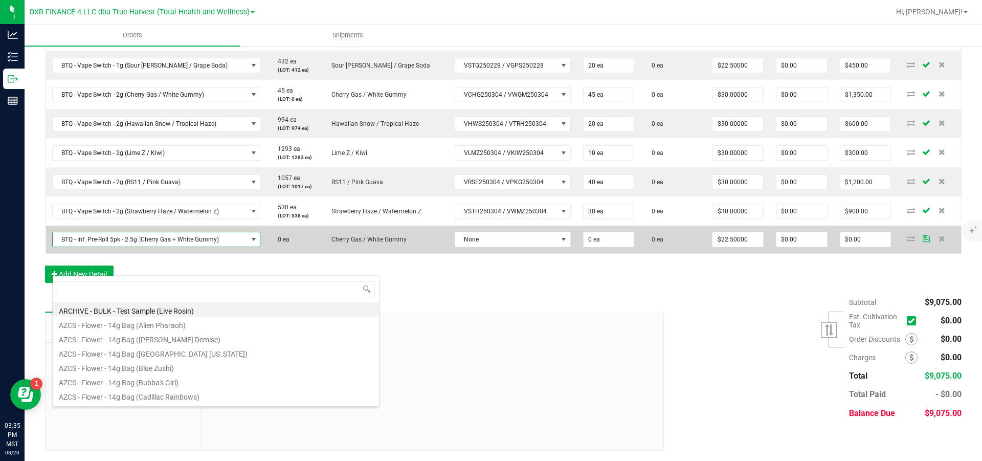
click at [154, 246] on span "BTQ - Inf. Pre-Roll 5pk - 2.5g (Cherry Gas + White Gummy)" at bounding box center [150, 239] width 195 height 14
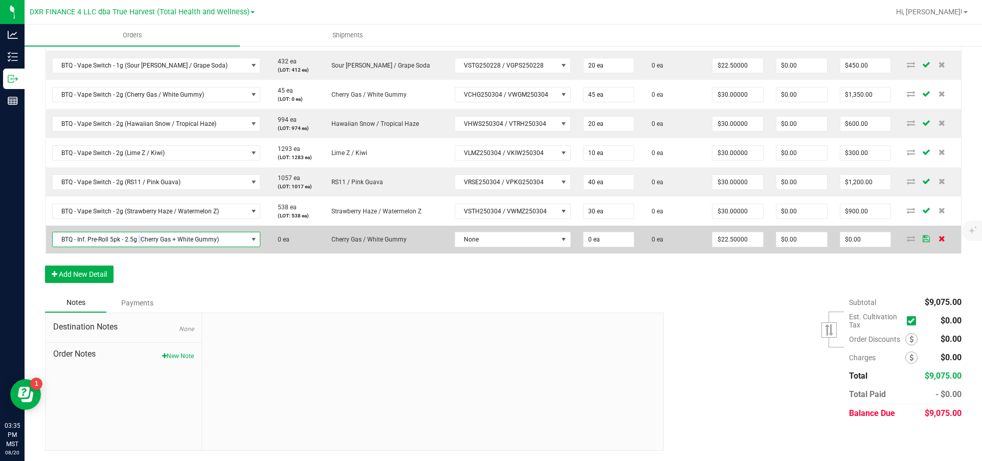
click at [938, 241] on icon at bounding box center [941, 238] width 7 height 6
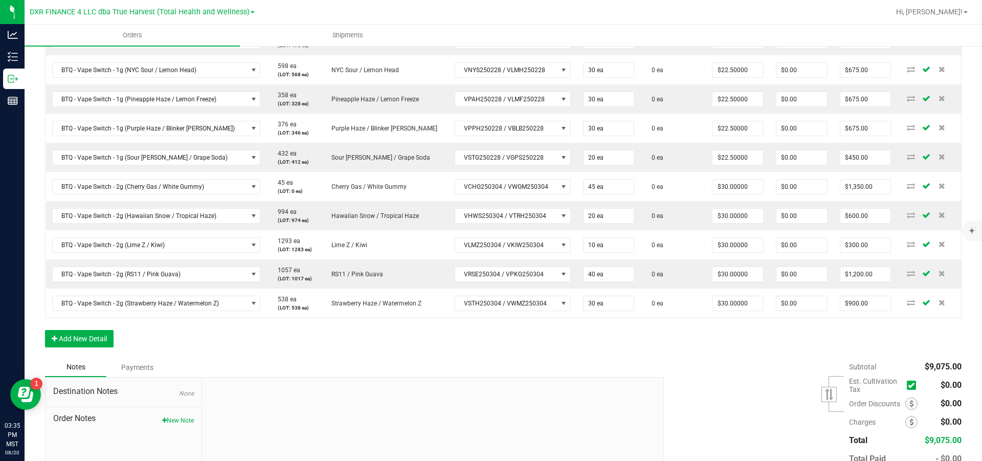
scroll to position [0, 0]
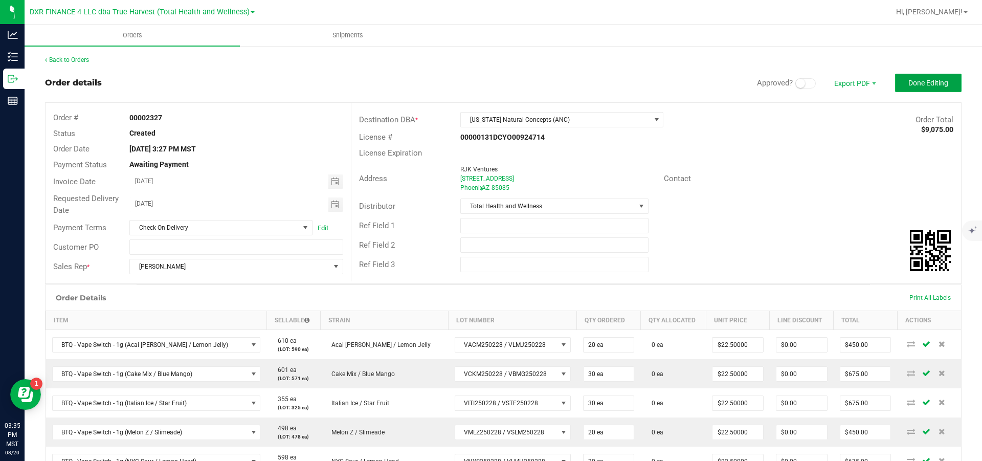
click at [908, 83] on span "Done Editing" at bounding box center [928, 83] width 40 height 8
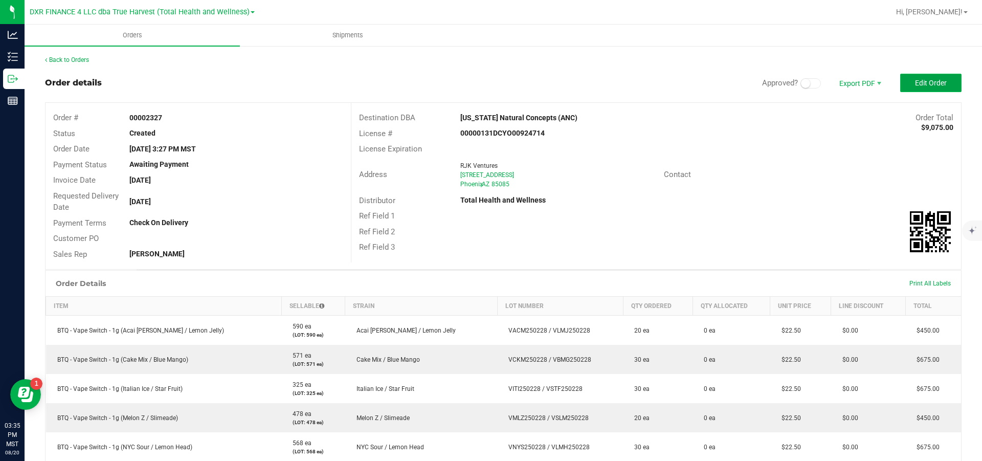
click at [903, 83] on button "Edit Order" at bounding box center [930, 83] width 61 height 18
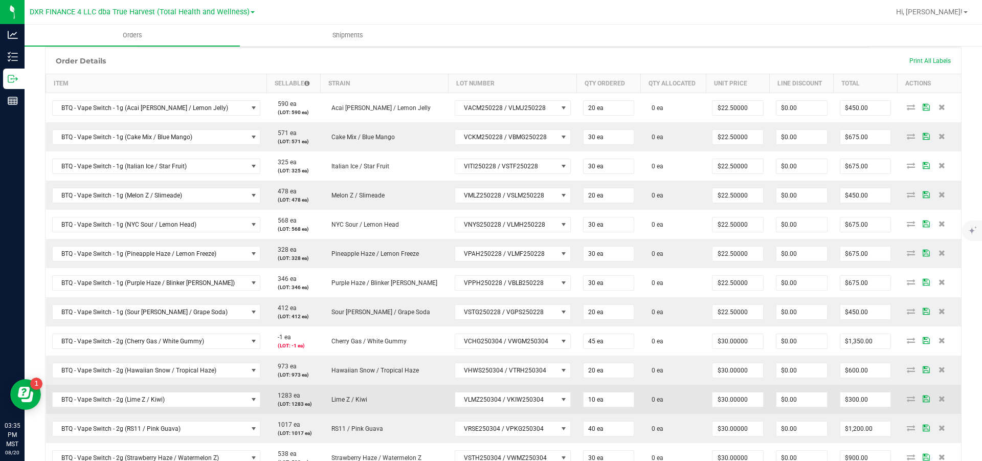
scroll to position [307, 0]
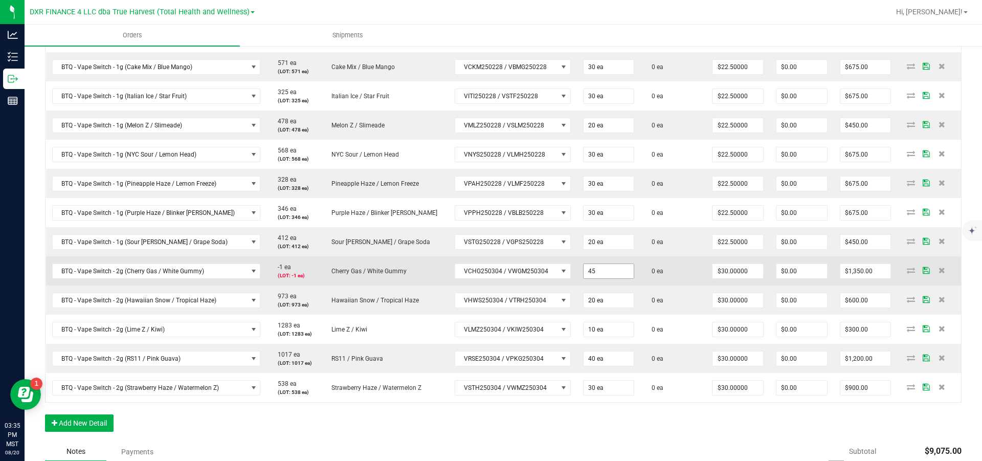
click at [609, 278] on input "45" at bounding box center [608, 271] width 51 height 14
type input "44 ea"
type input "30"
type input "$1,320.00"
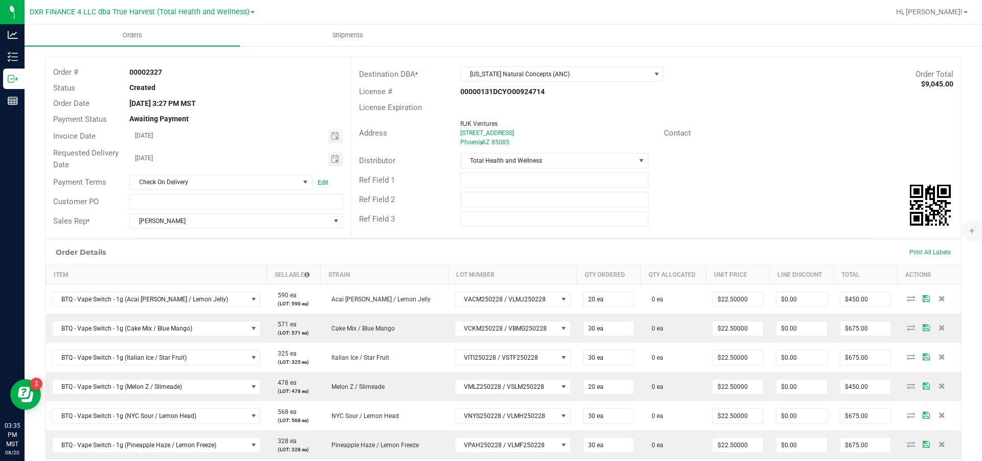
scroll to position [0, 0]
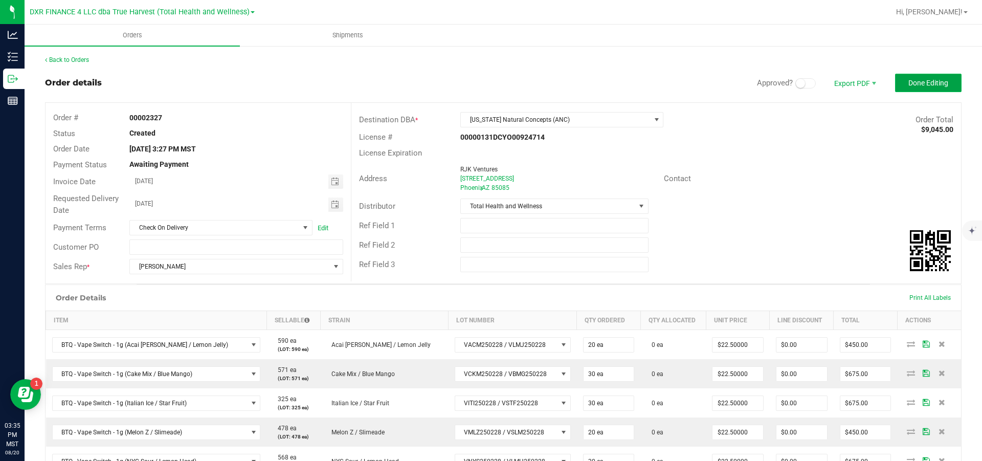
click at [915, 79] on button "Done Editing" at bounding box center [928, 83] width 66 height 18
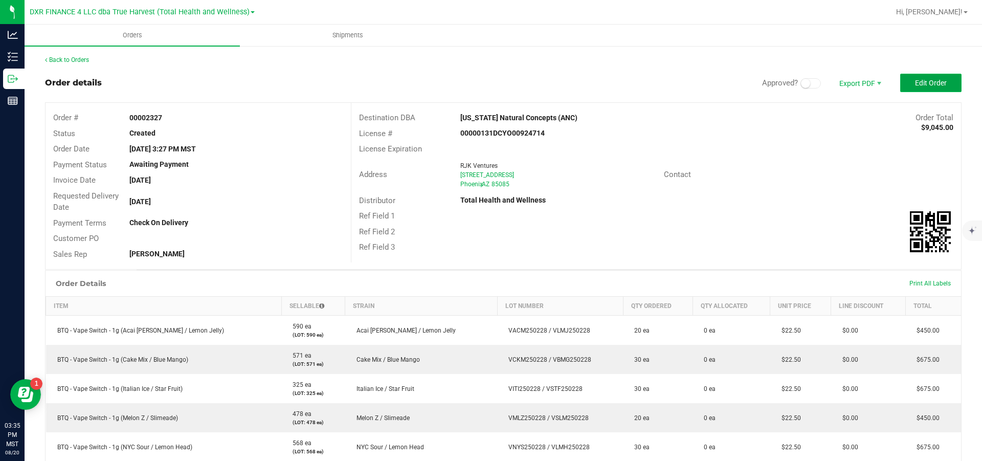
click at [915, 84] on span "Edit Order" at bounding box center [931, 83] width 32 height 8
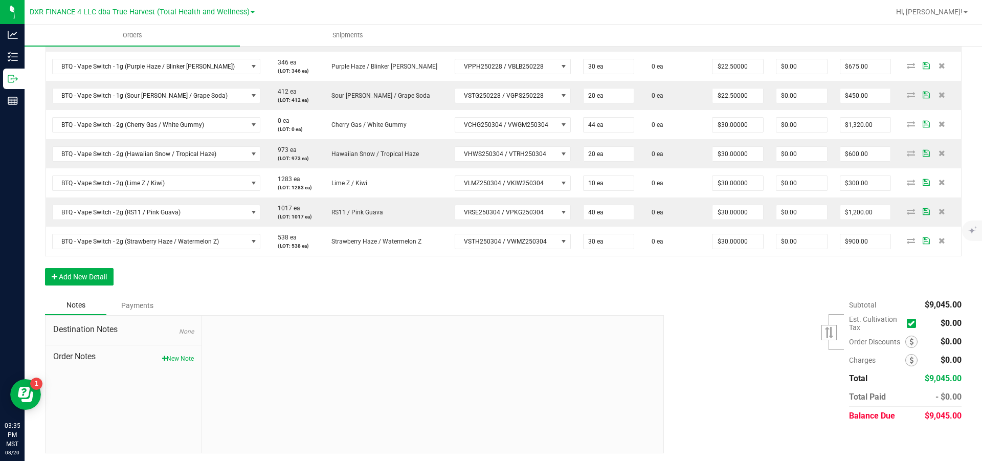
scroll to position [460, 0]
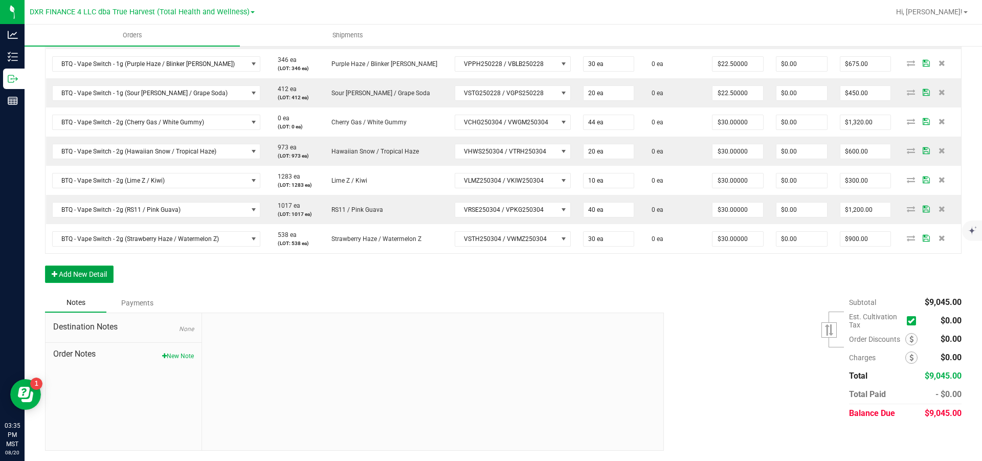
click at [78, 283] on button "Add New Detail" at bounding box center [79, 273] width 69 height 17
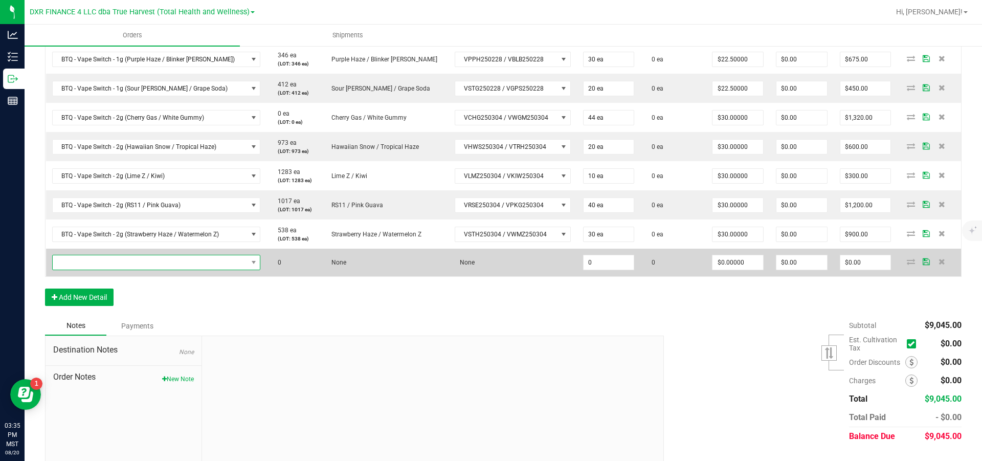
click at [119, 269] on span "NO DATA FOUND" at bounding box center [150, 262] width 195 height 14
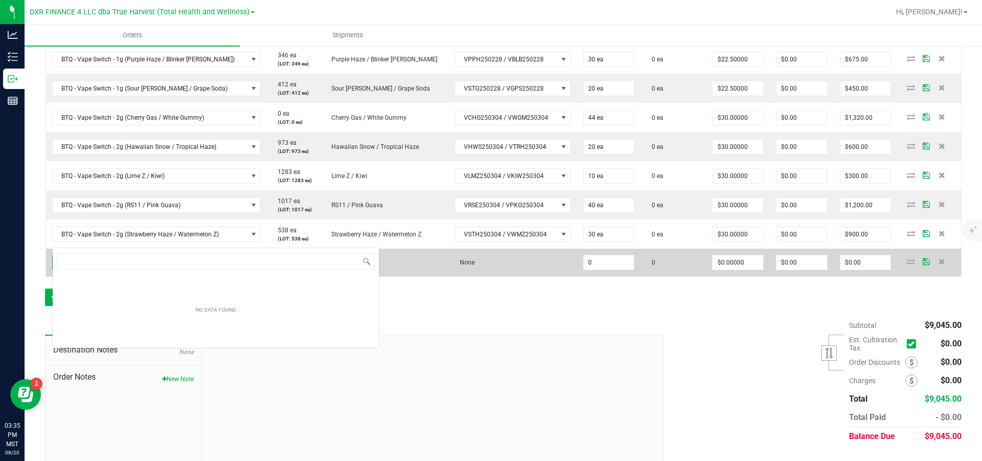
scroll to position [15, 209]
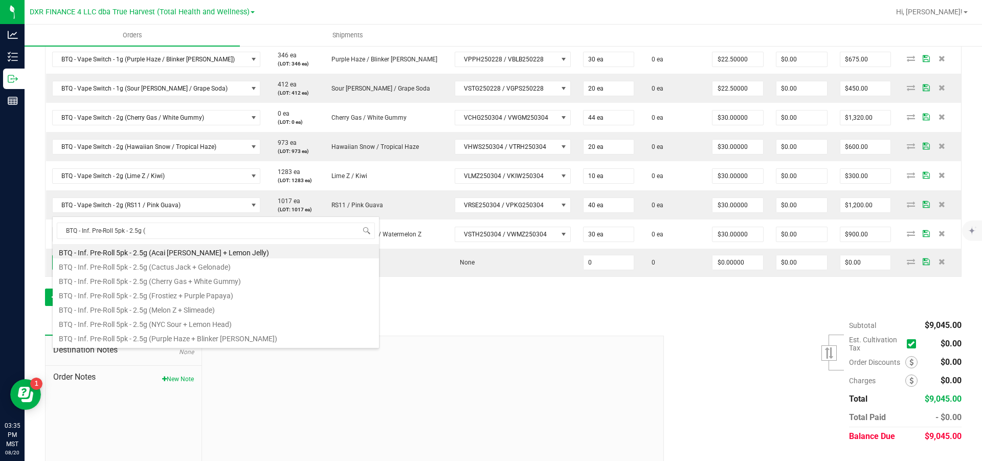
type input "BTQ - Inf. Pre-Roll 5pk - 2.5g (c"
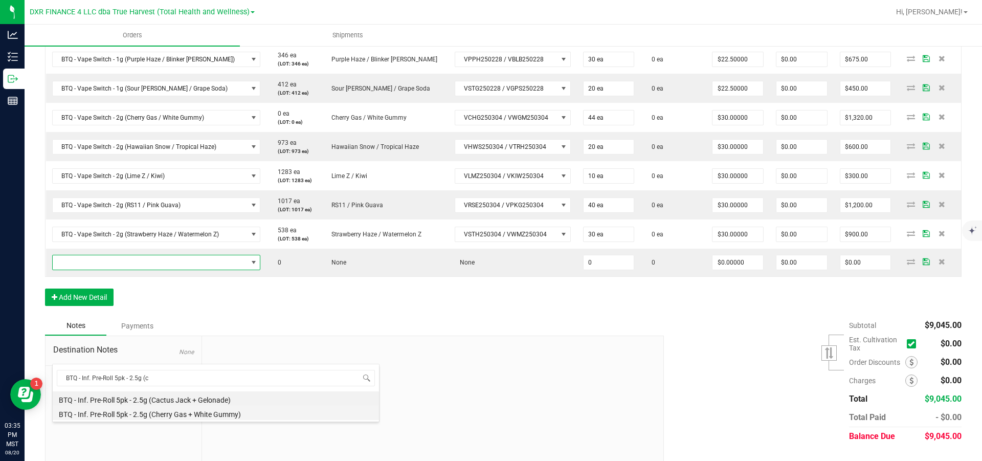
click at [231, 413] on li "BTQ - Inf. Pre-Roll 5pk - 2.5g (Cherry Gas + White Gummy)" at bounding box center [216, 412] width 326 height 14
type input "0 ea"
type input "$22.50000"
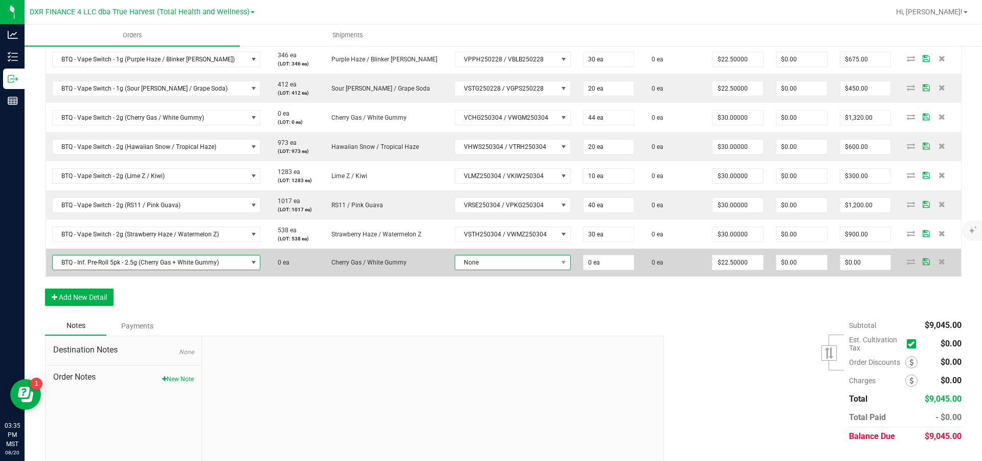
click at [532, 269] on span "None" at bounding box center [506, 262] width 102 height 14
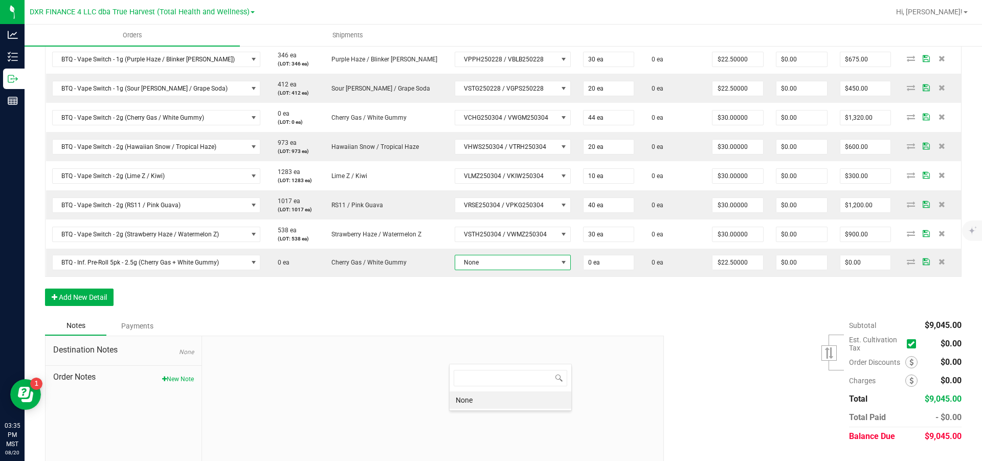
click at [501, 402] on li "None" at bounding box center [510, 399] width 122 height 17
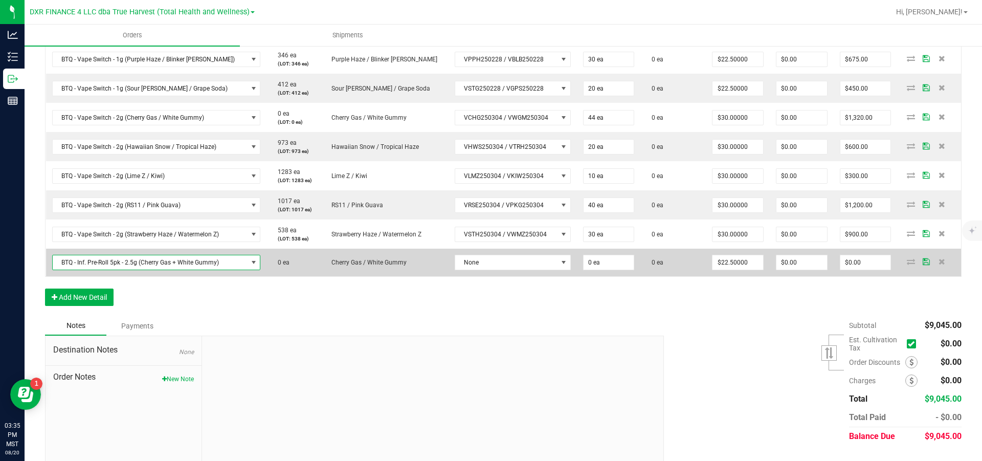
click at [197, 269] on span "BTQ - Inf. Pre-Roll 5pk - 2.5g (Cherry Gas + White Gummy)" at bounding box center [150, 262] width 195 height 14
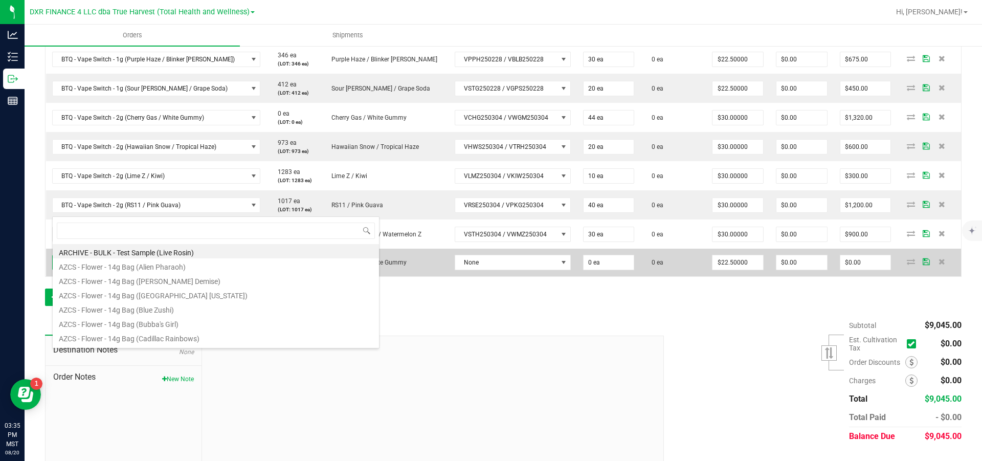
scroll to position [15, 210]
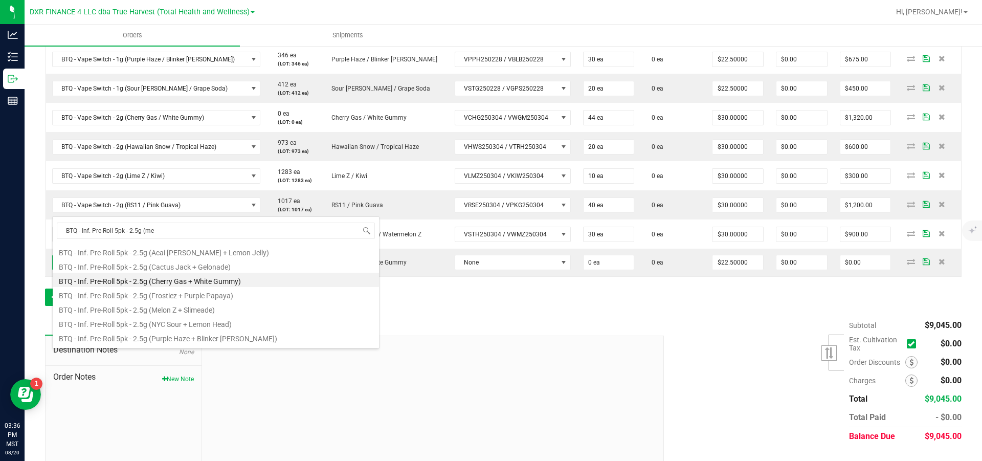
type input "BTQ - Inf. Pre-Roll 5pk - 2.5g ([PERSON_NAME]"
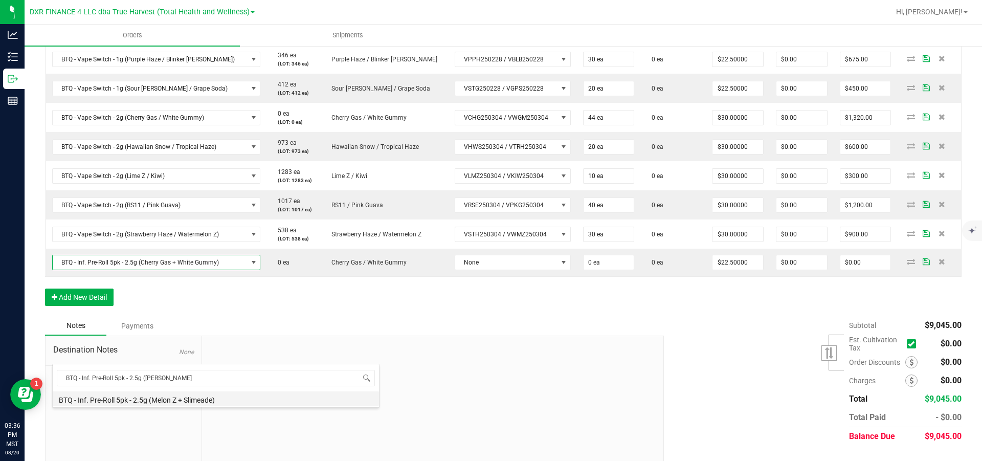
click at [183, 398] on li "BTQ - Inf. Pre-Roll 5pk - 2.5g (Melon Z + Slimeade)" at bounding box center [216, 398] width 326 height 14
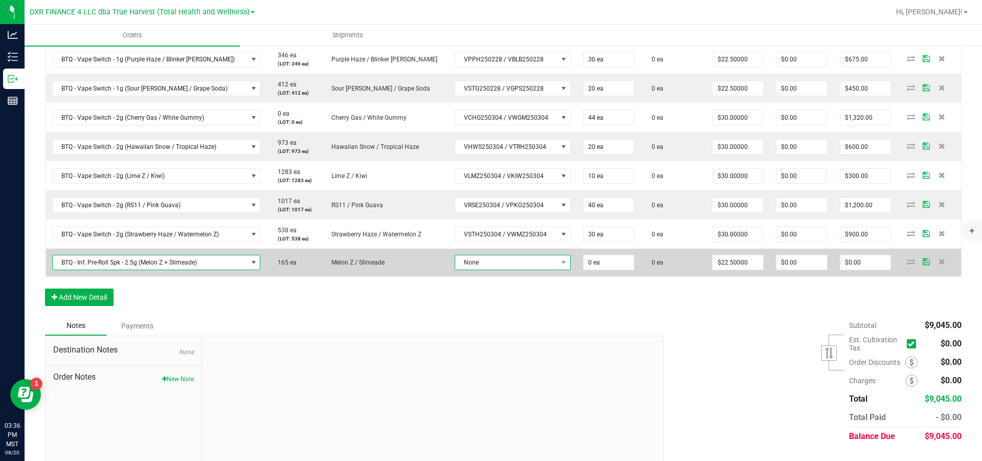
click at [498, 269] on span "None" at bounding box center [506, 262] width 102 height 14
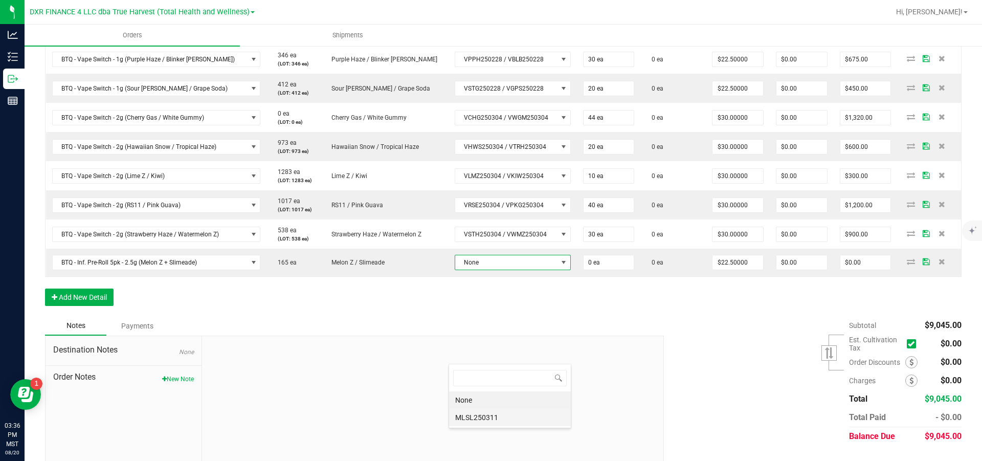
click at [488, 415] on li "MLSL250311" at bounding box center [510, 416] width 122 height 17
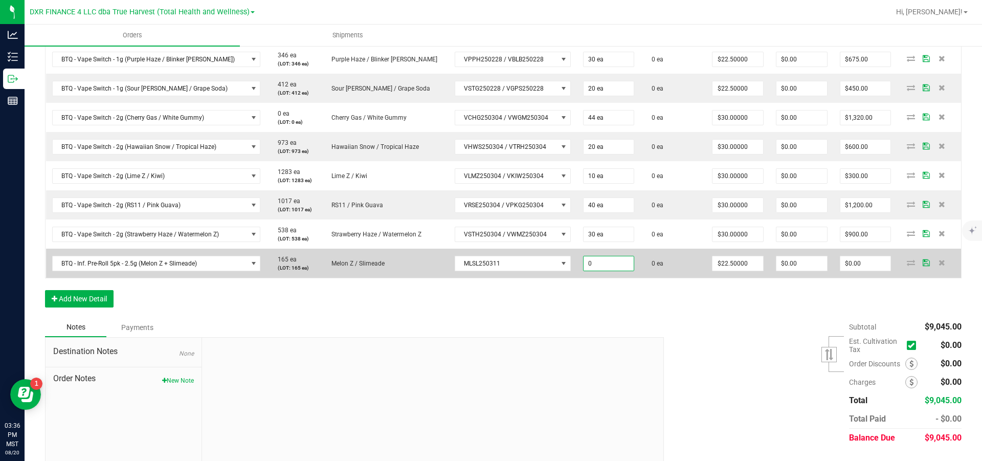
click at [605, 270] on input "0" at bounding box center [608, 263] width 51 height 14
type input "20 ea"
type input "22.5"
type input "$450.00"
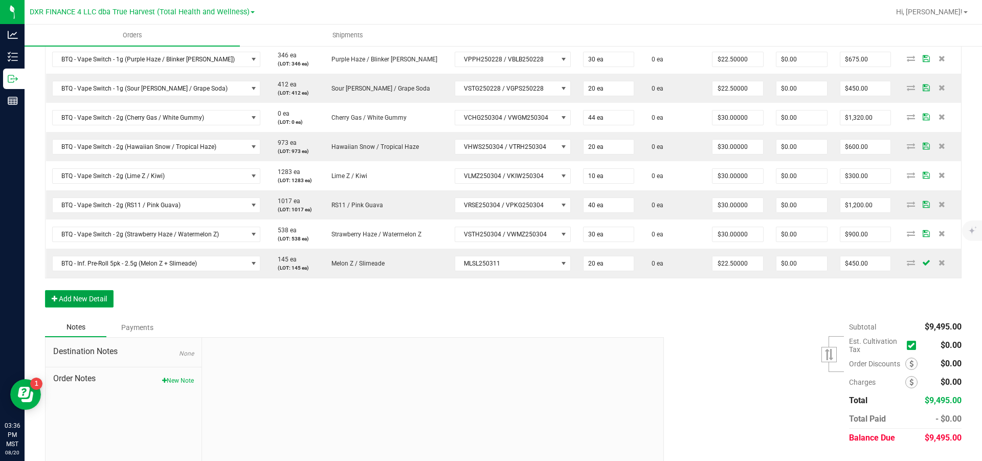
click at [78, 307] on button "Add New Detail" at bounding box center [79, 298] width 69 height 17
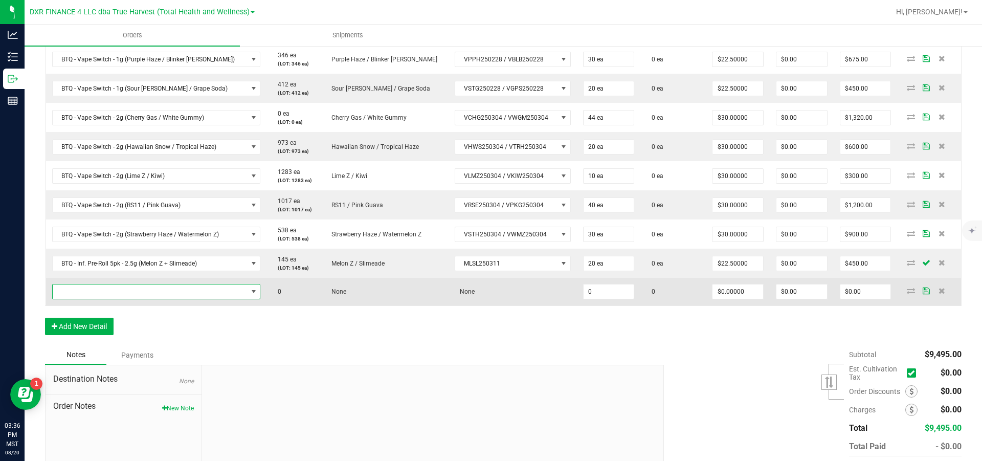
click at [82, 299] on span "NO DATA FOUND" at bounding box center [150, 291] width 195 height 14
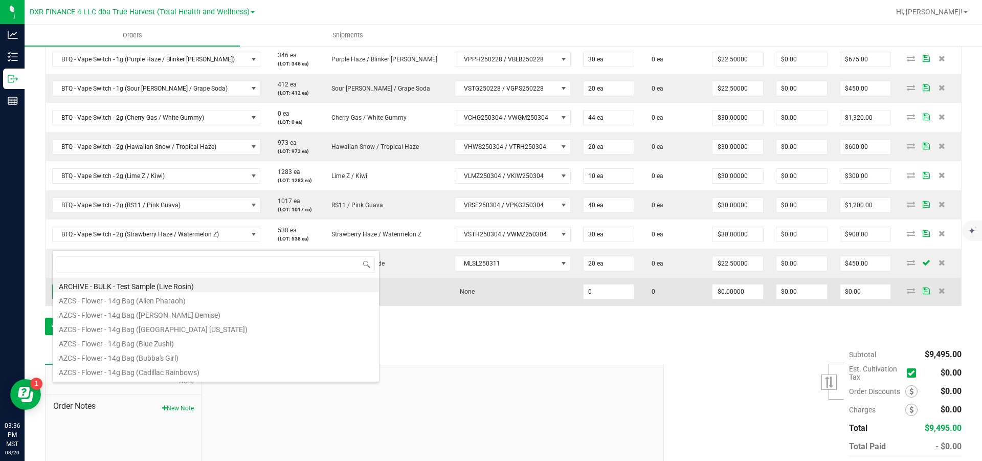
scroll to position [15, 209]
type input "BTQ - Inf. Pre-Roll 5pk - 2.5g (n"
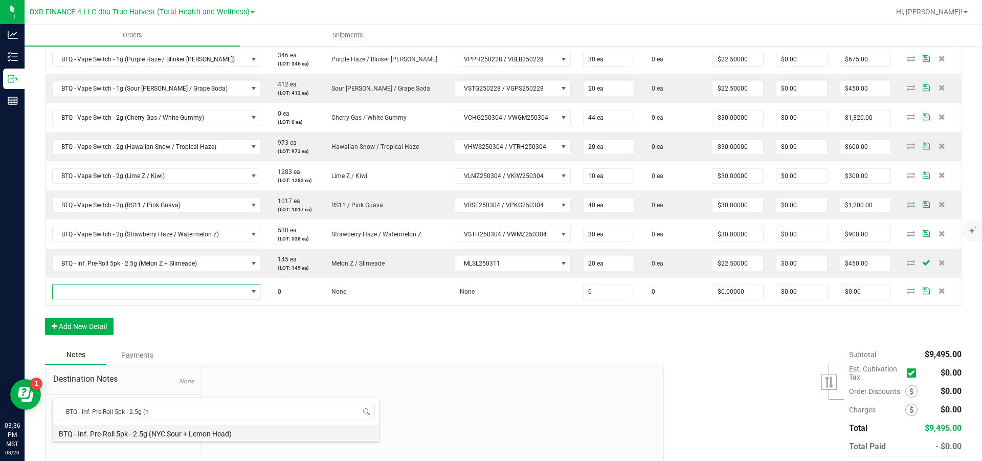
click at [160, 431] on li "BTQ - Inf. Pre-Roll 5pk - 2.5g (NYC Sour + Lemon Head)" at bounding box center [216, 432] width 326 height 14
type input "0 ea"
type input "$22.50000"
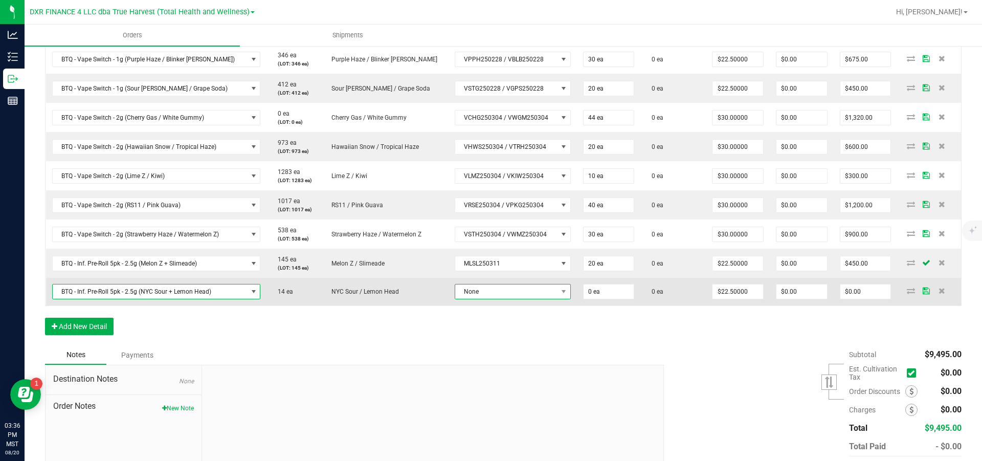
click at [489, 299] on span "None" at bounding box center [506, 291] width 102 height 14
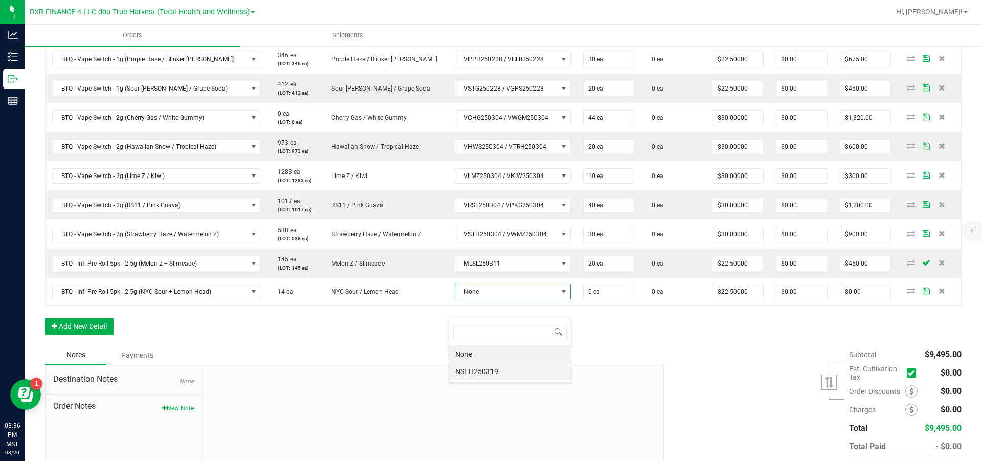
click at [498, 371] on li "NSLH250319" at bounding box center [510, 370] width 122 height 17
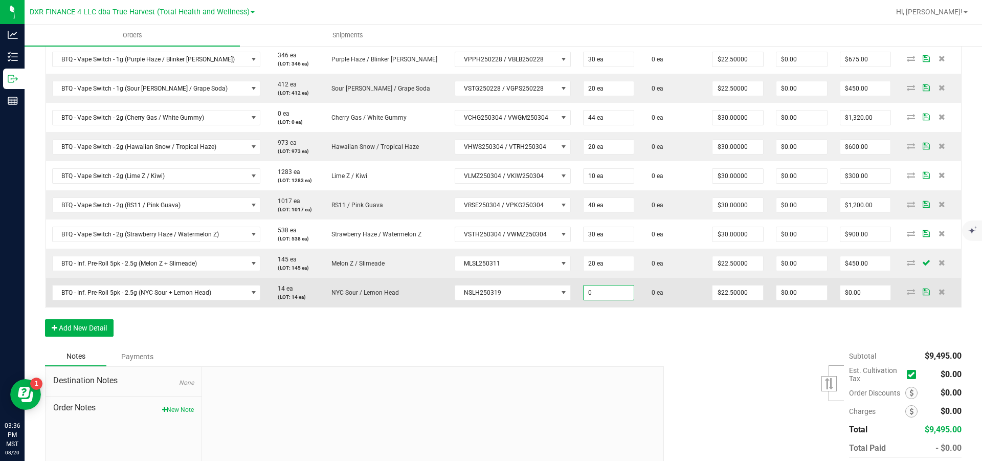
click at [606, 300] on input "0" at bounding box center [608, 292] width 51 height 14
type input "14 ea"
type input "22.5"
type input "$315.00"
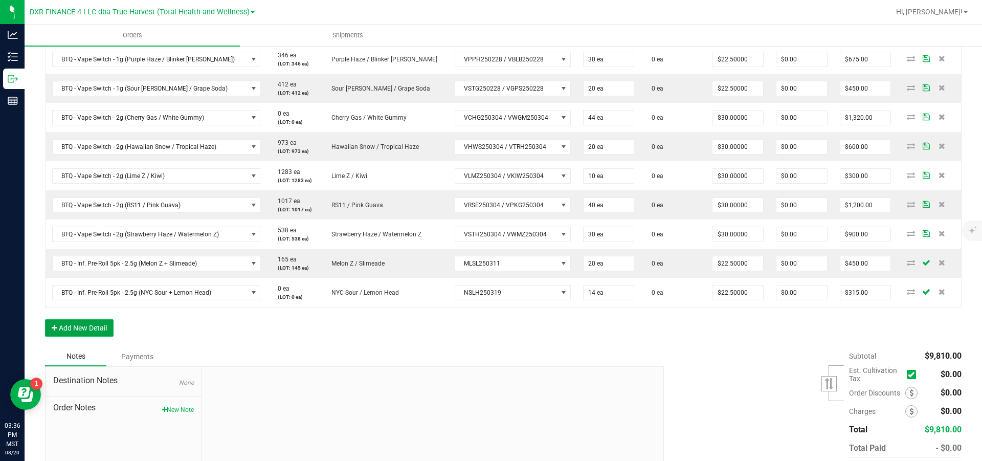
click at [104, 336] on button "Add New Detail" at bounding box center [79, 327] width 69 height 17
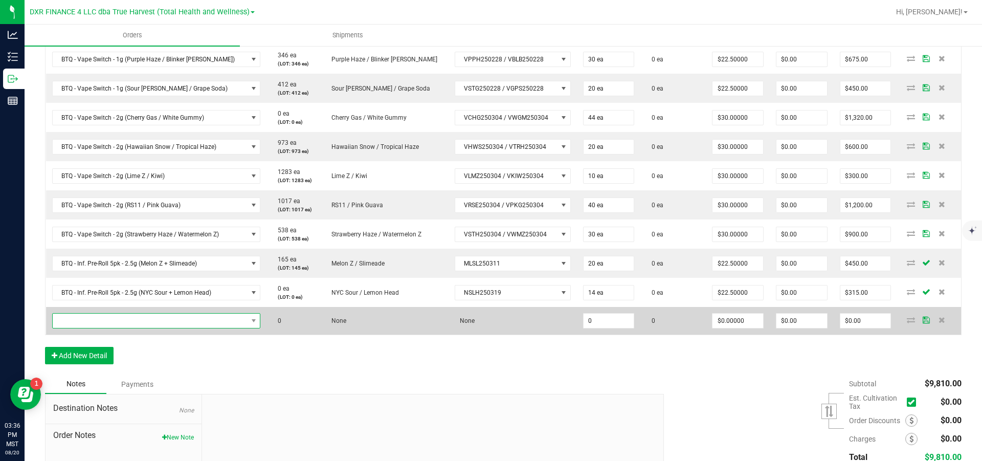
click at [107, 328] on span "NO DATA FOUND" at bounding box center [150, 320] width 195 height 14
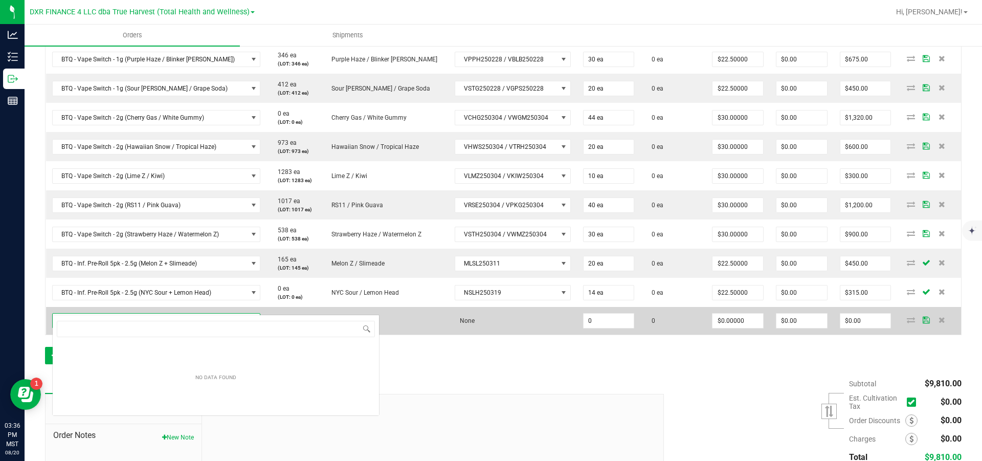
scroll to position [15, 209]
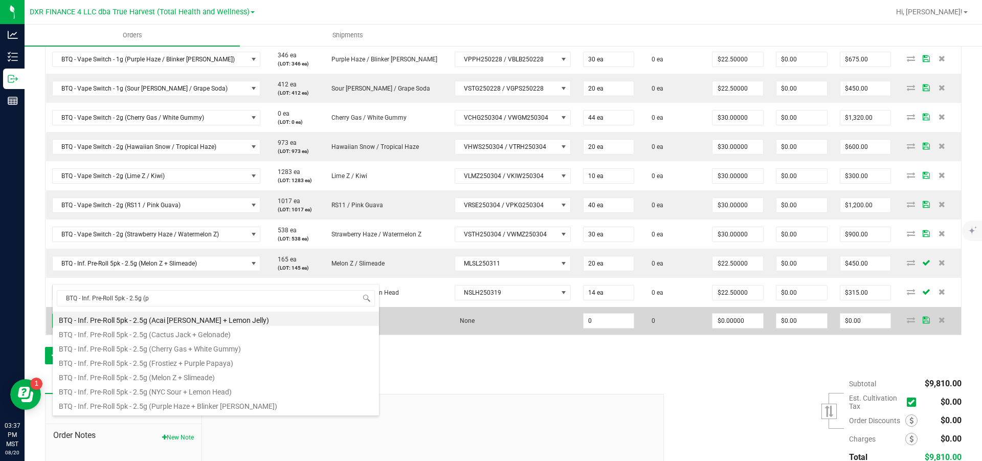
type input "BTQ - Inf. Pre-Roll 5pk - 2.5g (pu"
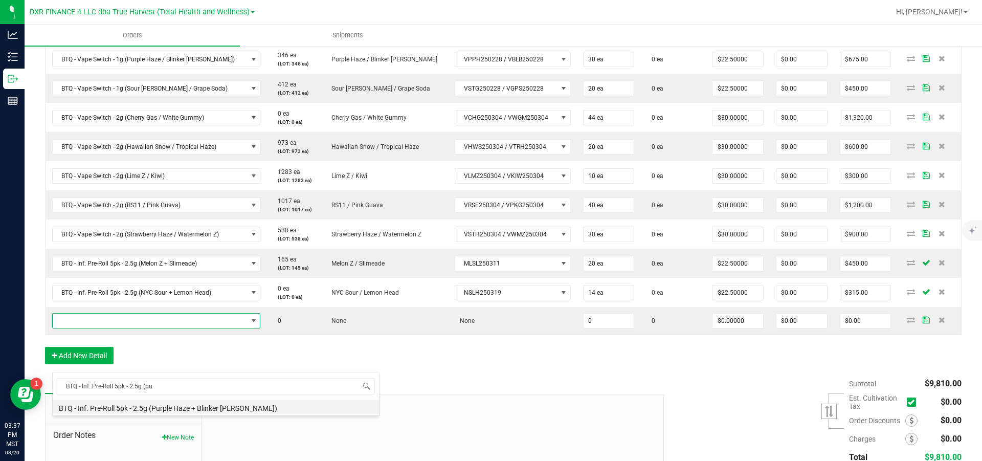
click at [146, 408] on li "BTQ - Inf. Pre-Roll 5pk - 2.5g (Purple Haze + Blinker [PERSON_NAME])" at bounding box center [216, 406] width 326 height 14
type input "0 ea"
type input "$22.50000"
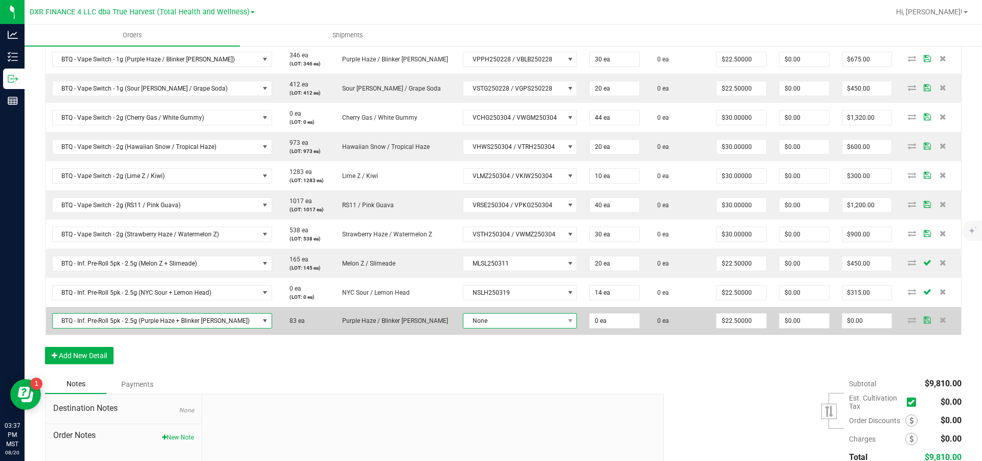
click at [508, 328] on span "None" at bounding box center [513, 320] width 100 height 14
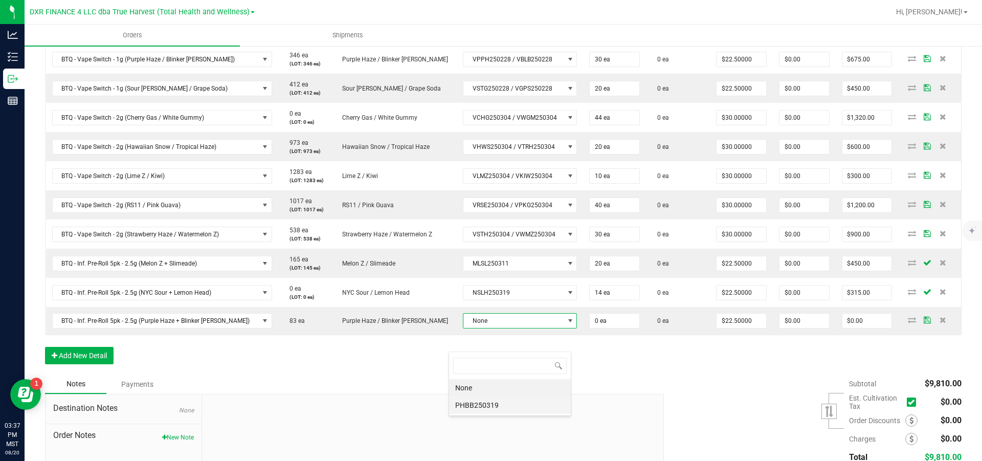
click at [518, 405] on li "PHBB250319" at bounding box center [510, 404] width 122 height 17
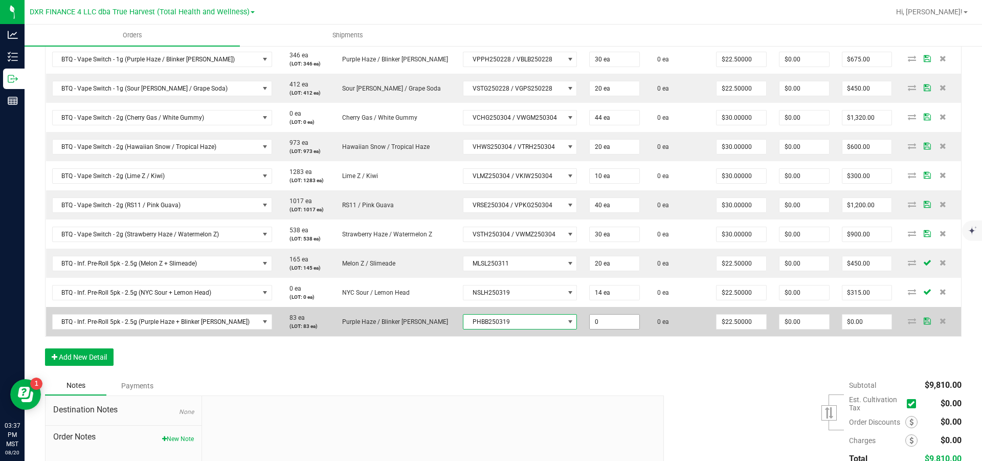
click at [607, 329] on input "0" at bounding box center [614, 321] width 50 height 14
type input "30 ea"
type input "22.5"
type input "$675.00"
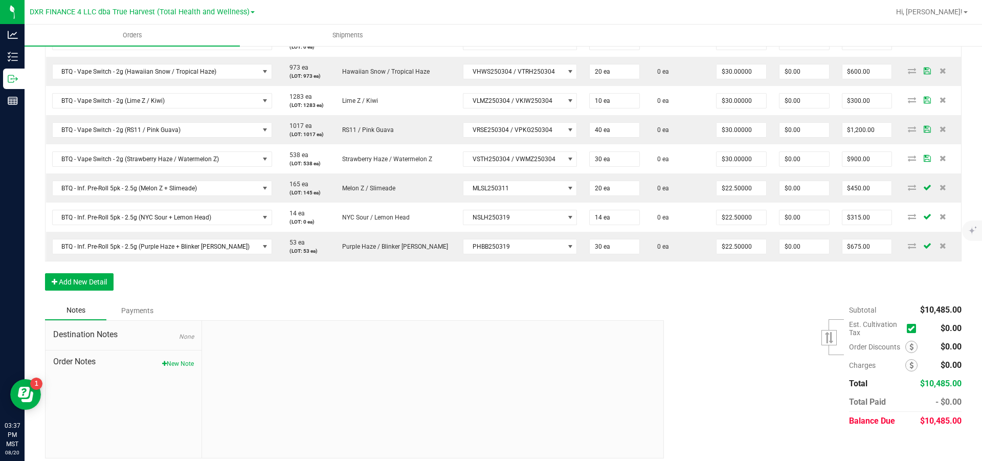
scroll to position [537, 0]
click at [96, 289] on button "Add New Detail" at bounding box center [79, 279] width 69 height 17
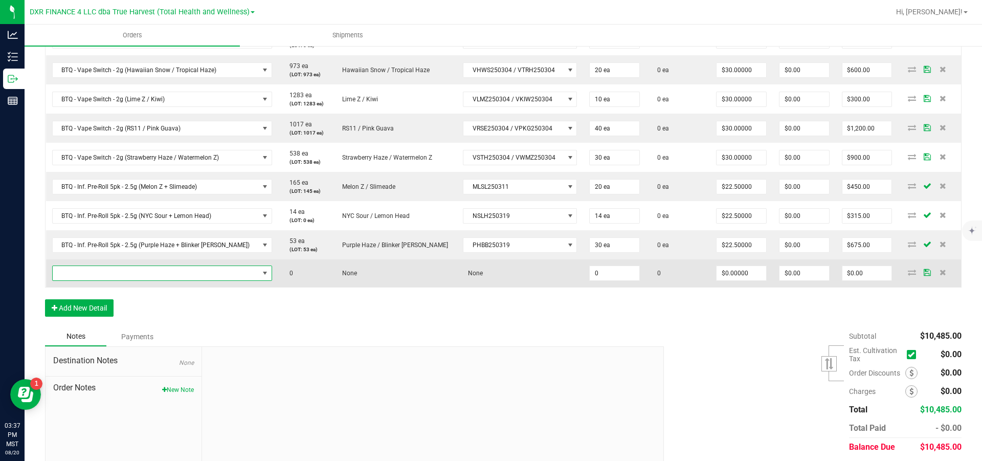
click at [103, 280] on span "NO DATA FOUND" at bounding box center [156, 273] width 206 height 14
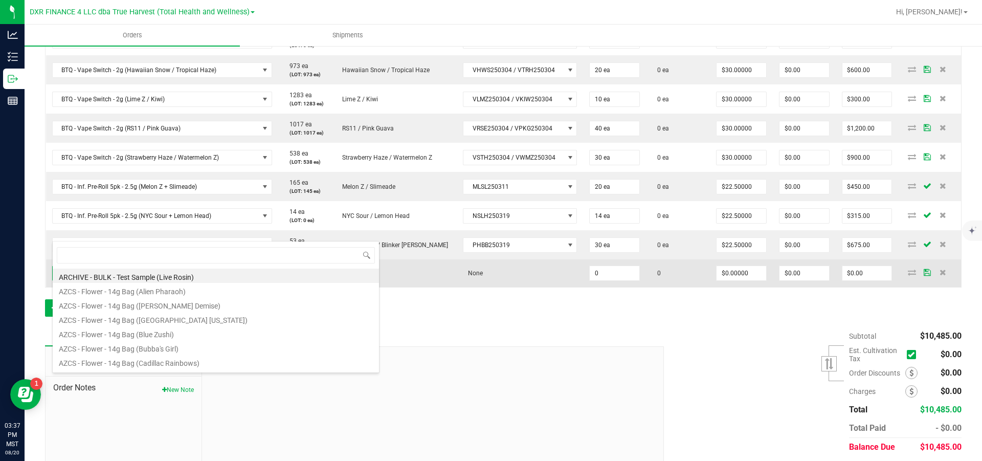
scroll to position [15, 209]
type input "BTQ - Inf. Pre-Roll 5pk - 2.5g (sou"
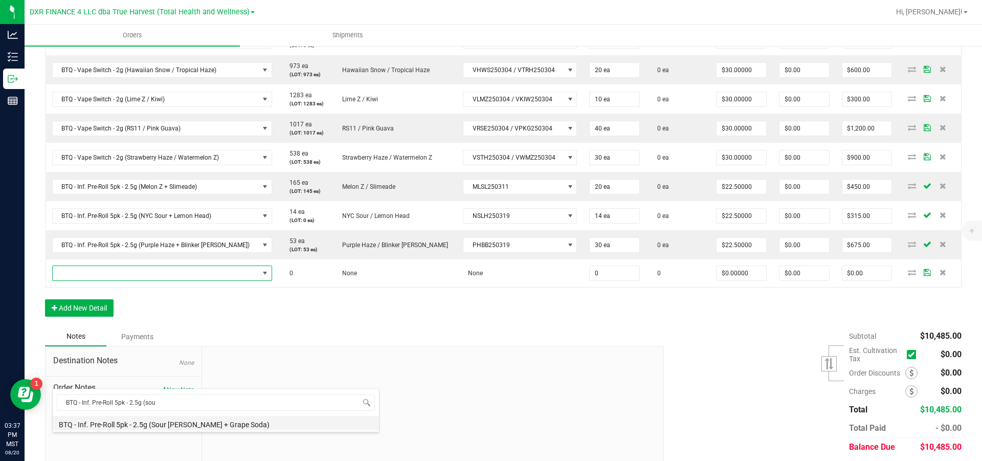
click at [138, 424] on li "BTQ - Inf. Pre-Roll 5pk - 2.5g (Sour [PERSON_NAME] + Grape Soda)" at bounding box center [216, 423] width 326 height 14
type input "0 ea"
type input "$22.50000"
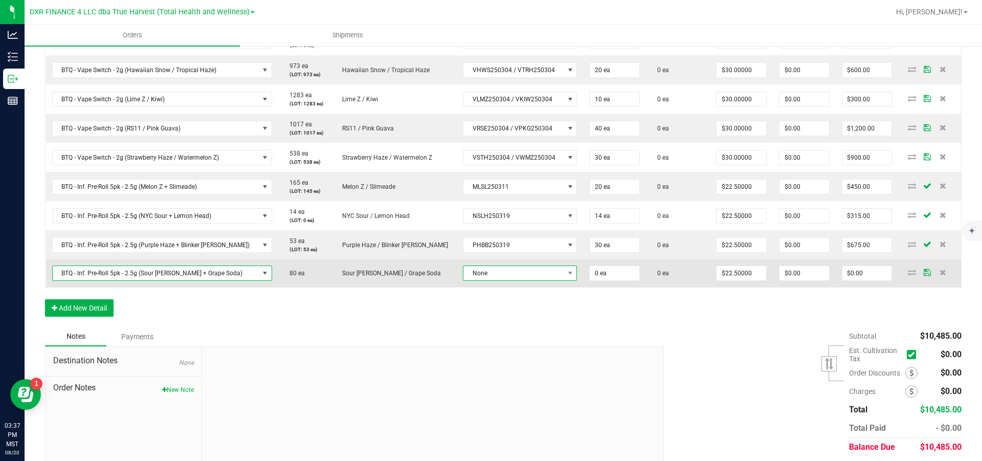
click at [494, 280] on span "None" at bounding box center [513, 273] width 100 height 14
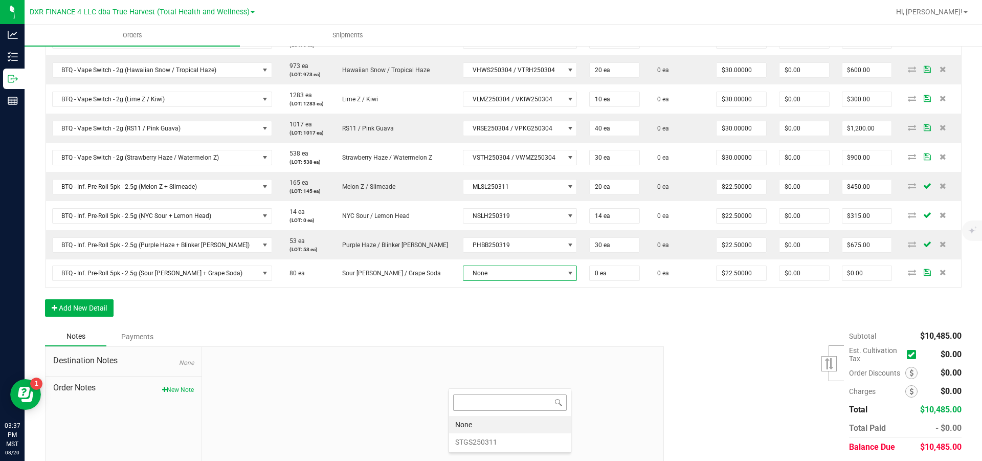
scroll to position [15, 123]
click at [492, 438] on li "STGS250311" at bounding box center [510, 441] width 122 height 17
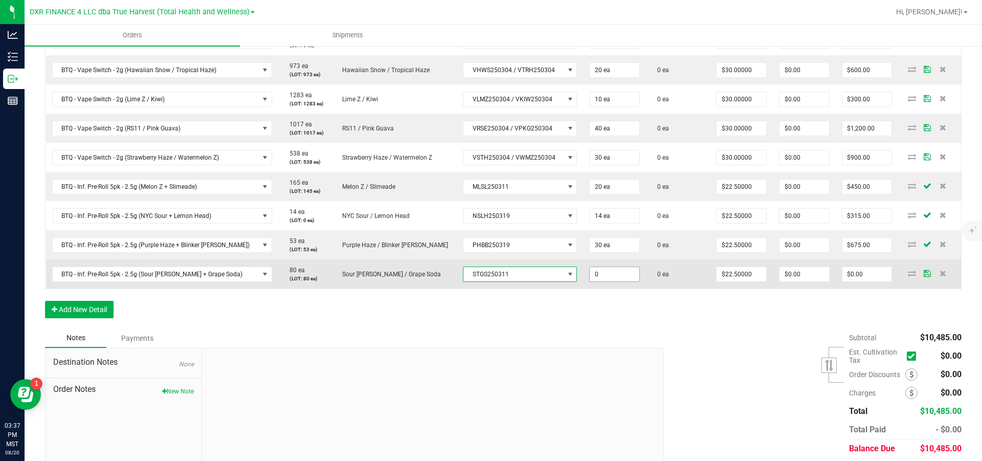
click at [609, 281] on input "0" at bounding box center [614, 274] width 50 height 14
type input "20 ea"
type input "22.5"
type input "$450.00"
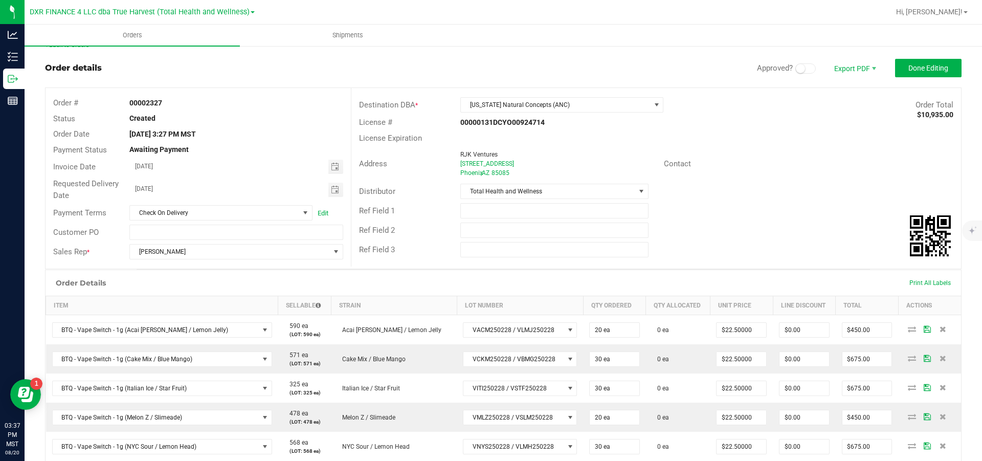
scroll to position [0, 0]
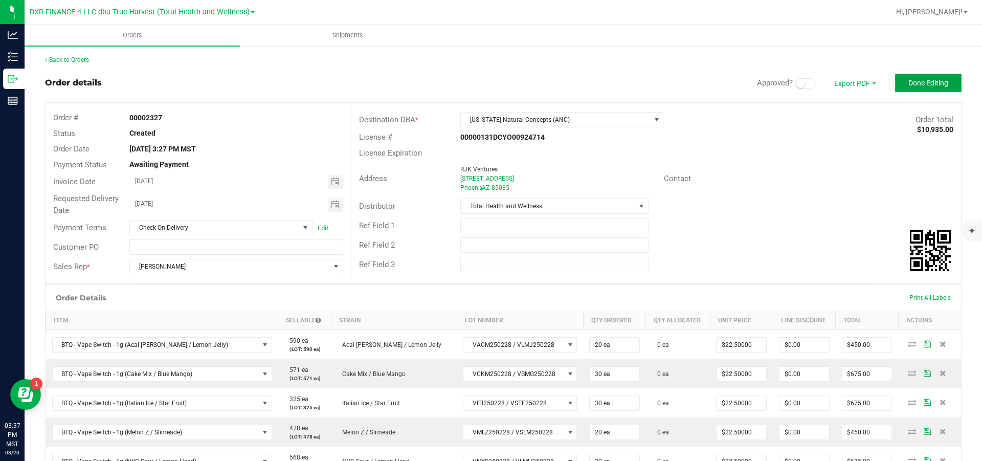
click at [908, 81] on span "Done Editing" at bounding box center [928, 83] width 40 height 8
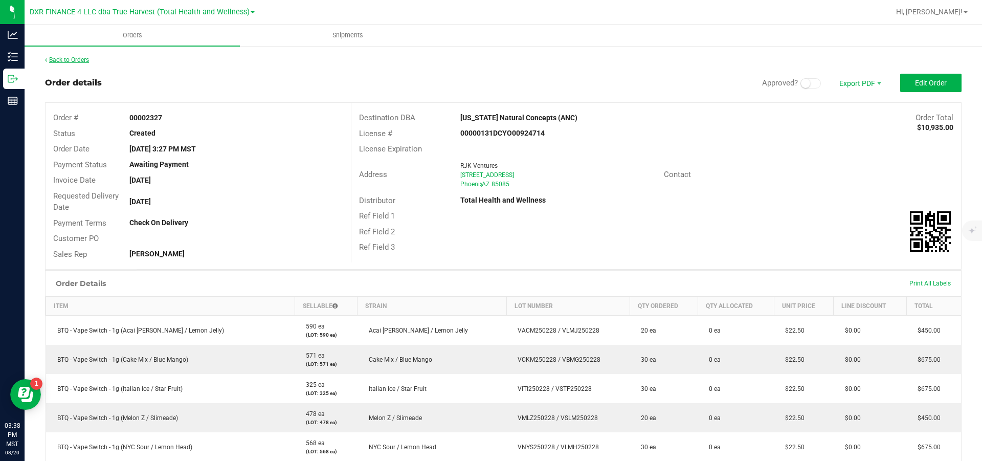
click at [89, 60] on link "Back to Orders" at bounding box center [67, 59] width 44 height 7
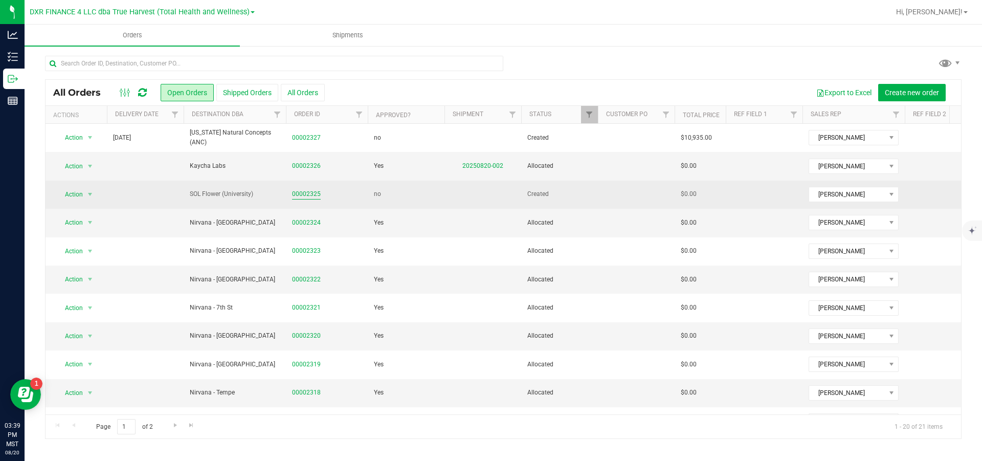
click at [311, 195] on link "00002325" at bounding box center [306, 194] width 29 height 10
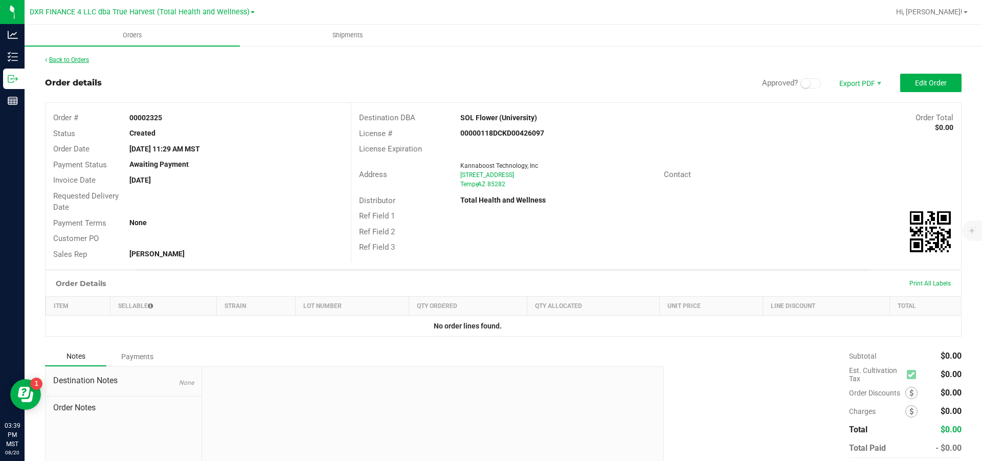
click at [77, 59] on link "Back to Orders" at bounding box center [67, 59] width 44 height 7
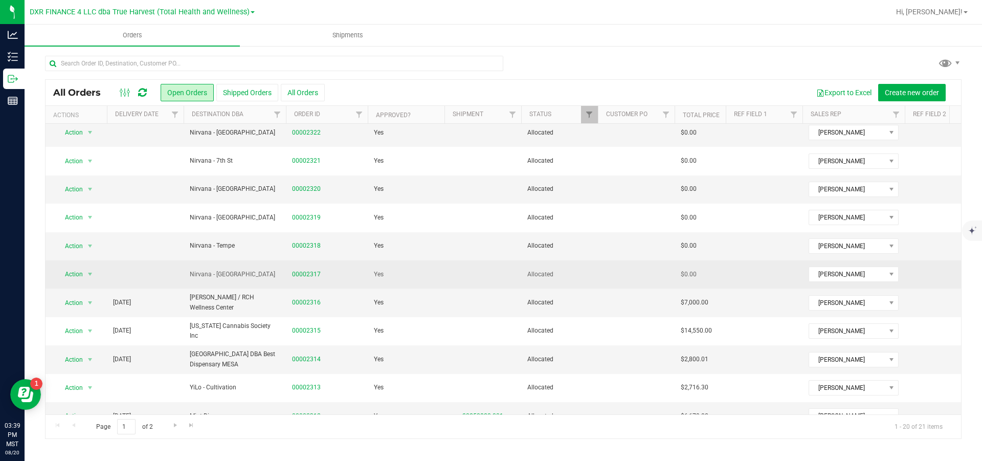
scroll to position [153, 0]
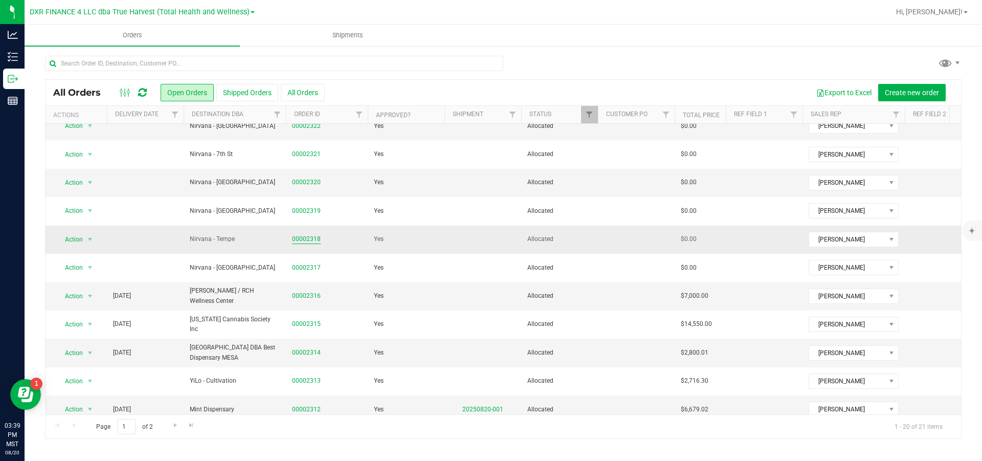
click at [305, 237] on link "00002318" at bounding box center [306, 239] width 29 height 10
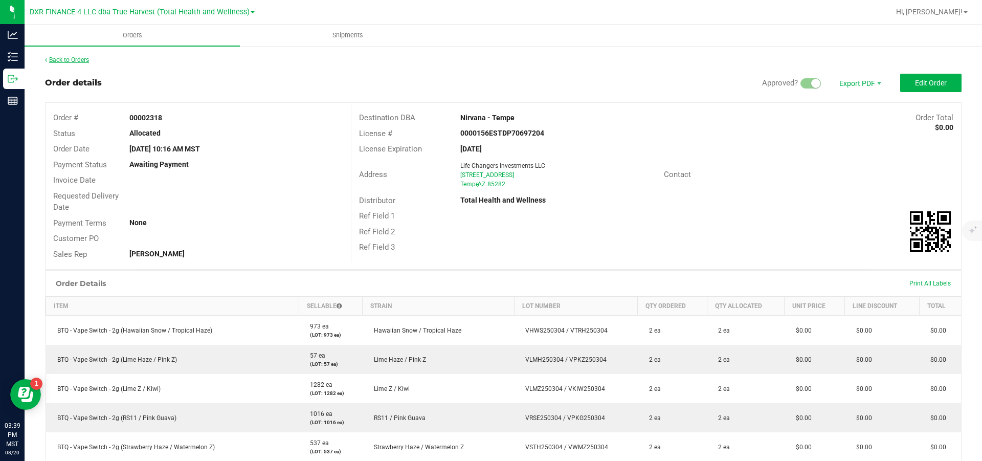
click at [79, 58] on link "Back to Orders" at bounding box center [67, 59] width 44 height 7
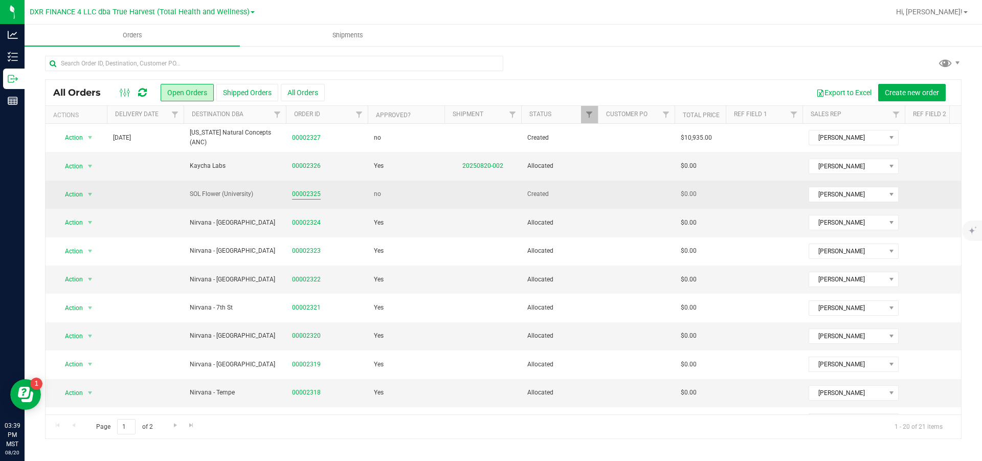
click at [302, 194] on link "00002325" at bounding box center [306, 194] width 29 height 10
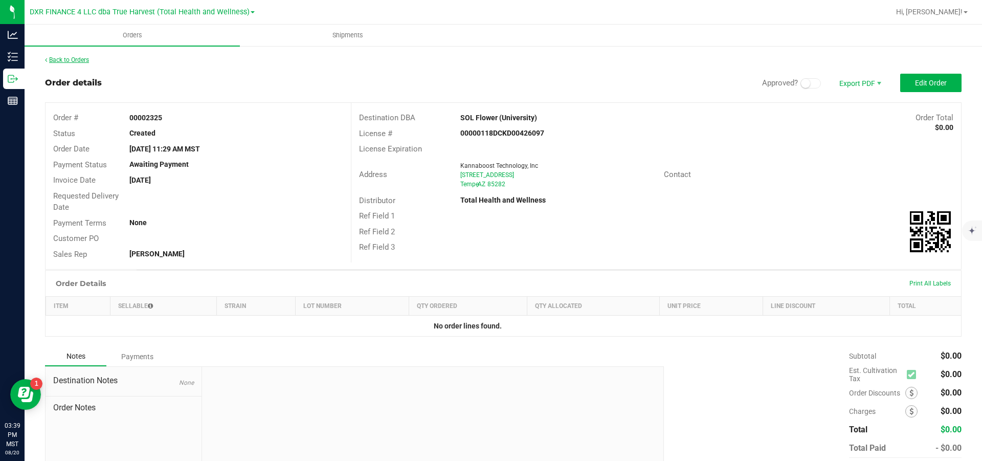
click at [59, 62] on link "Back to Orders" at bounding box center [67, 59] width 44 height 7
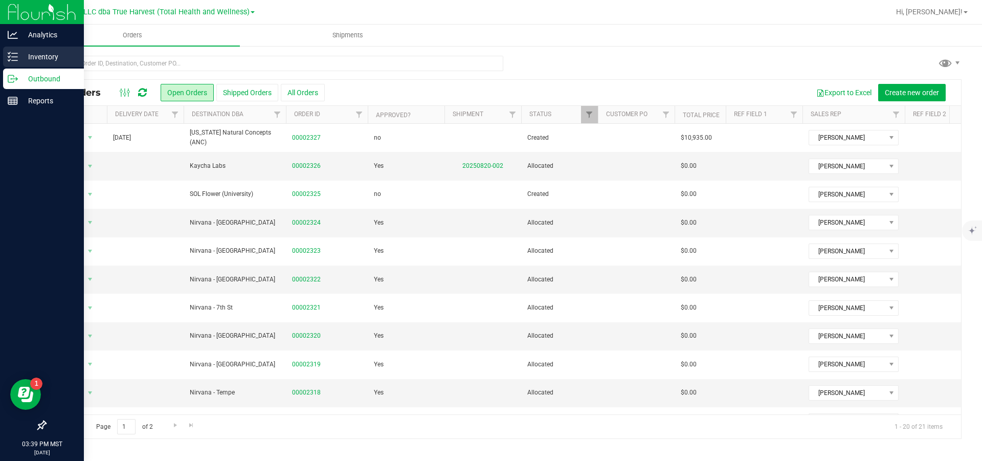
click at [17, 53] on line at bounding box center [15, 53] width 6 height 0
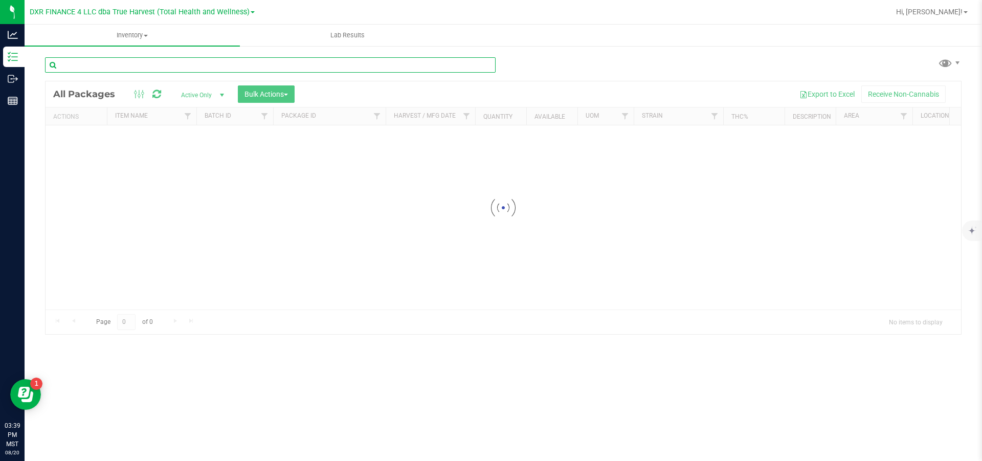
click at [188, 67] on input "text" at bounding box center [270, 64] width 450 height 15
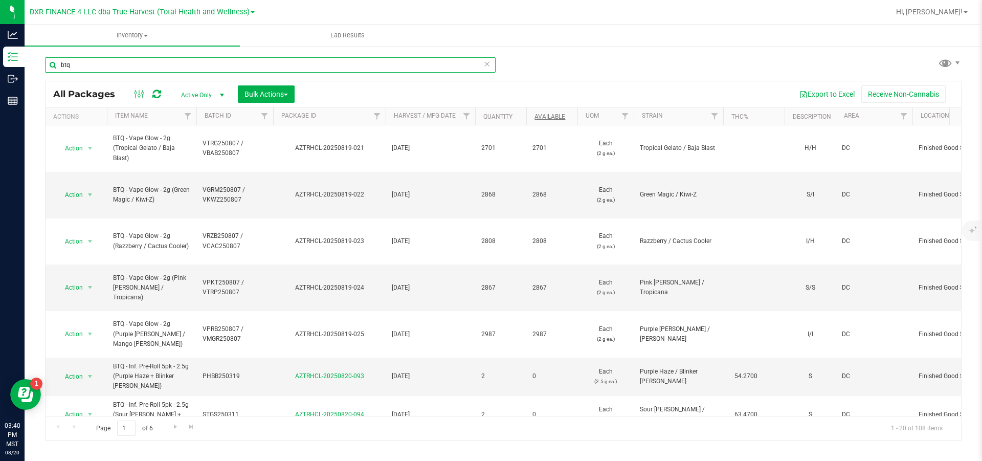
type input "btq"
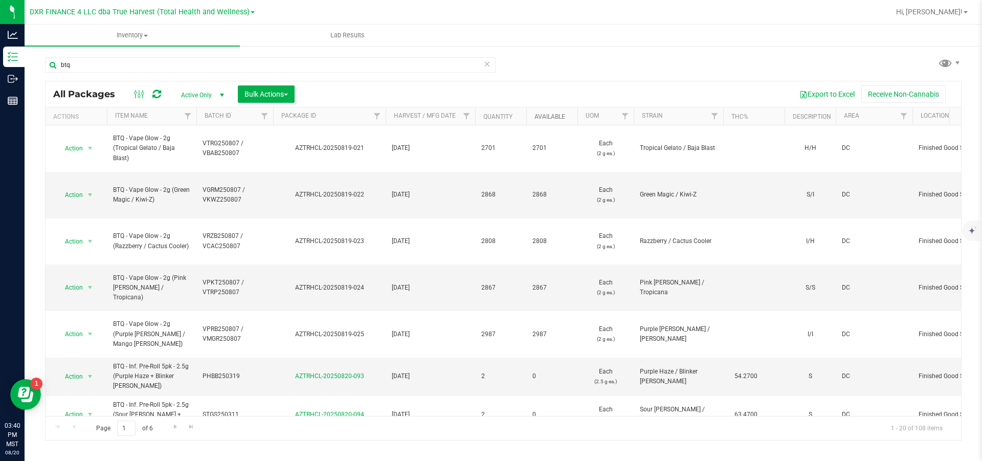
click at [538, 117] on link "Available" at bounding box center [549, 116] width 31 height 7
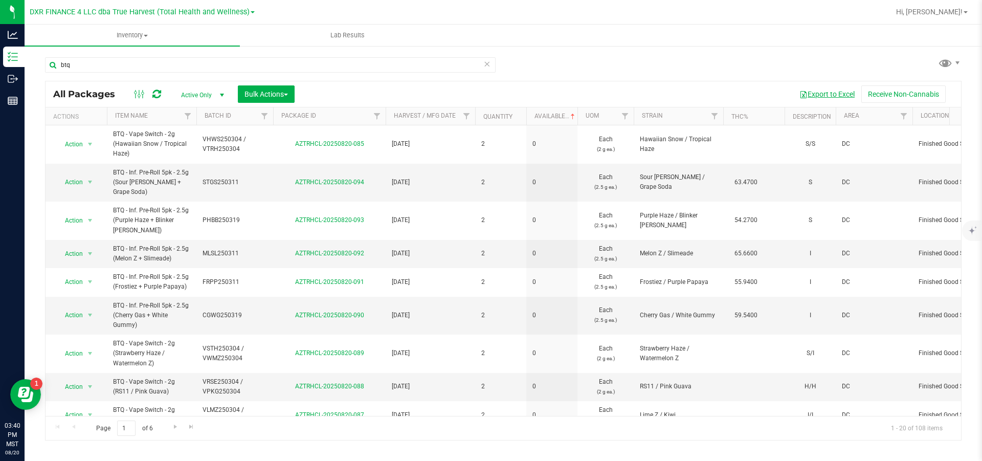
click at [826, 96] on button "Export to Excel" at bounding box center [826, 93] width 69 height 17
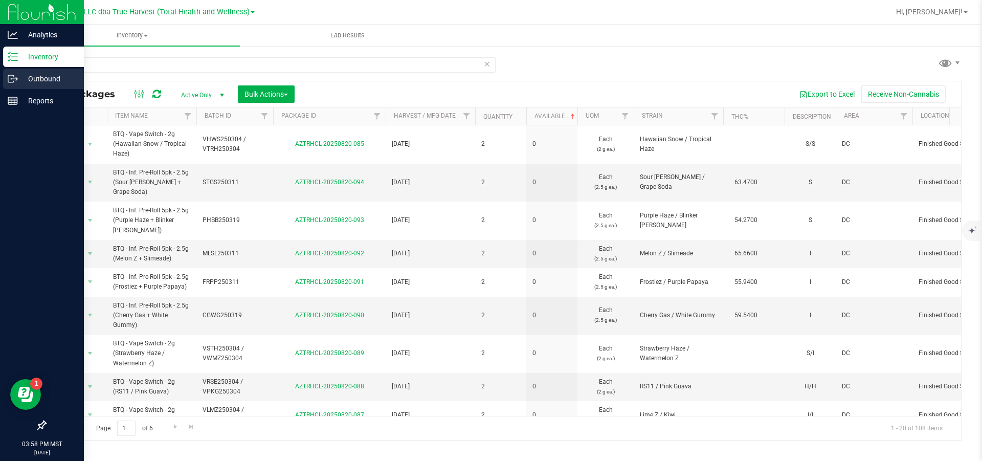
drag, startPoint x: 16, startPoint y: 81, endPoint x: 34, endPoint y: 82, distance: 17.4
click at [16, 81] on icon at bounding box center [13, 79] width 10 height 10
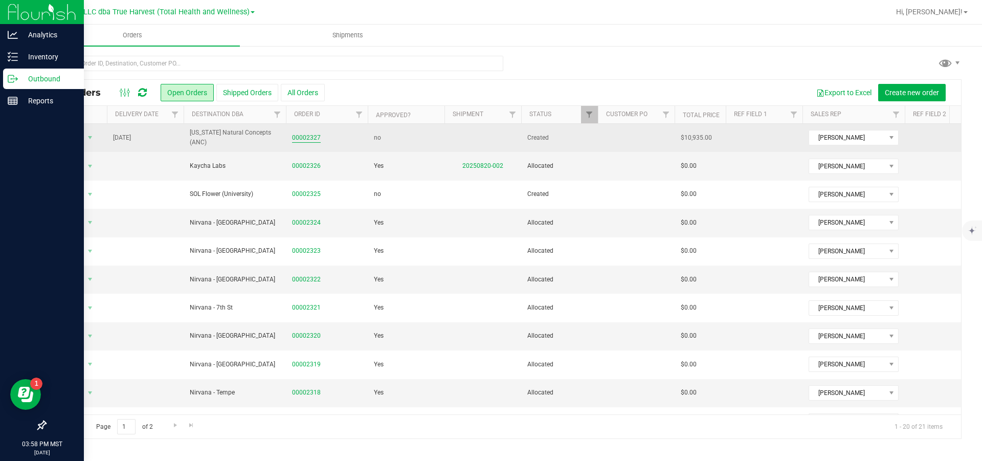
click at [303, 139] on link "00002327" at bounding box center [306, 138] width 29 height 10
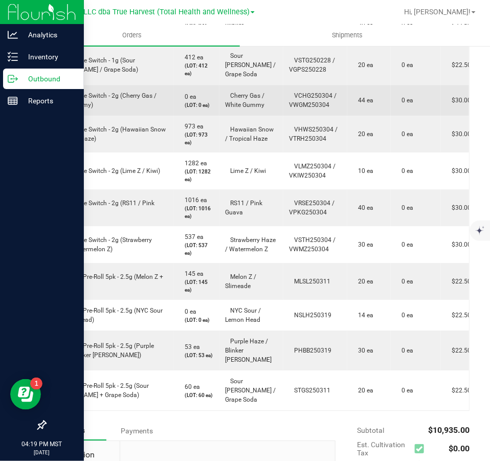
scroll to position [767, 0]
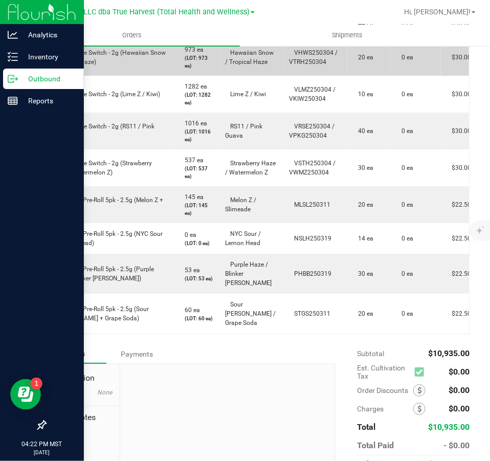
drag, startPoint x: 249, startPoint y: 103, endPoint x: 266, endPoint y: 134, distance: 35.2
click at [249, 39] on td "Cherry Gas / White Gummy" at bounding box center [251, 23] width 64 height 31
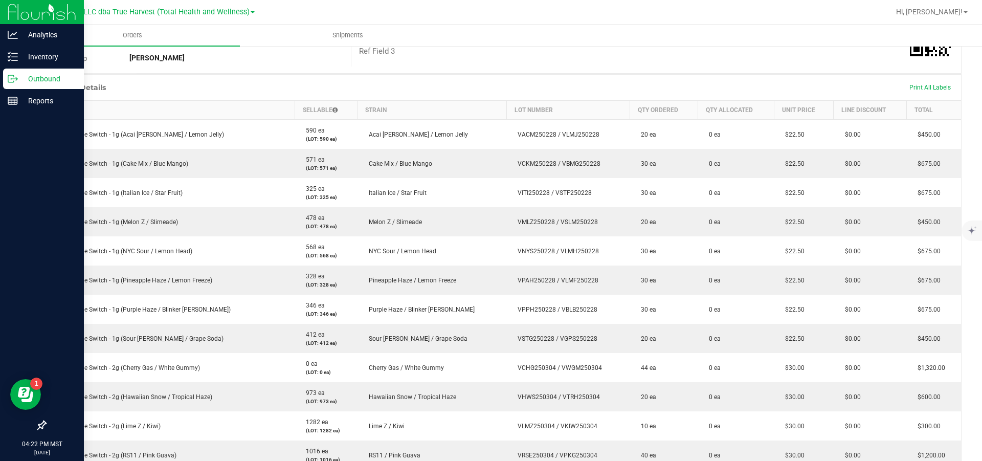
scroll to position [0, 0]
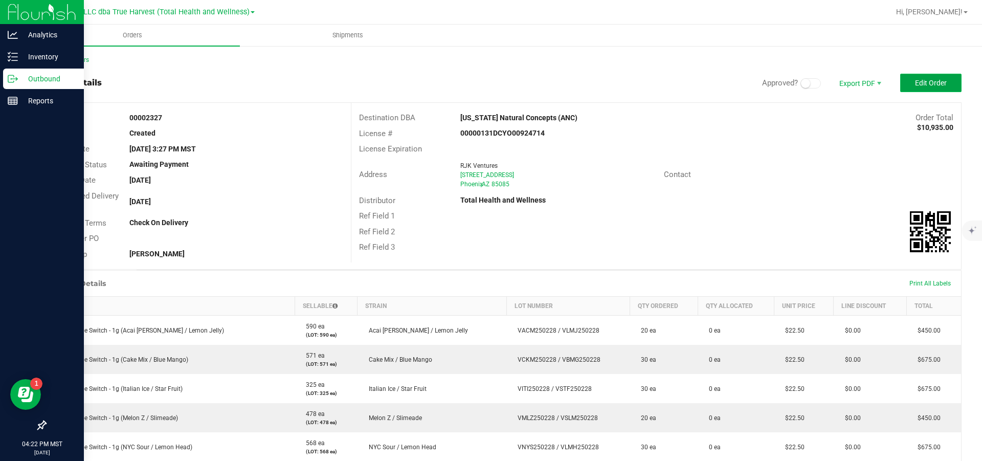
click at [915, 82] on span "Edit Order" at bounding box center [931, 83] width 32 height 8
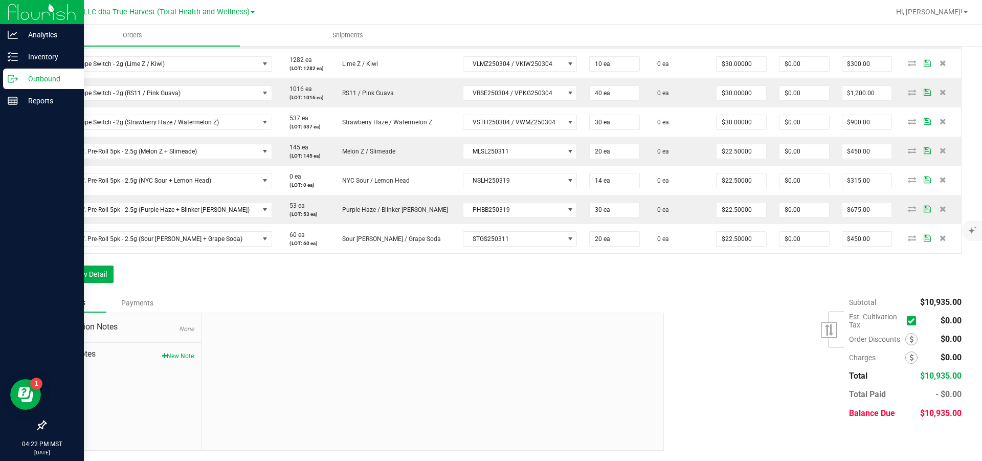
scroll to position [683, 0]
click at [77, 276] on button "Add New Detail" at bounding box center [79, 273] width 69 height 17
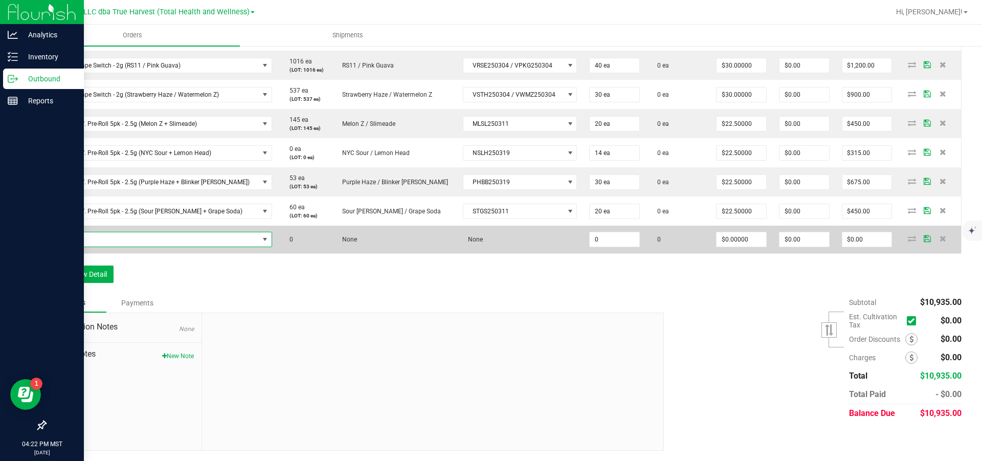
click at [79, 246] on span "NO DATA FOUND" at bounding box center [156, 239] width 206 height 14
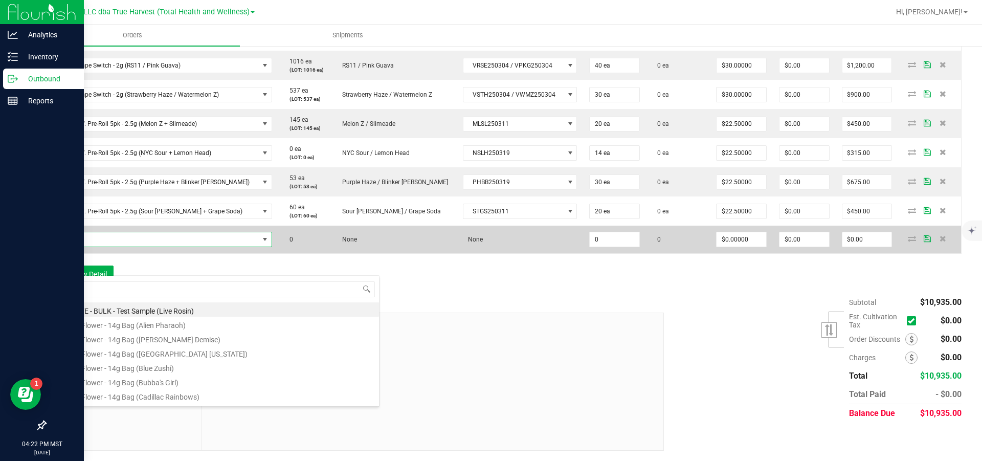
type input "s"
type input "btq - vape switch - 2g"
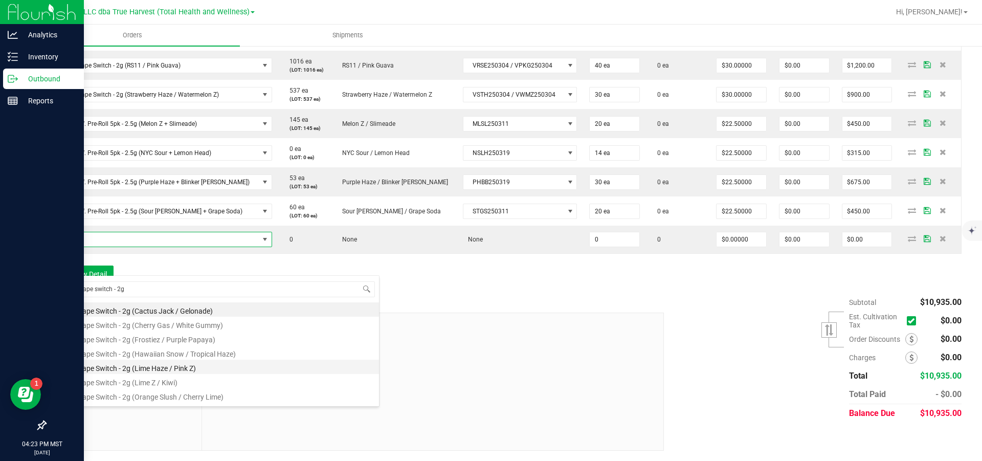
scroll to position [41, 0]
click at [173, 372] on li "BTQ - Vape Switch - 2g (Pink Lemonade / Mango)" at bounding box center [216, 368] width 326 height 14
type input "0 ea"
type input "$30.00000"
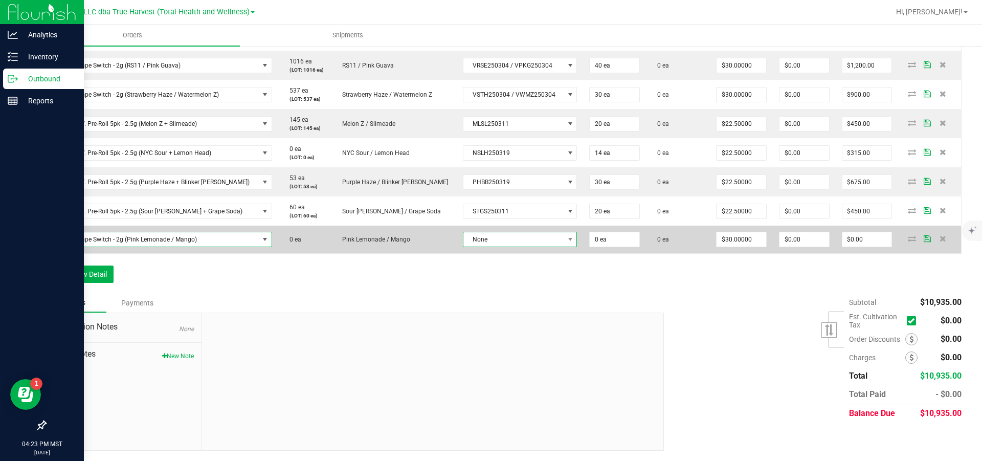
click at [501, 246] on span "None" at bounding box center [513, 239] width 100 height 14
click at [939, 241] on icon at bounding box center [942, 238] width 7 height 6
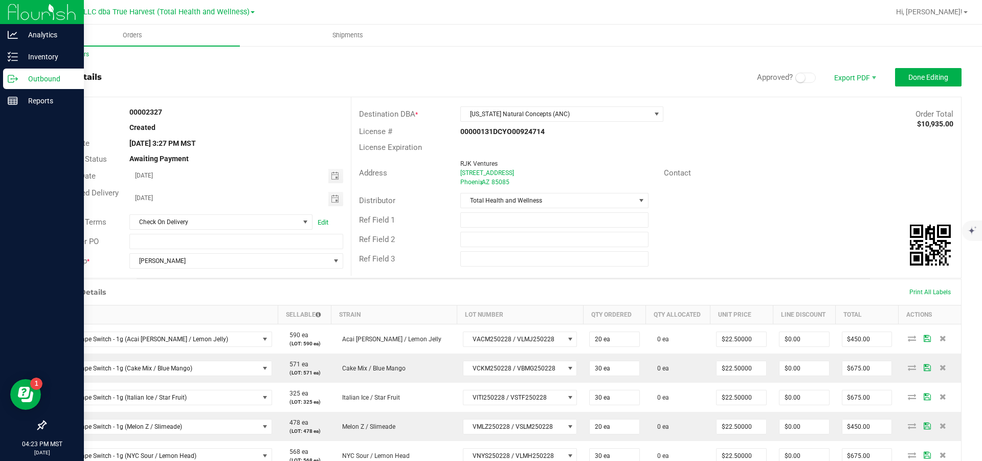
scroll to position [0, 0]
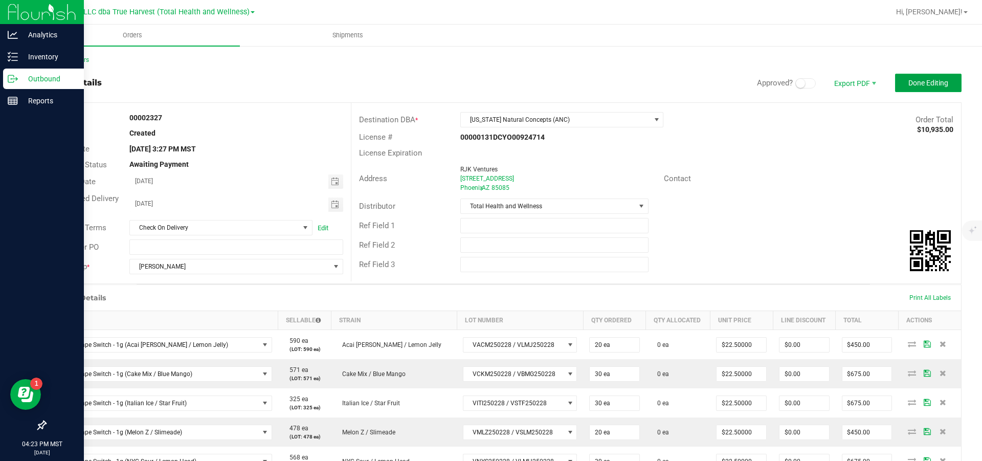
click at [920, 87] on span "Done Editing" at bounding box center [928, 83] width 40 height 8
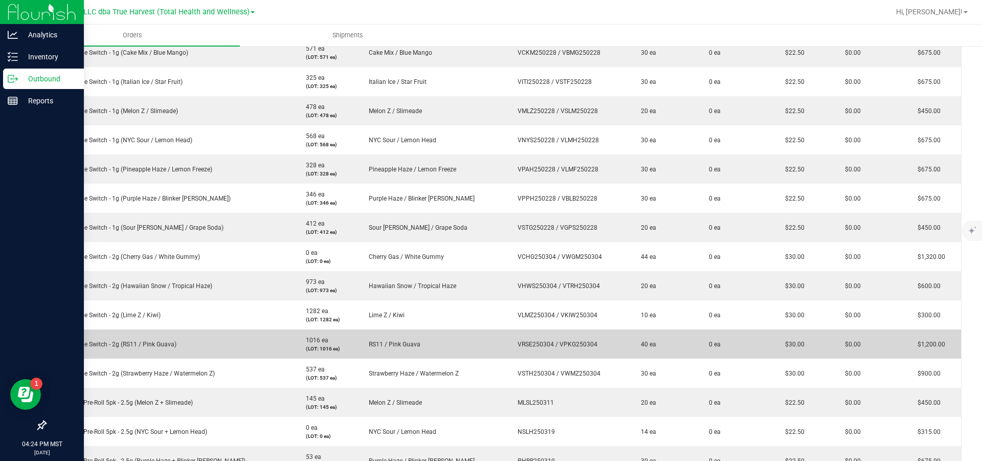
scroll to position [383, 0]
